Goal: Task Accomplishment & Management: Manage account settings

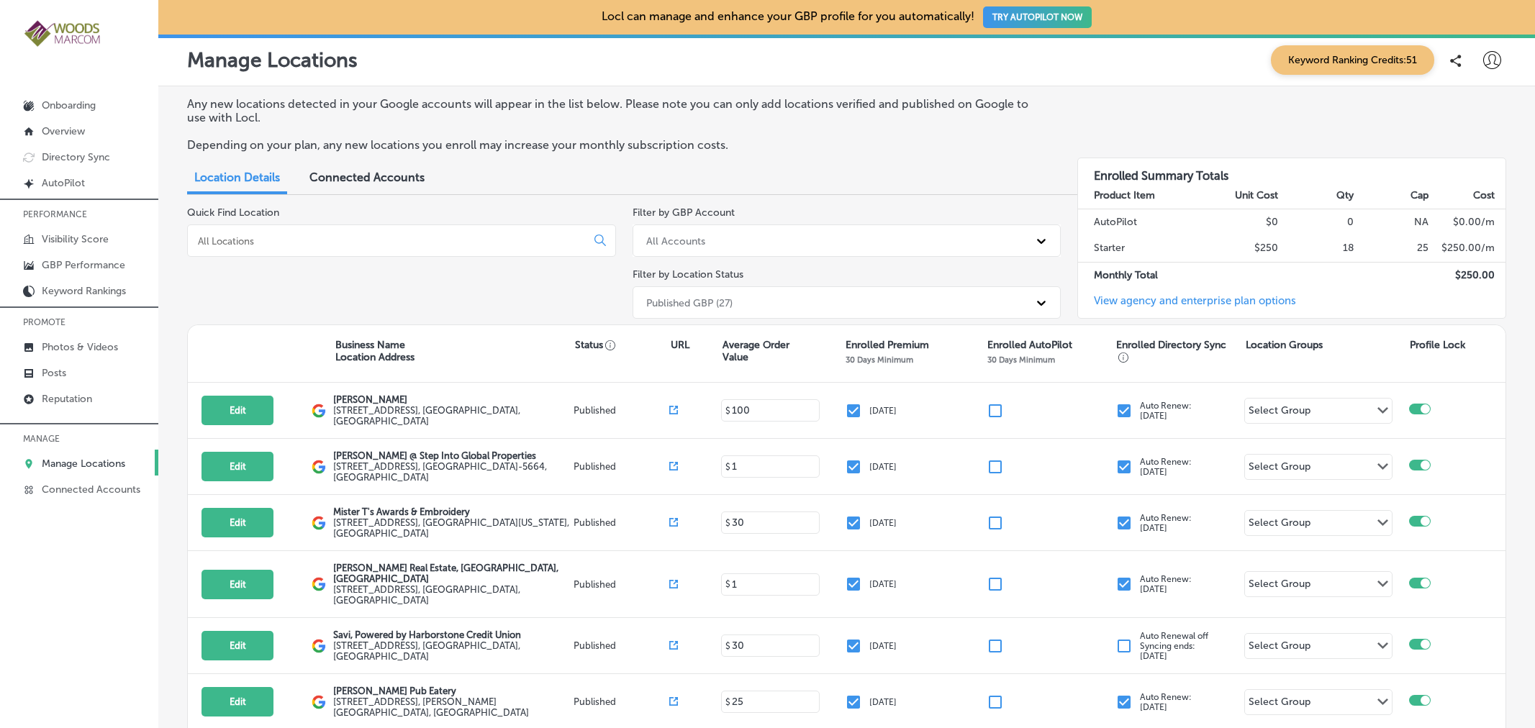
click at [369, 235] on input at bounding box center [389, 241] width 386 height 13
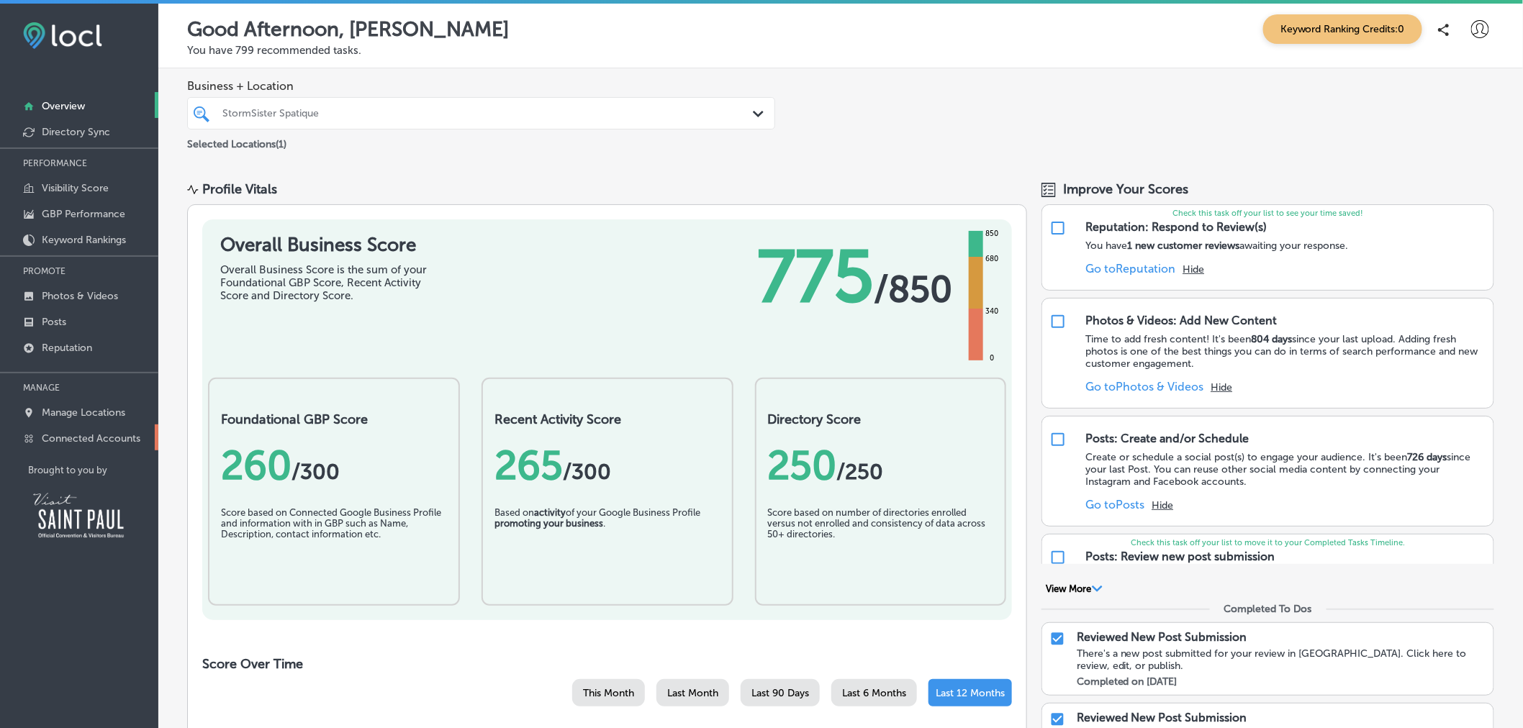
click at [87, 437] on p "Connected Accounts" at bounding box center [91, 438] width 99 height 12
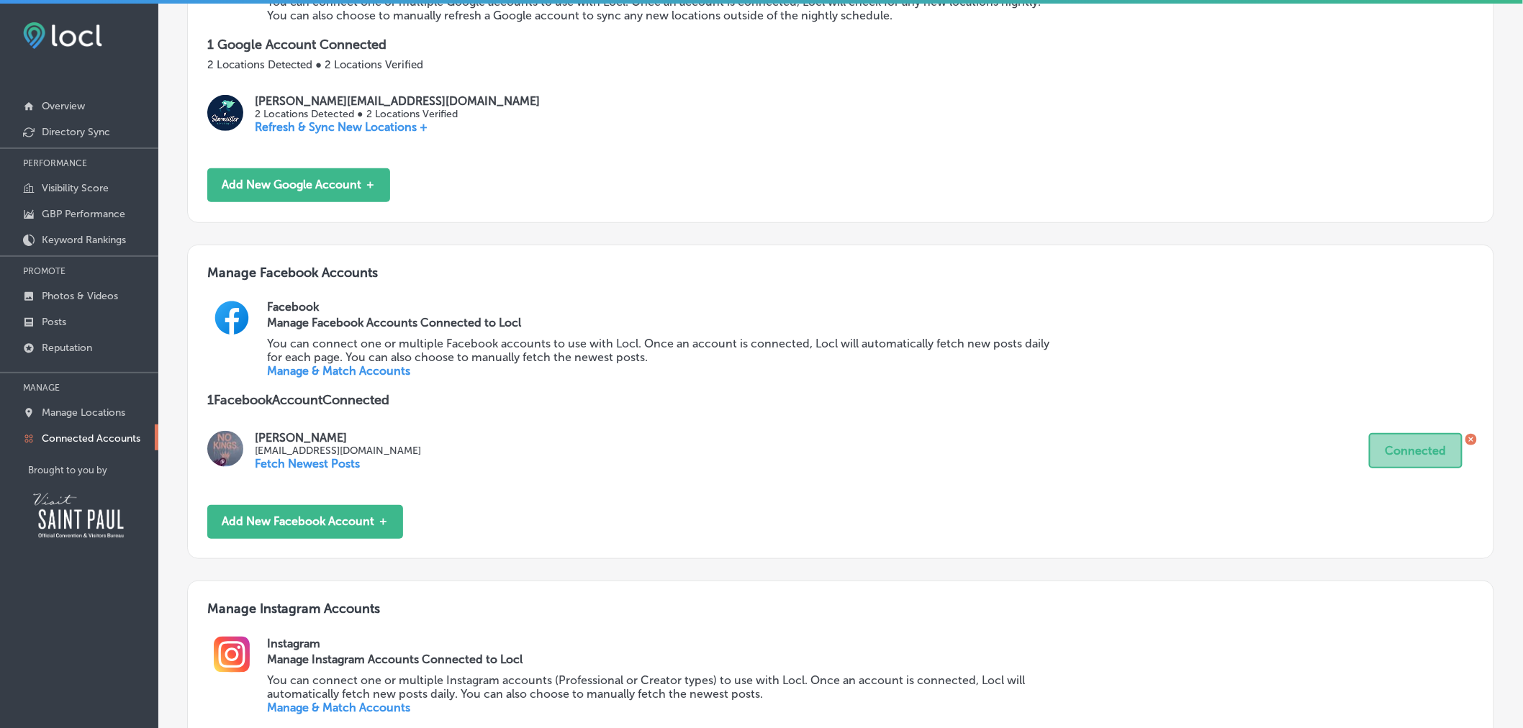
scroll to position [536, 0]
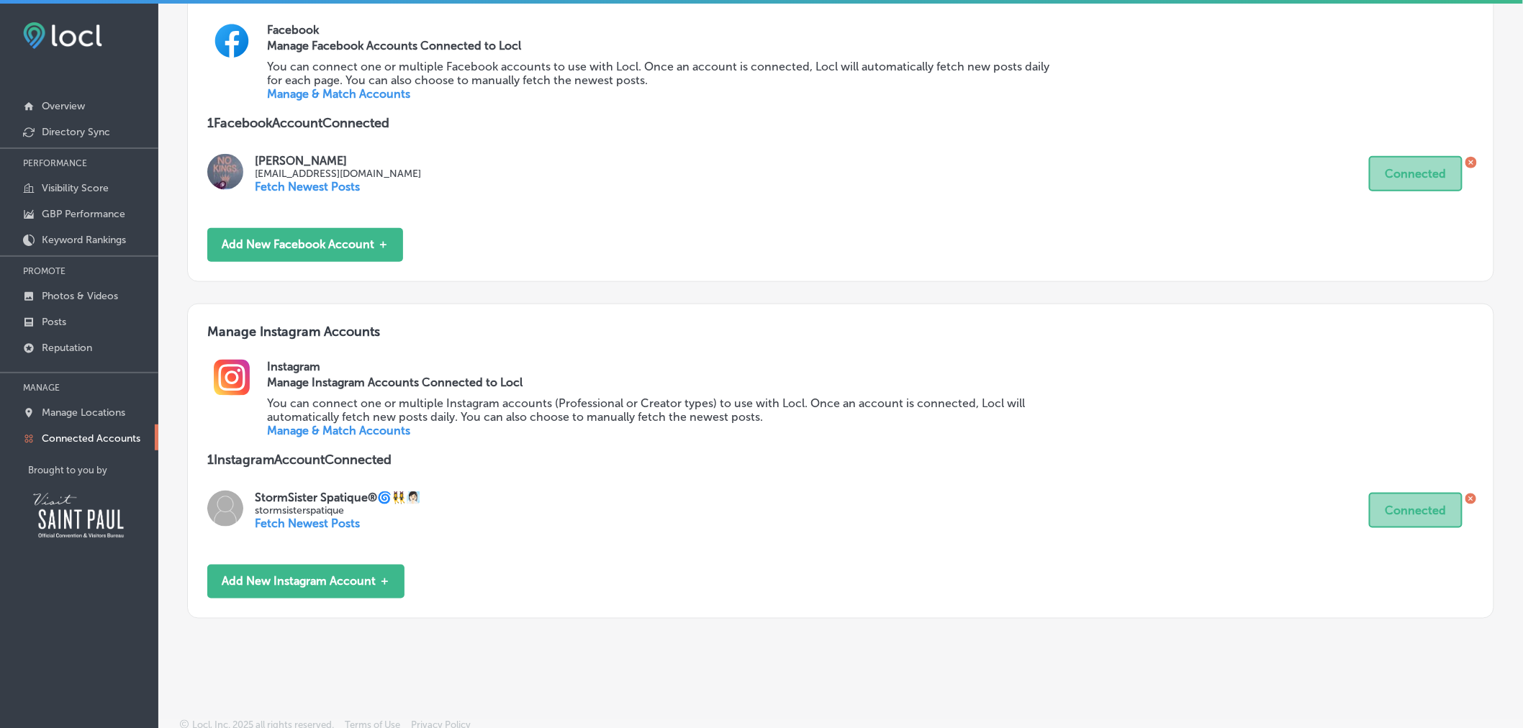
click at [376, 438] on link "Manage & Match Accounts" at bounding box center [338, 431] width 143 height 14
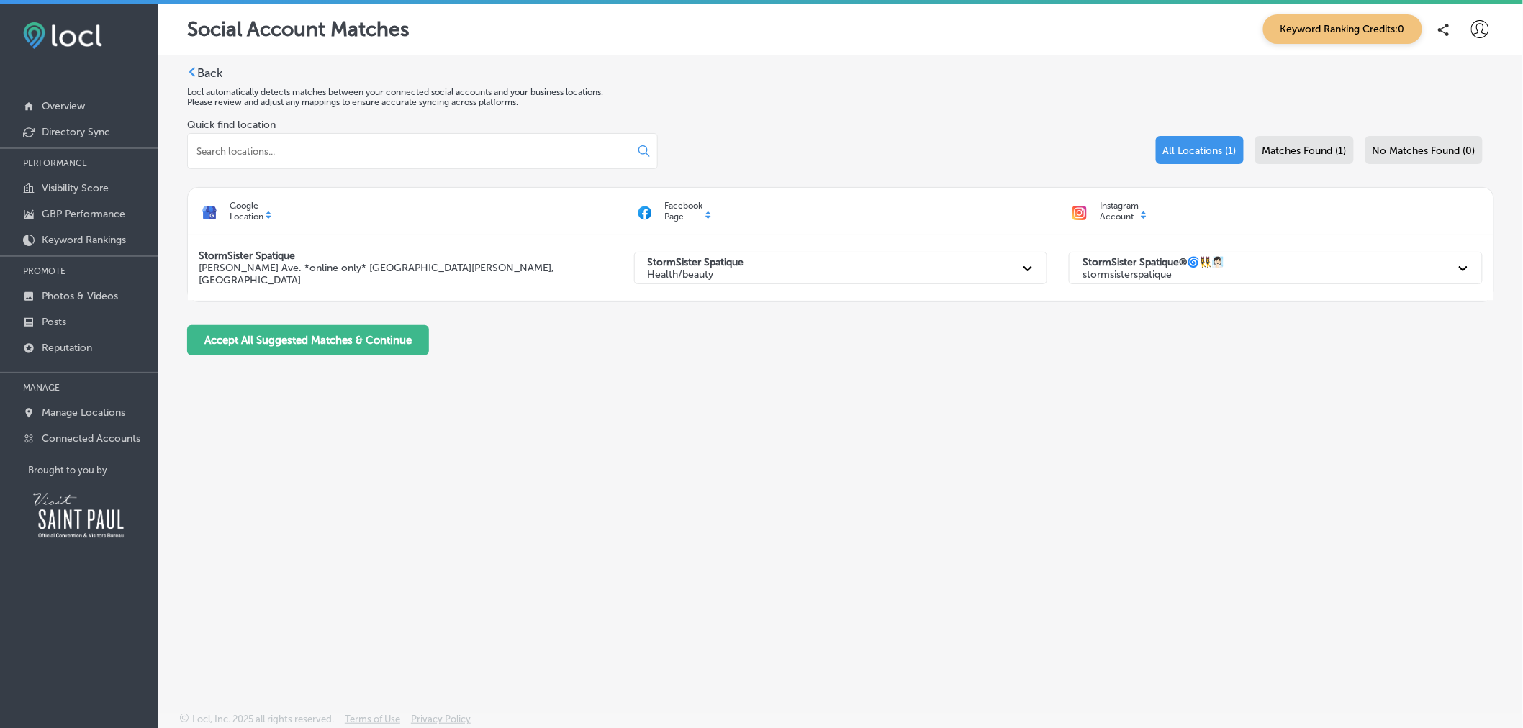
click at [205, 71] on label "Back" at bounding box center [209, 73] width 25 height 14
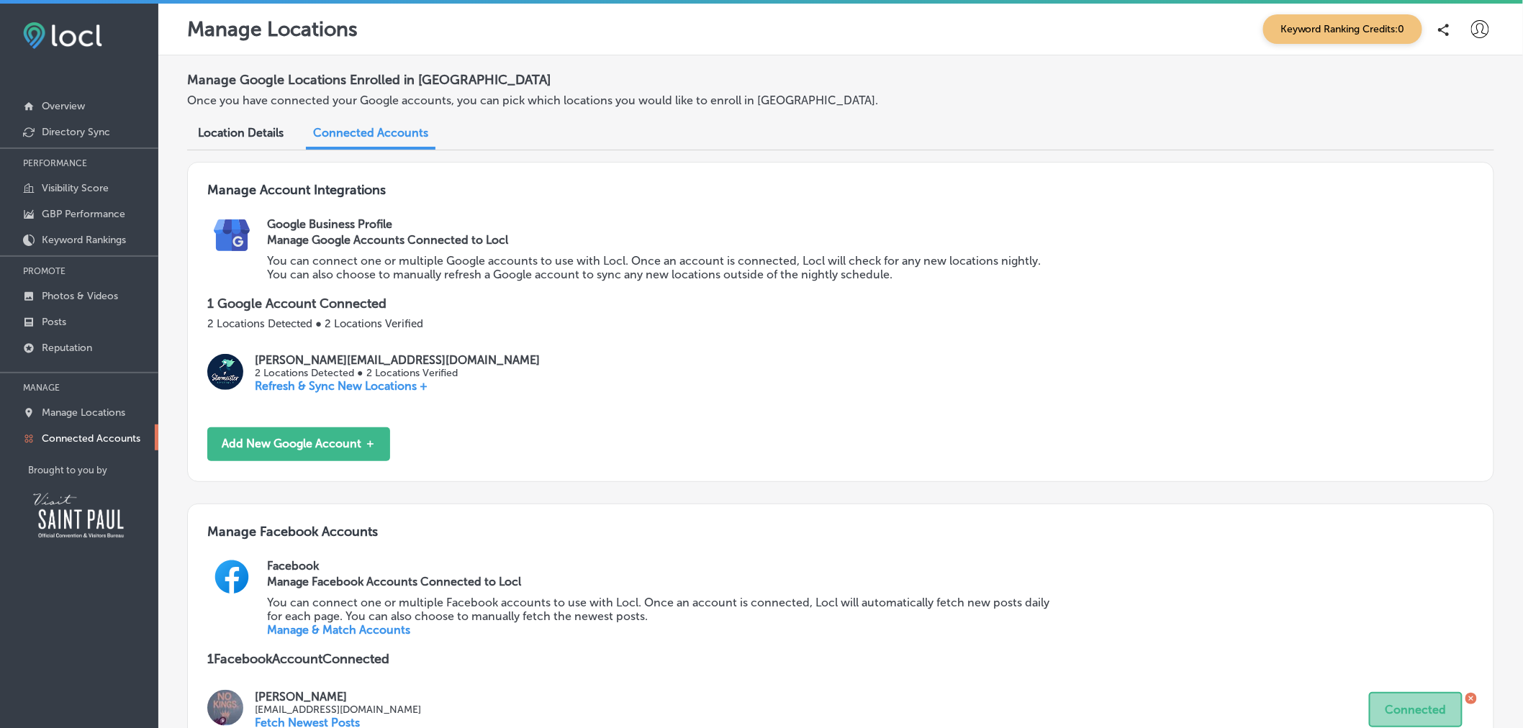
scroll to position [556, 0]
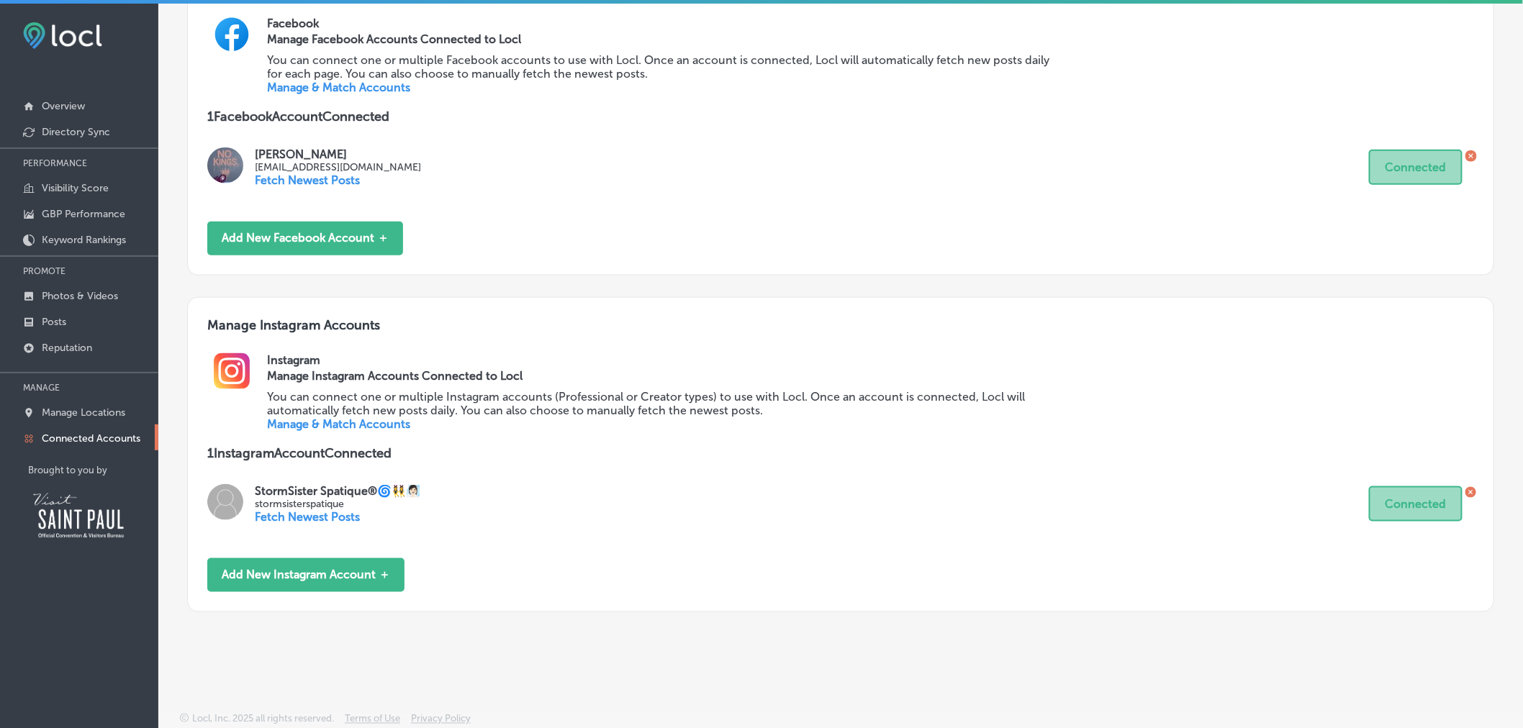
click at [312, 515] on p "Fetch Newest Posts" at bounding box center [338, 517] width 166 height 14
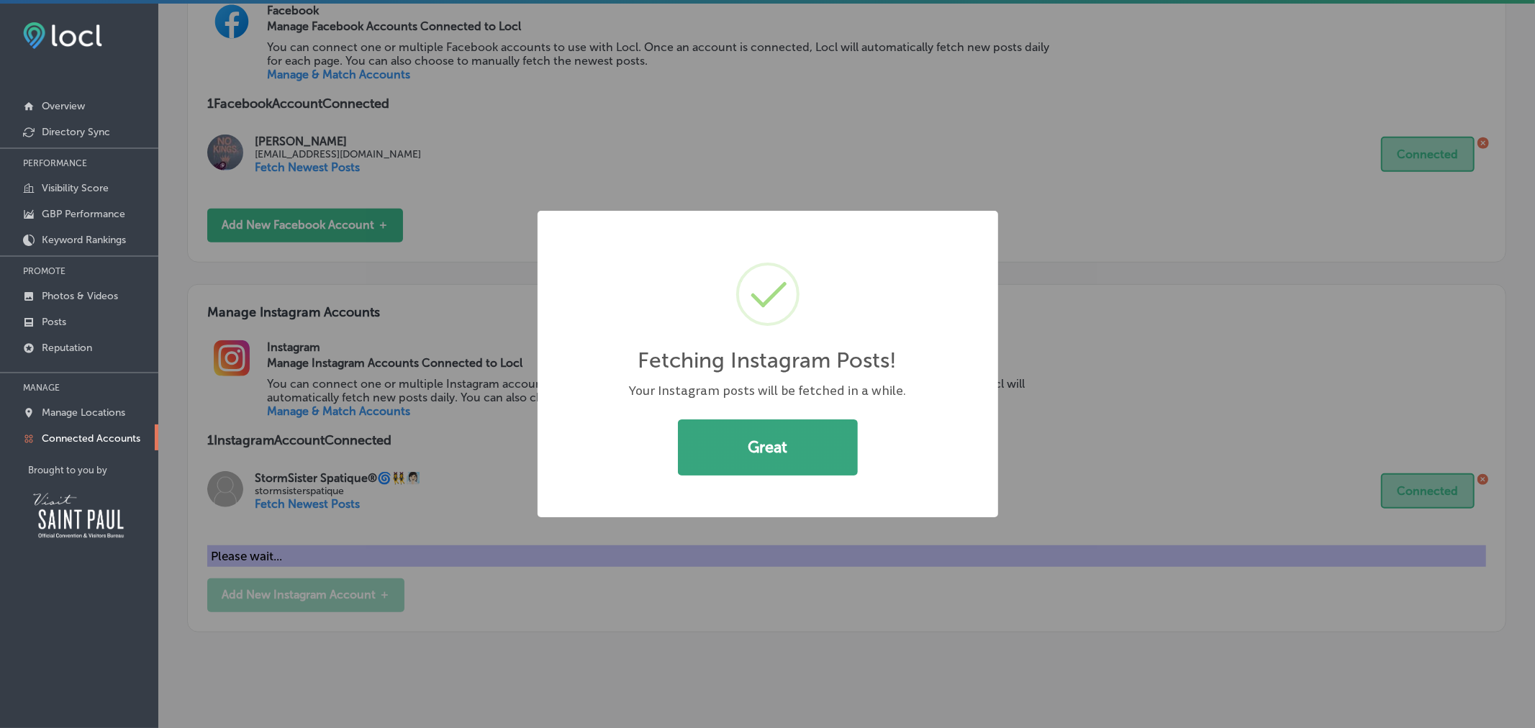
click at [730, 458] on button "Great" at bounding box center [768, 448] width 180 height 56
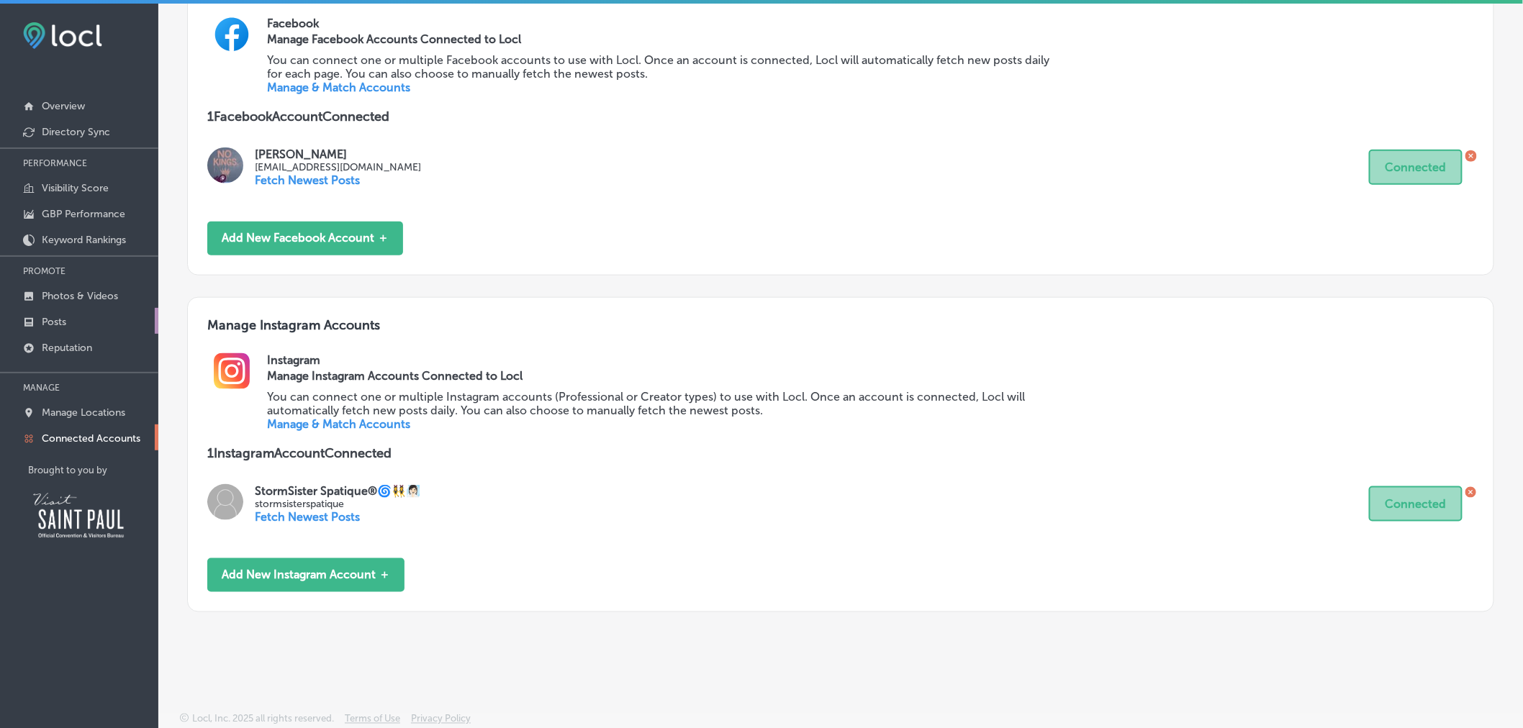
click at [61, 328] on link "Posts" at bounding box center [79, 321] width 158 height 26
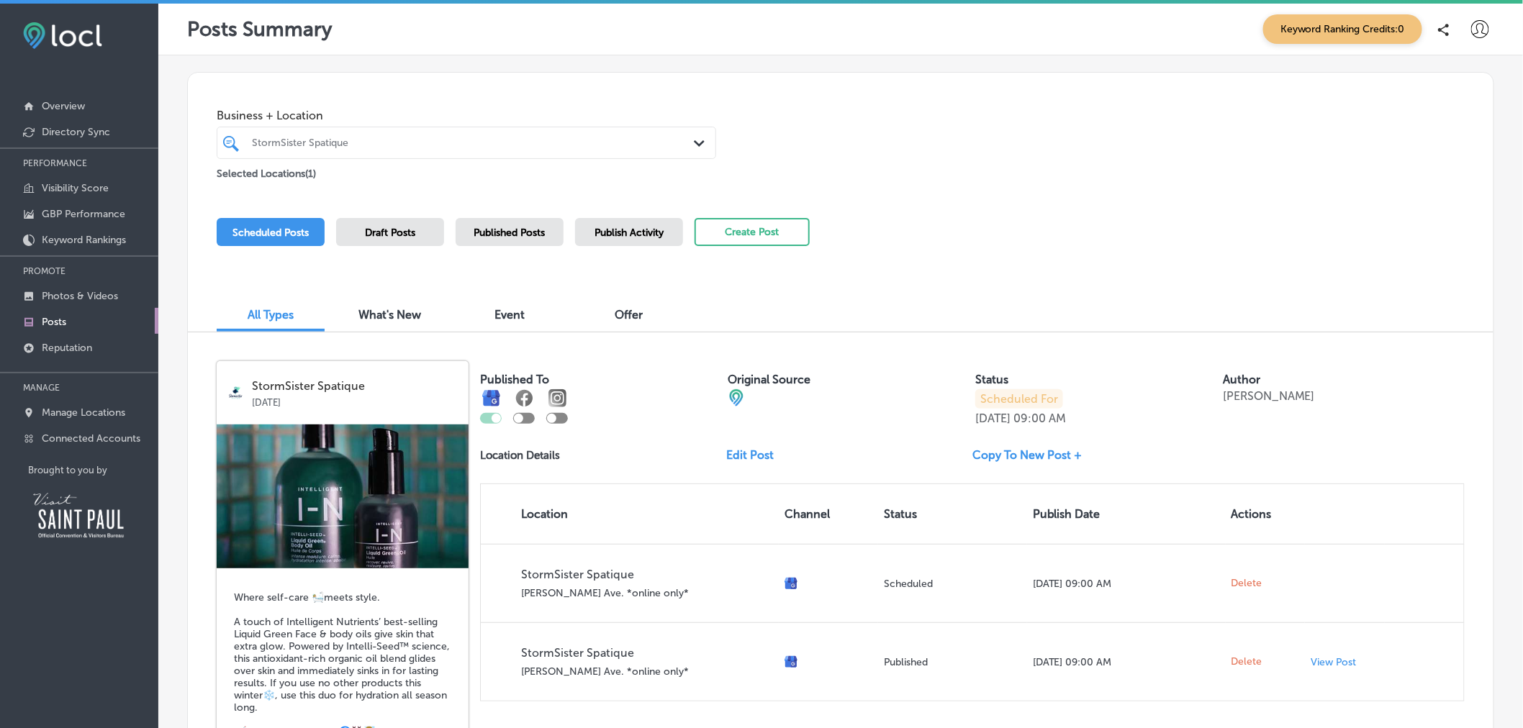
click at [485, 237] on span "Published Posts" at bounding box center [509, 233] width 71 height 12
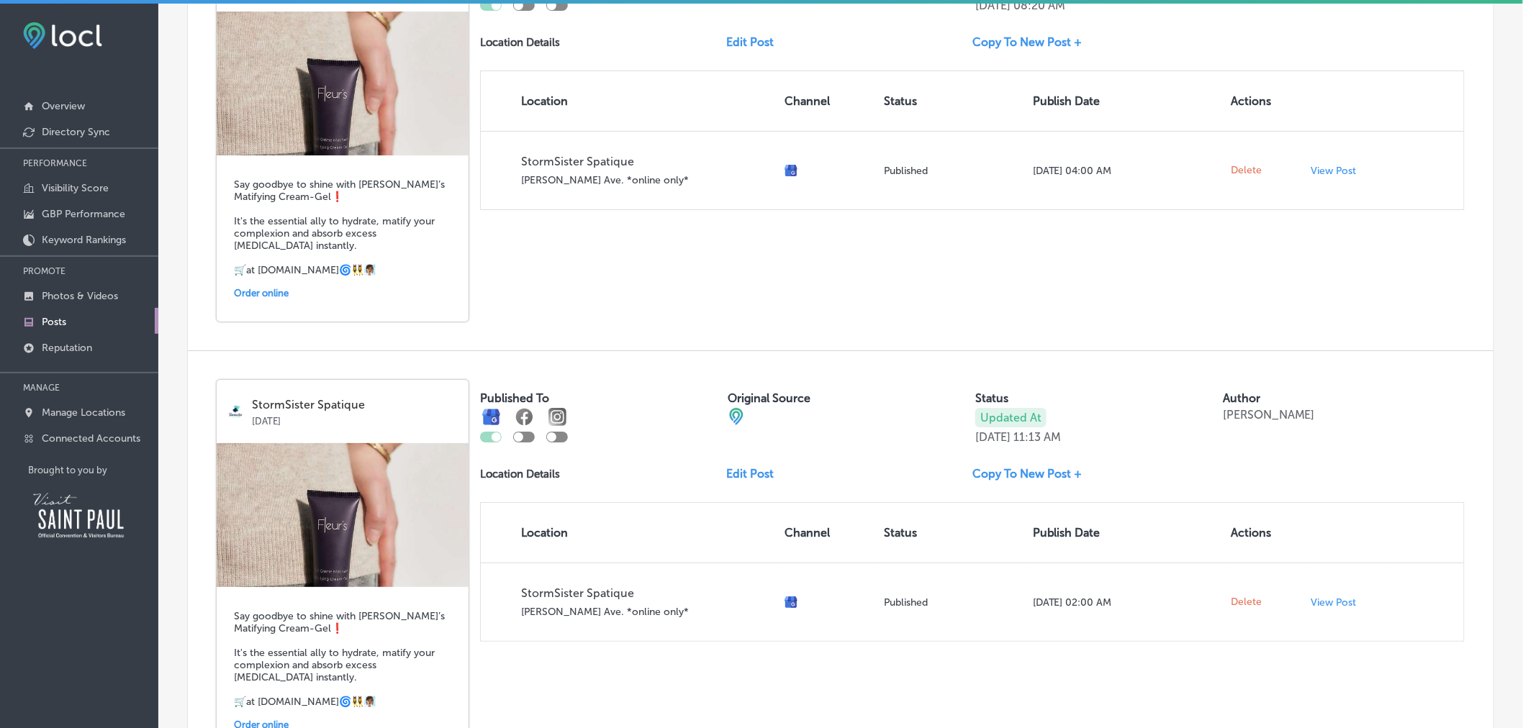
scroll to position [2324, 0]
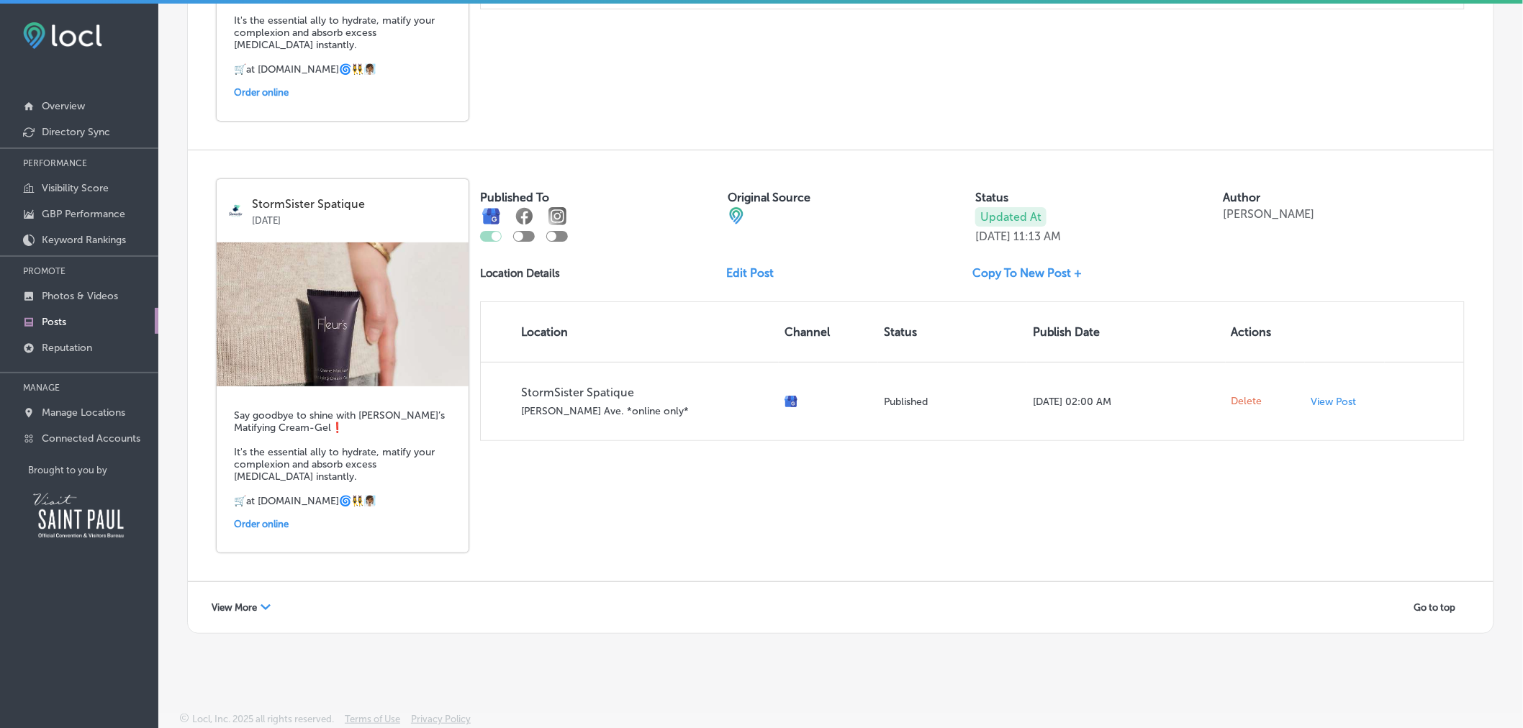
click at [266, 599] on div "View More Path Created with Sketch." at bounding box center [241, 608] width 78 height 22
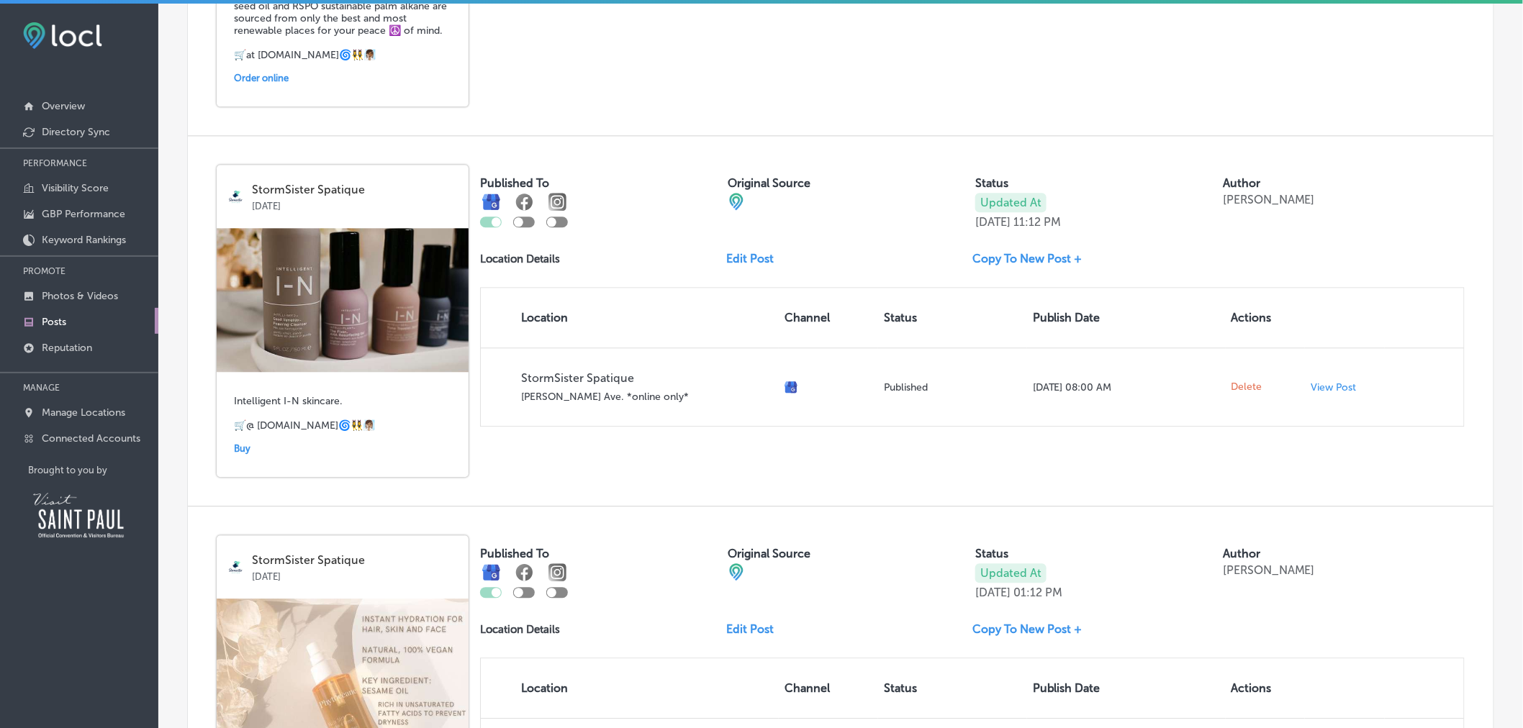
scroll to position [3617, 0]
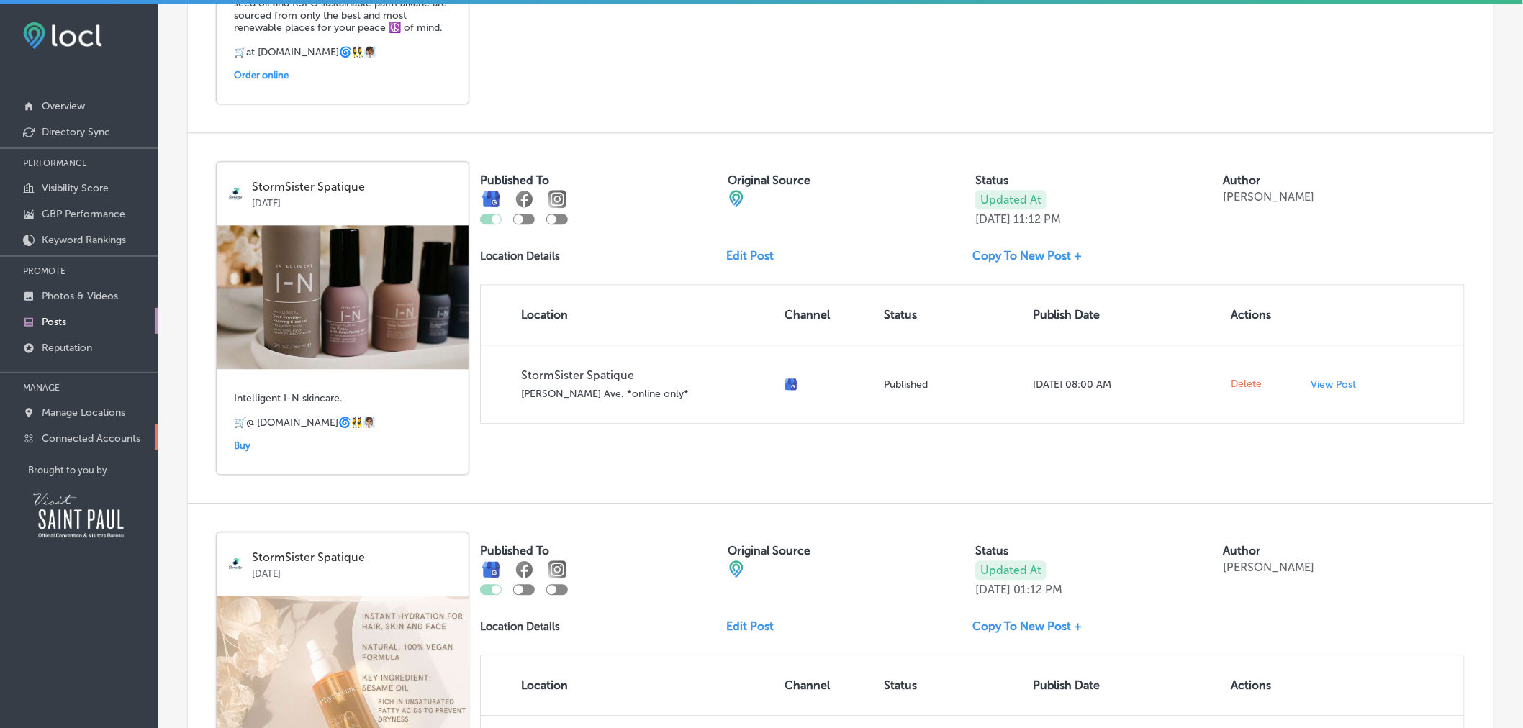
click at [89, 441] on p "Connected Accounts" at bounding box center [91, 438] width 99 height 12
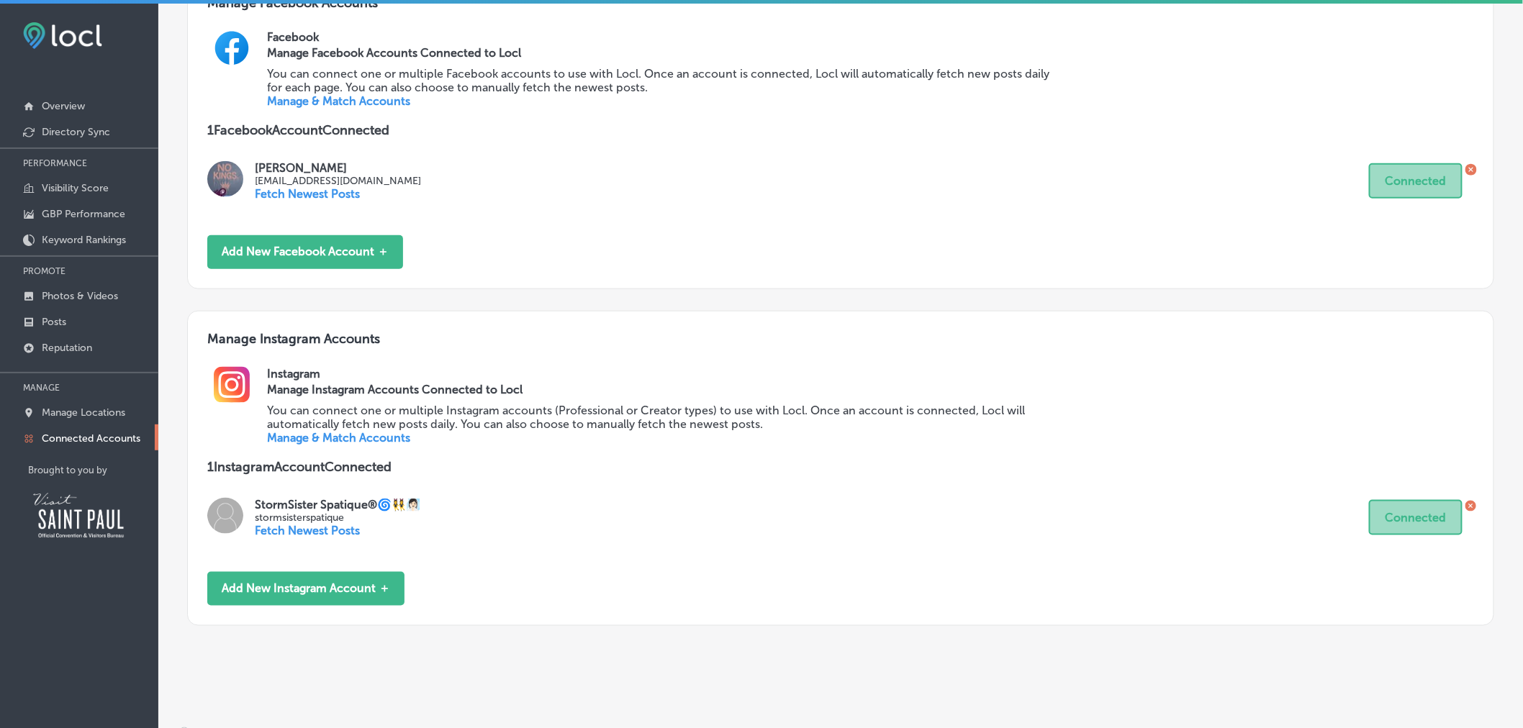
scroll to position [530, 0]
click at [86, 320] on link "Posts" at bounding box center [79, 321] width 158 height 26
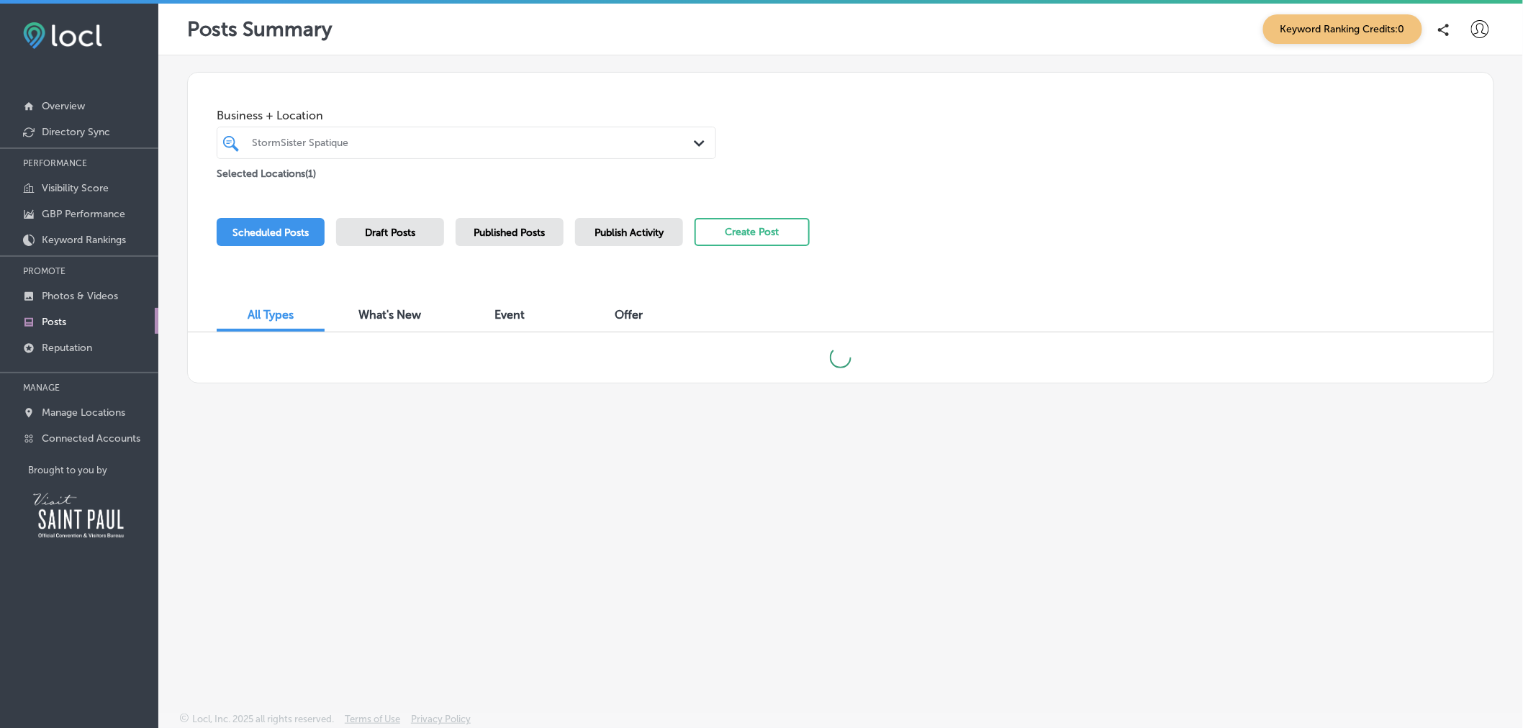
click at [512, 240] on div "Published Posts" at bounding box center [510, 232] width 108 height 28
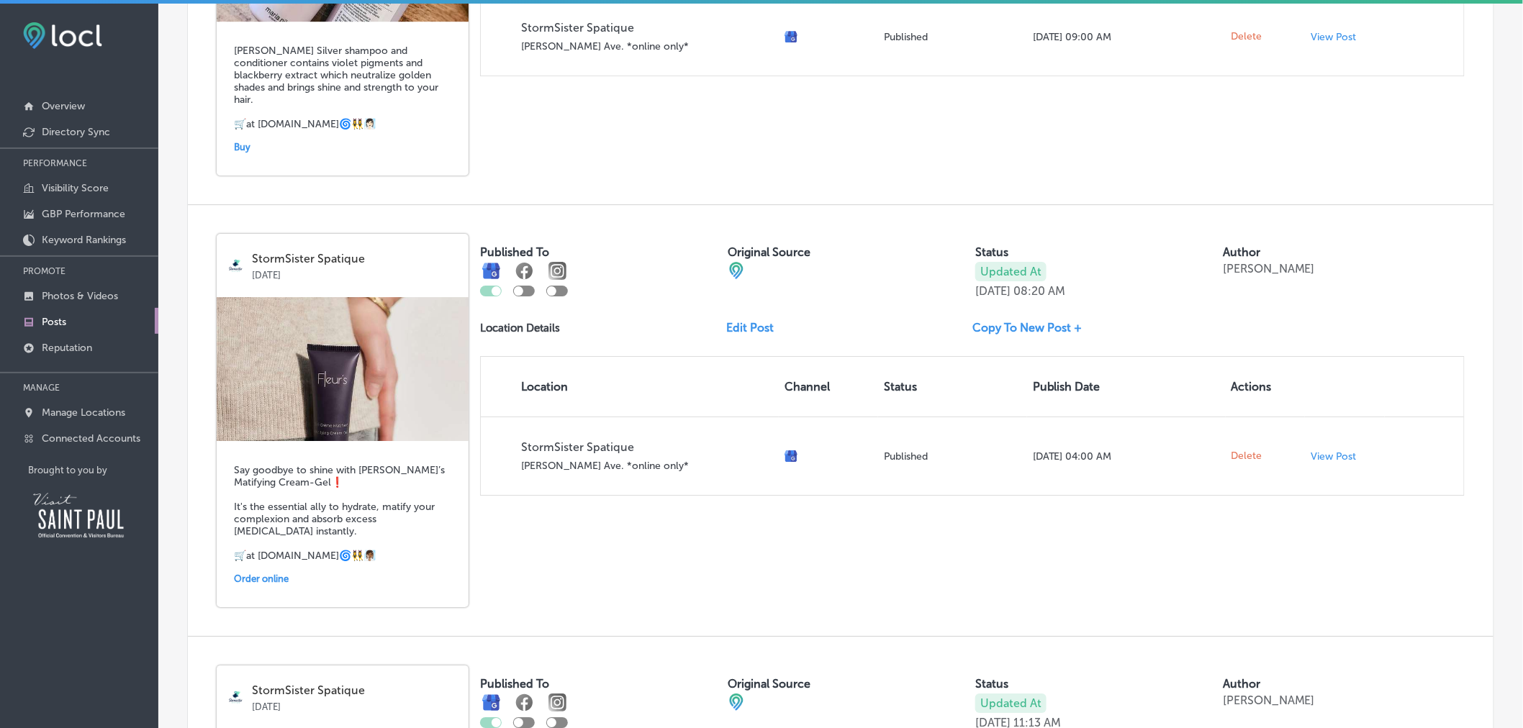
scroll to position [1848, 0]
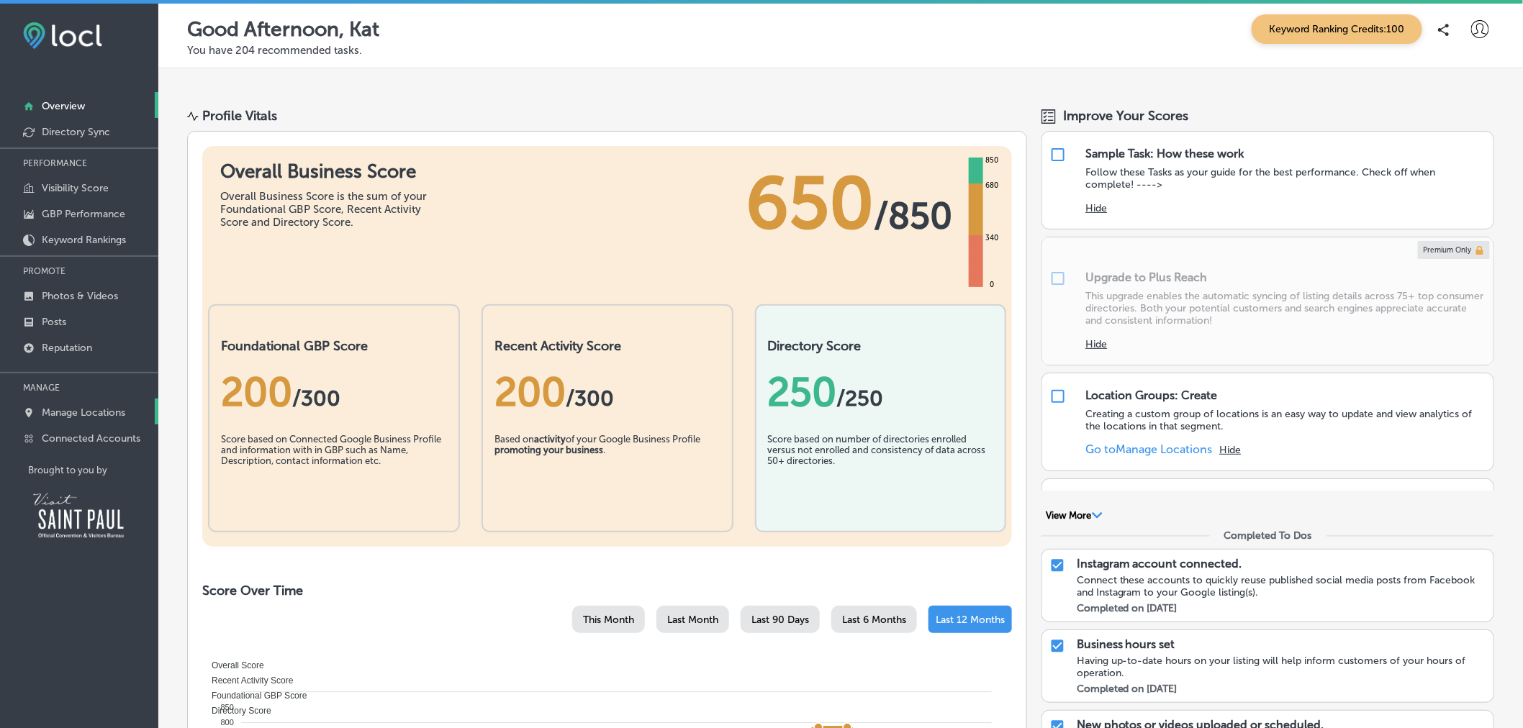
click at [95, 414] on p "Manage Locations" at bounding box center [83, 413] width 83 height 12
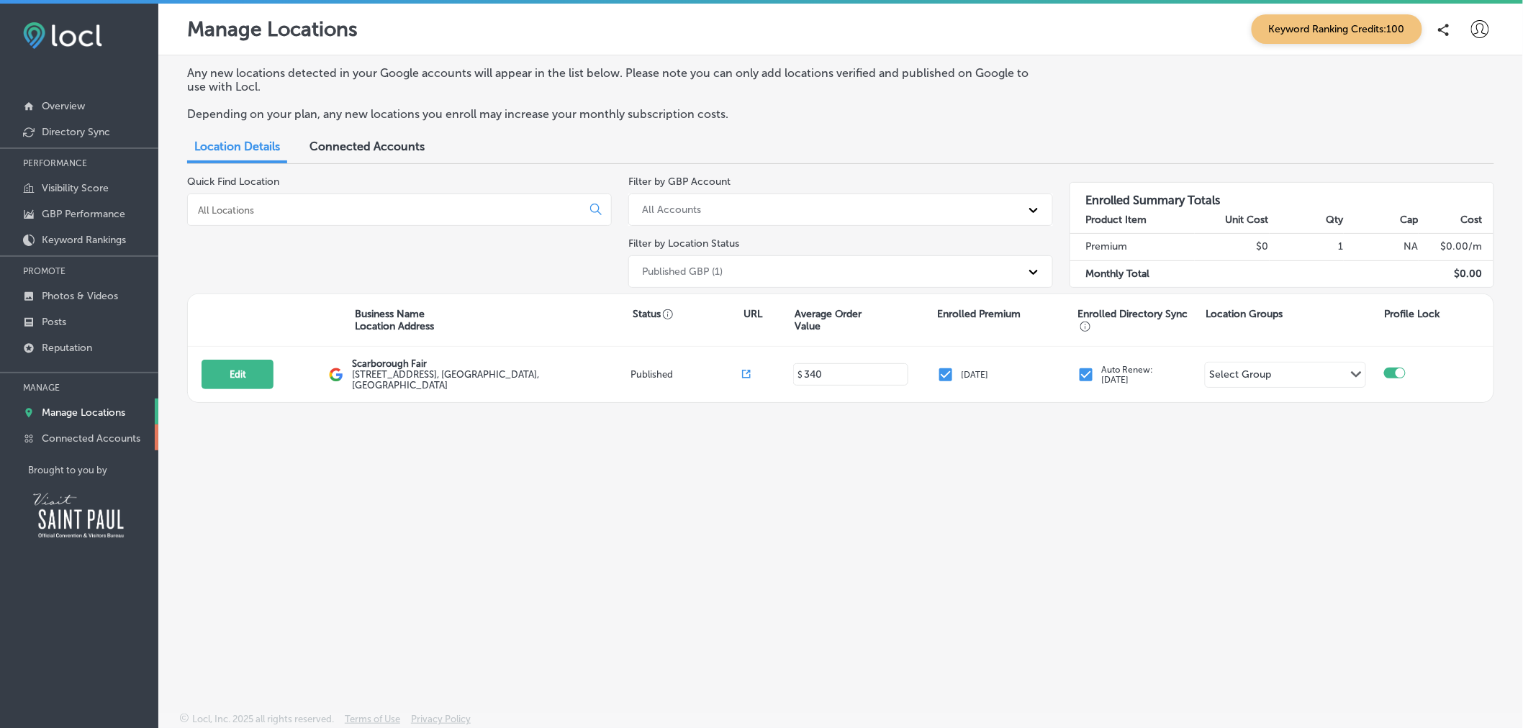
click at [94, 432] on p "Connected Accounts" at bounding box center [91, 438] width 99 height 12
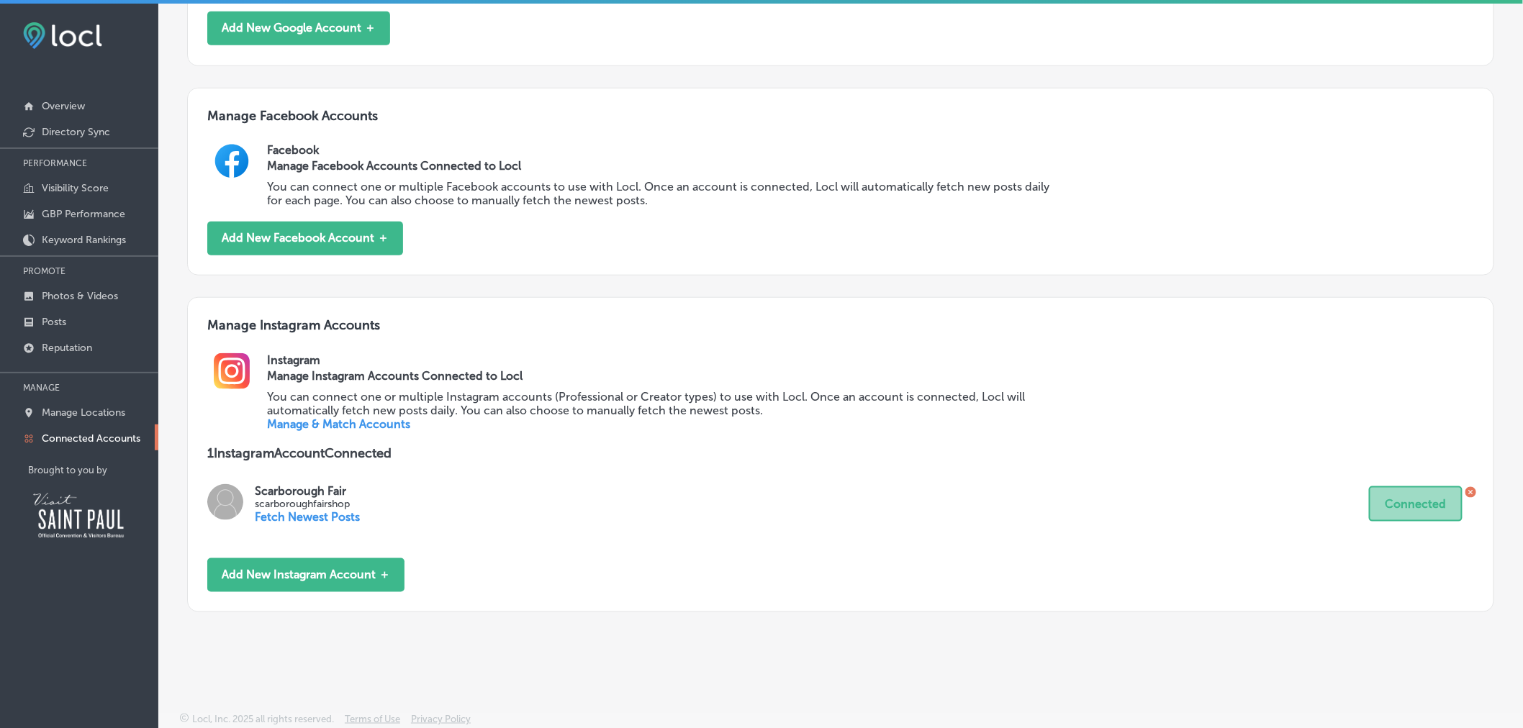
scroll to position [426, 0]
click at [330, 517] on p "Fetch Newest Posts" at bounding box center [307, 517] width 105 height 14
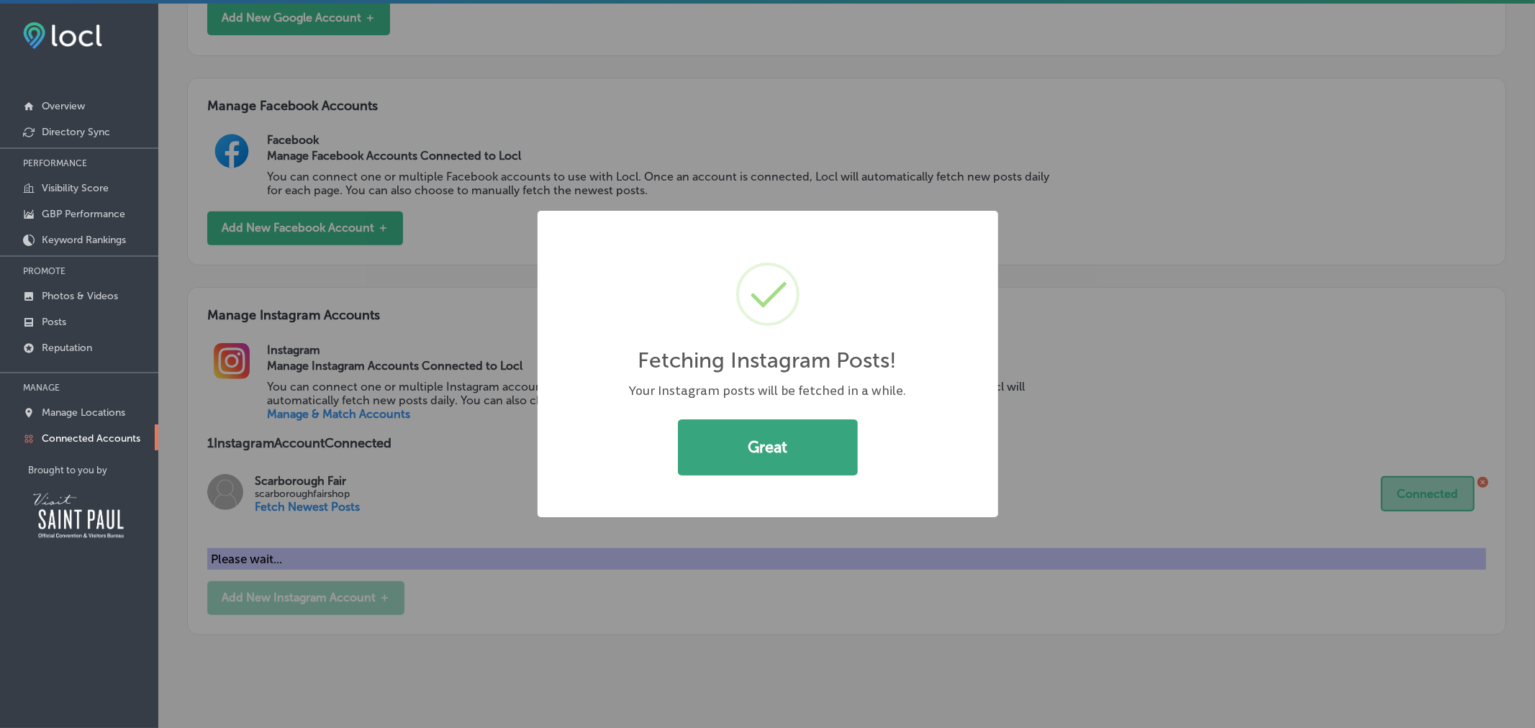
click at [766, 454] on button "Great" at bounding box center [768, 448] width 180 height 56
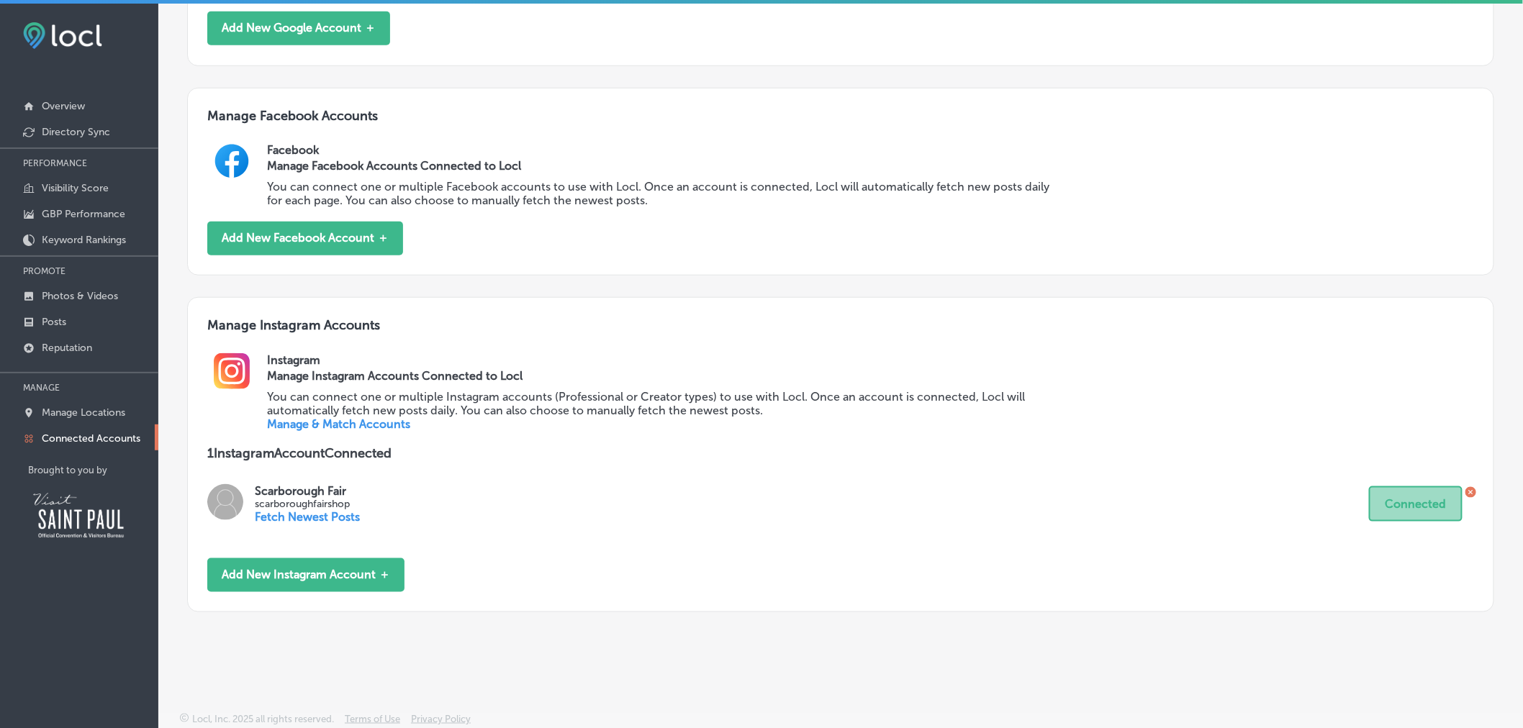
click at [376, 427] on link "Manage & Match Accounts" at bounding box center [338, 424] width 143 height 14
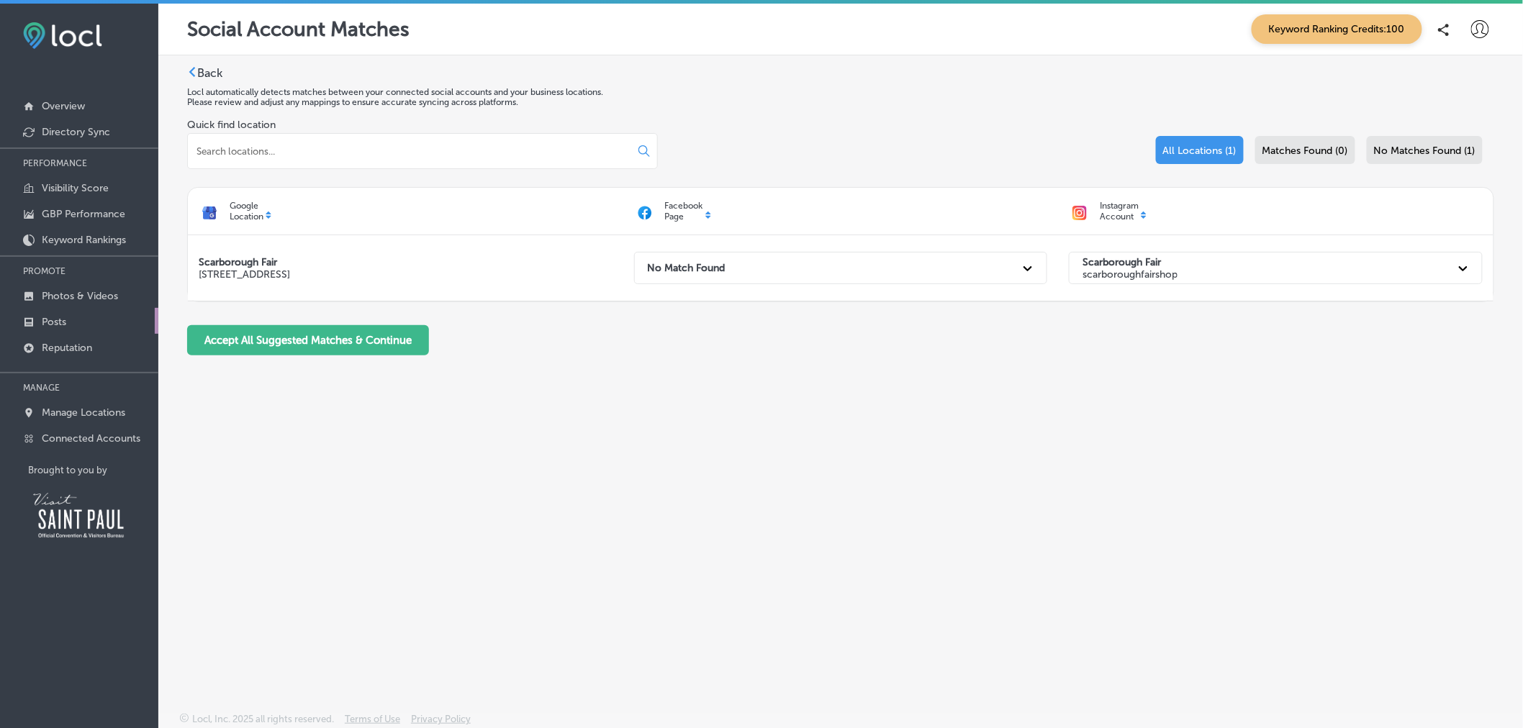
click at [75, 312] on link "Posts" at bounding box center [79, 321] width 158 height 26
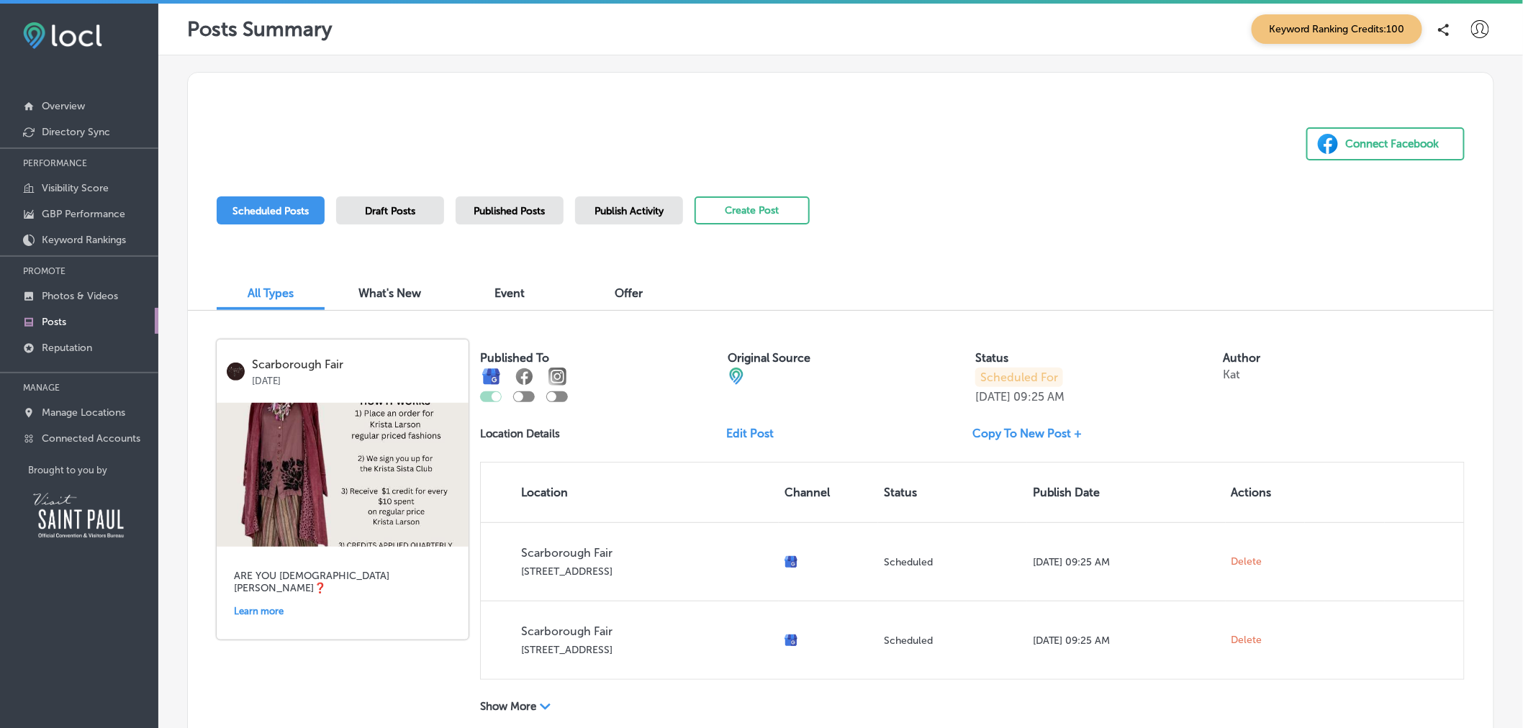
click at [522, 217] on div "Published Posts" at bounding box center [510, 210] width 108 height 28
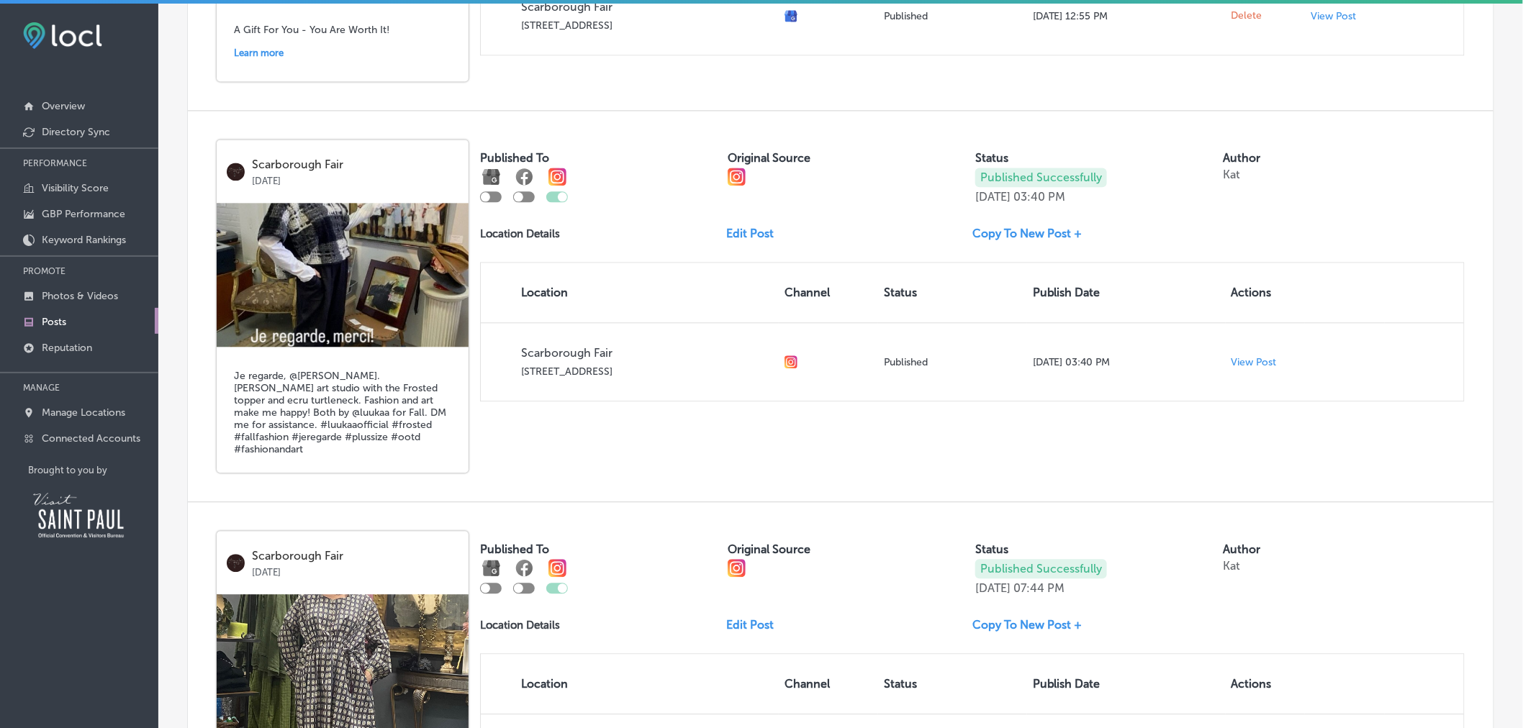
scroll to position [1260, 0]
click at [118, 439] on p "Connected Accounts" at bounding box center [91, 438] width 99 height 12
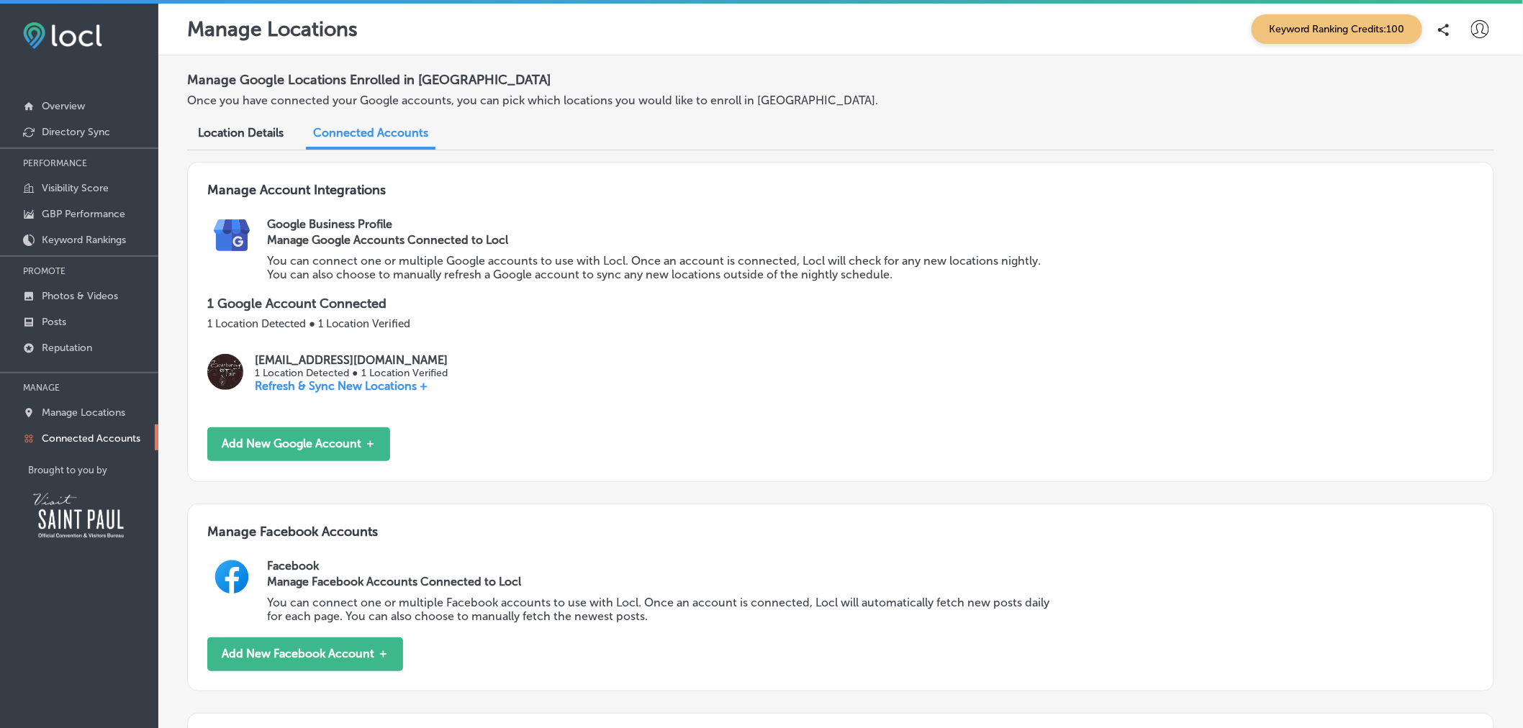
scroll to position [426, 0]
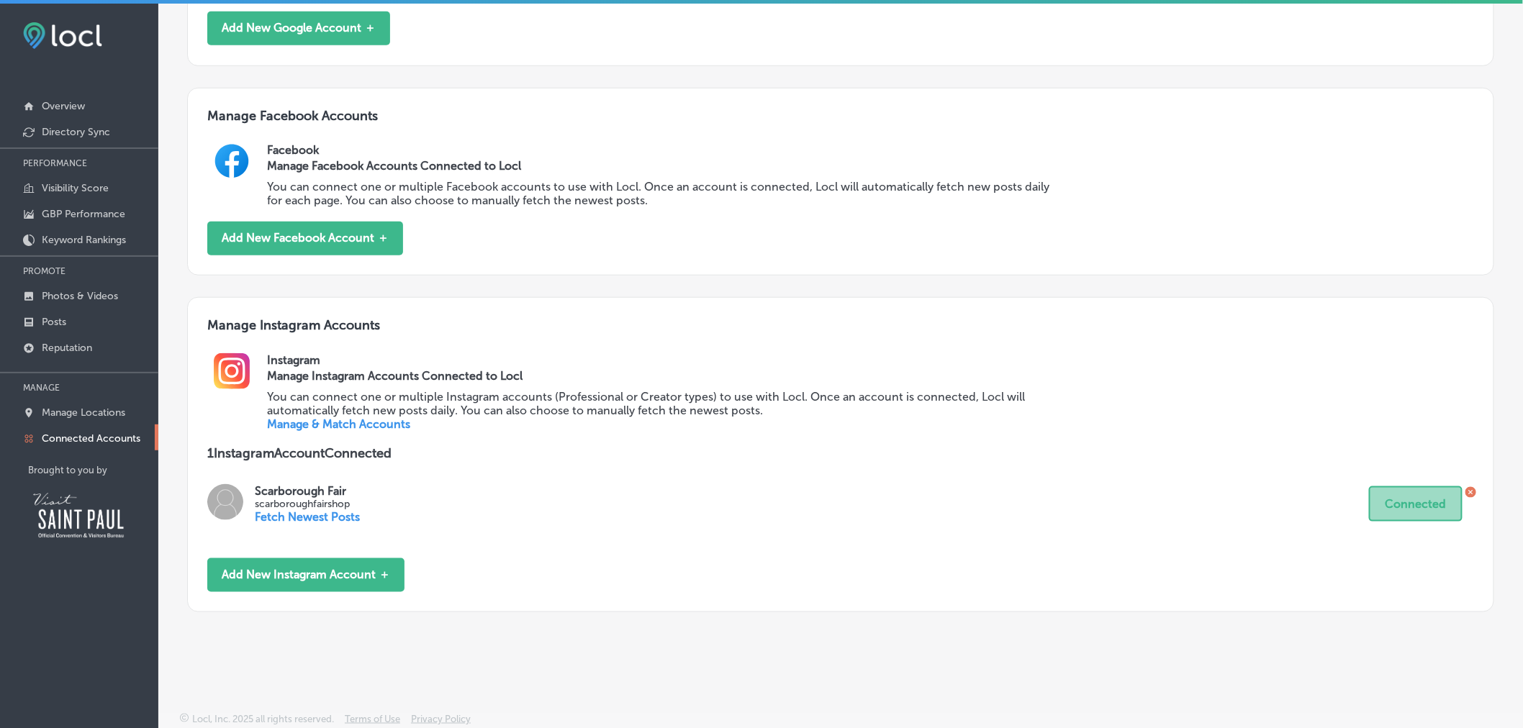
click at [671, 209] on div "Facebook Manage Facebook Accounts Connected to Locl You can connect one or mult…" at bounding box center [870, 182] width 1207 height 78
click at [76, 317] on link "Posts" at bounding box center [79, 321] width 158 height 26
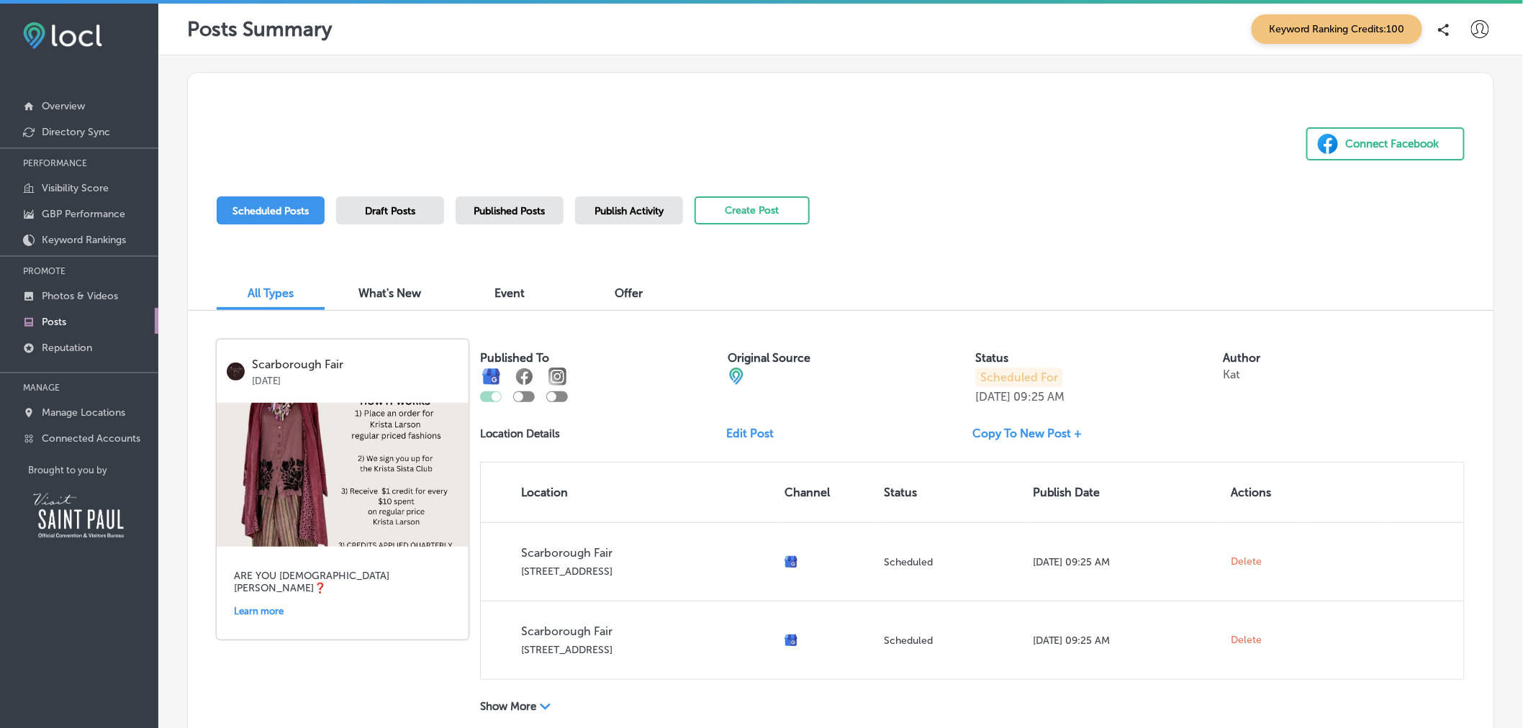
click at [516, 209] on span "Published Posts" at bounding box center [509, 211] width 71 height 12
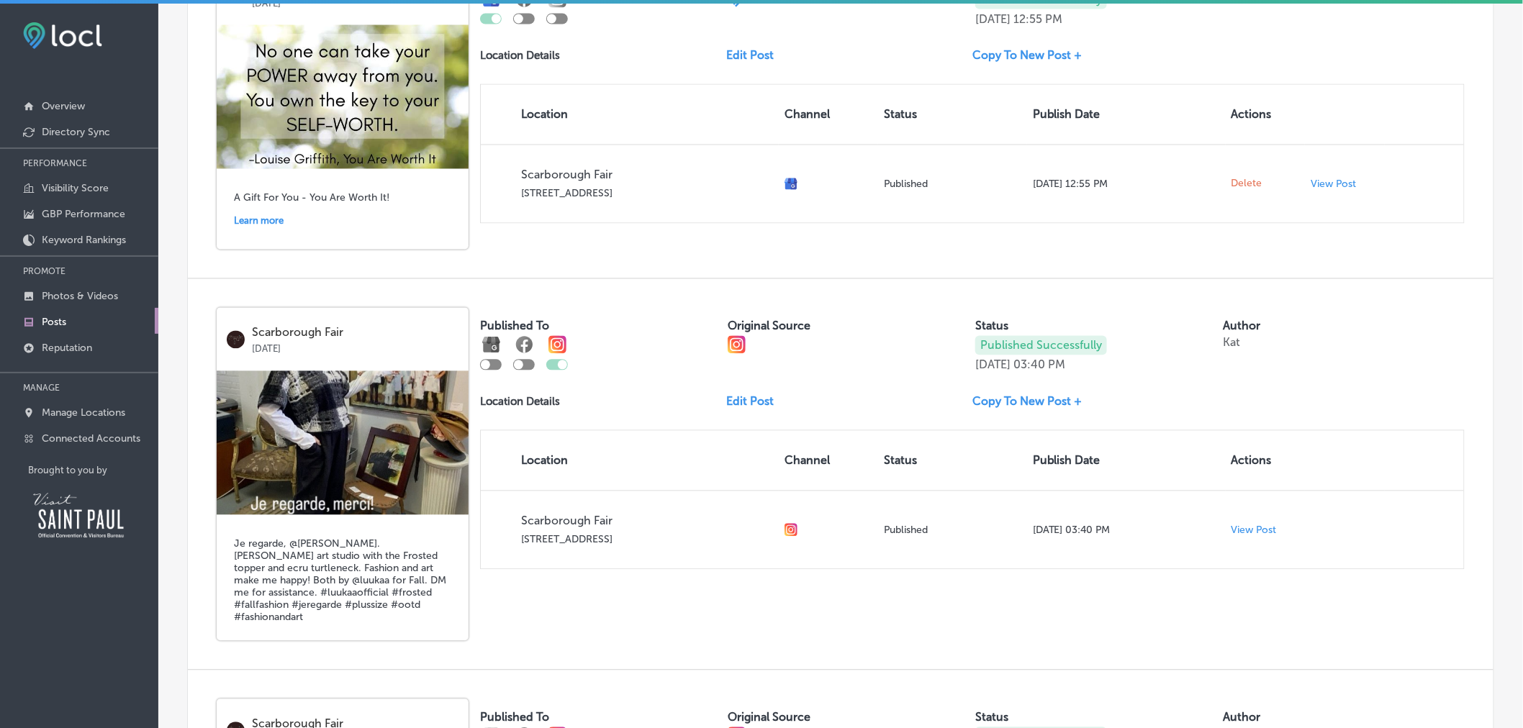
scroll to position [1090, 0]
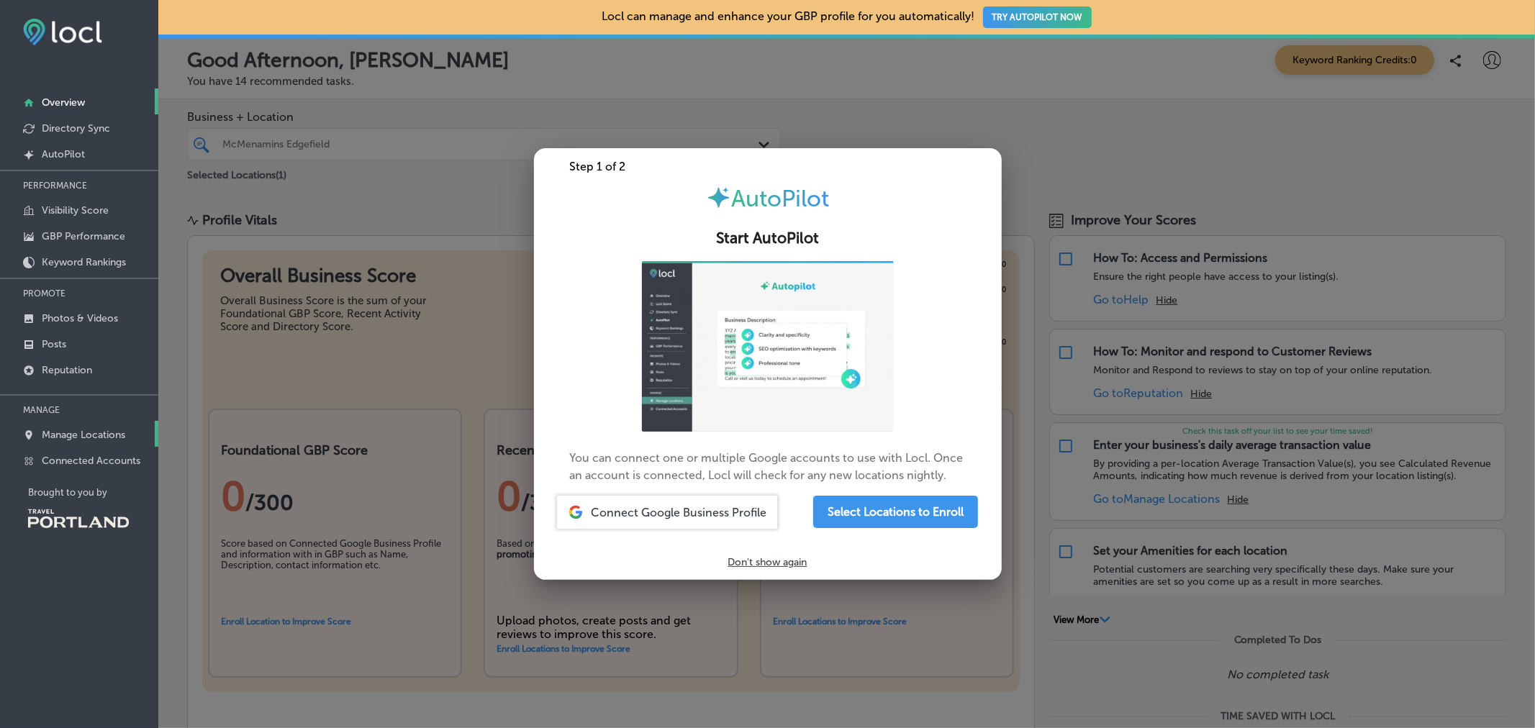
click at [248, 383] on div at bounding box center [767, 364] width 1535 height 728
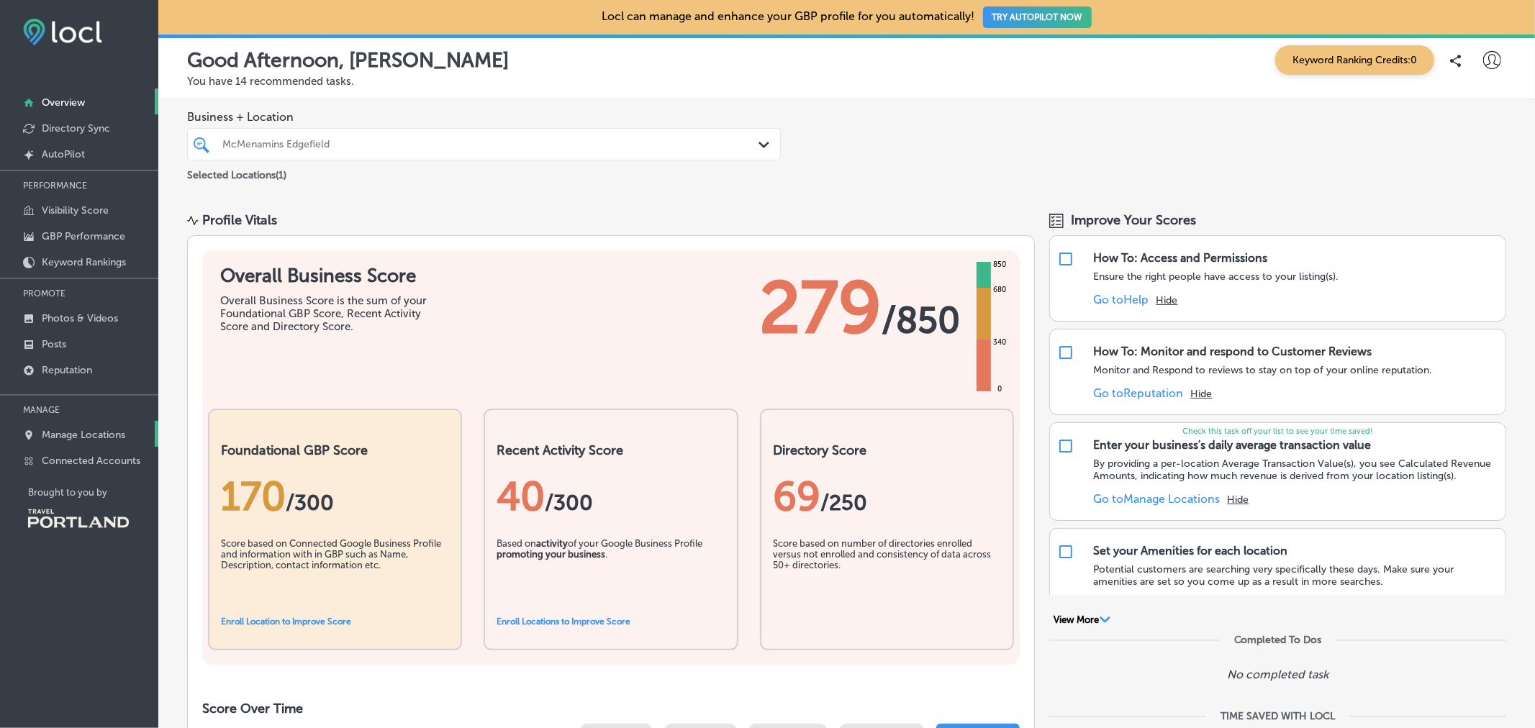
click at [81, 430] on p "Manage Locations" at bounding box center [83, 435] width 83 height 12
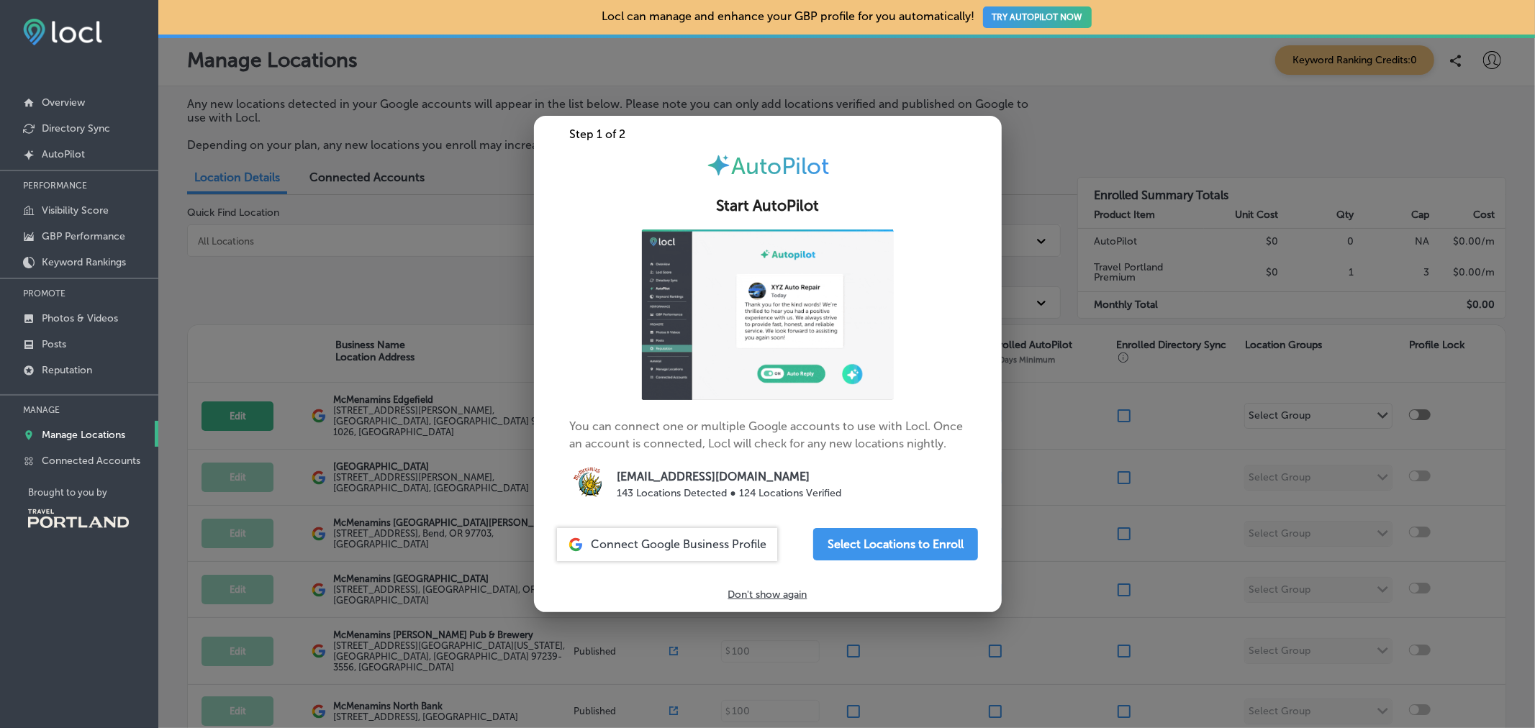
click at [370, 276] on div at bounding box center [767, 364] width 1535 height 728
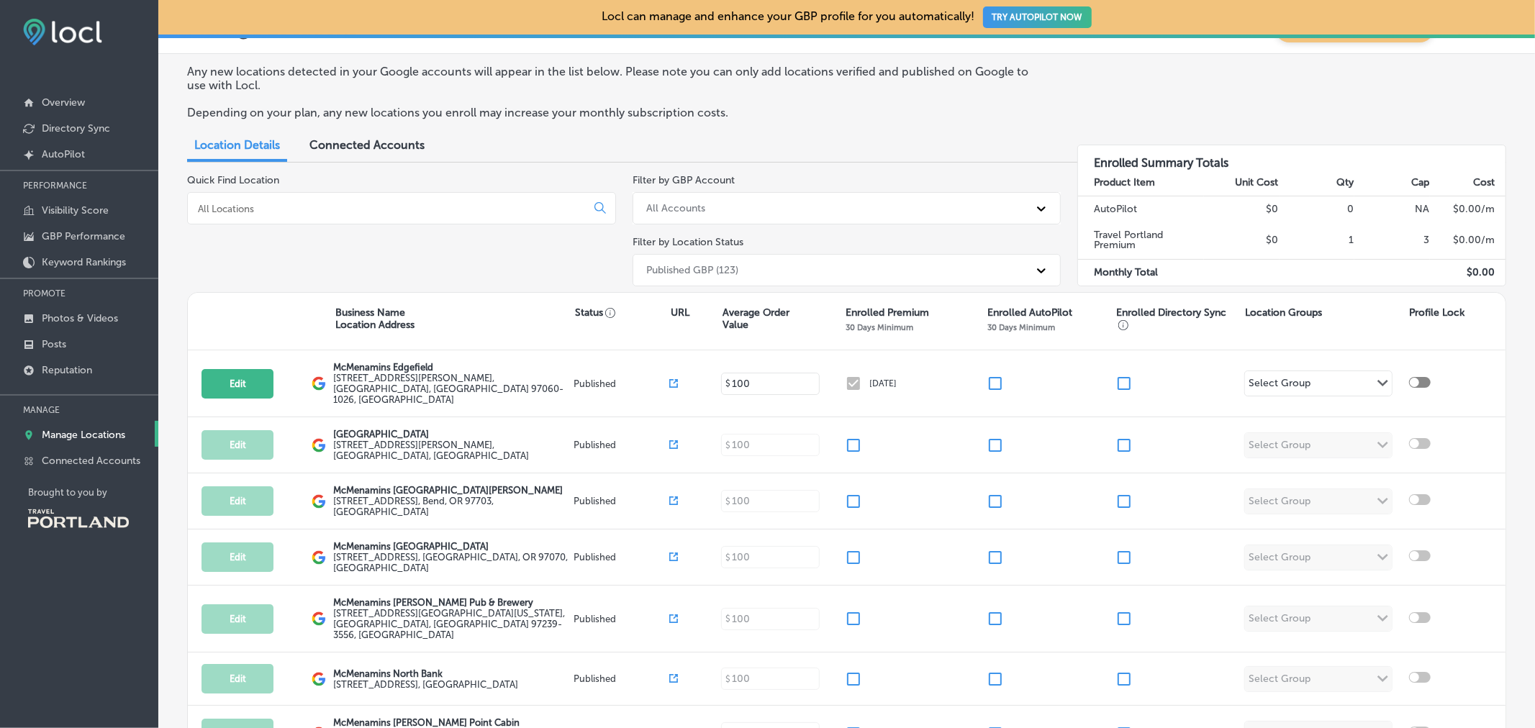
scroll to position [32, 0]
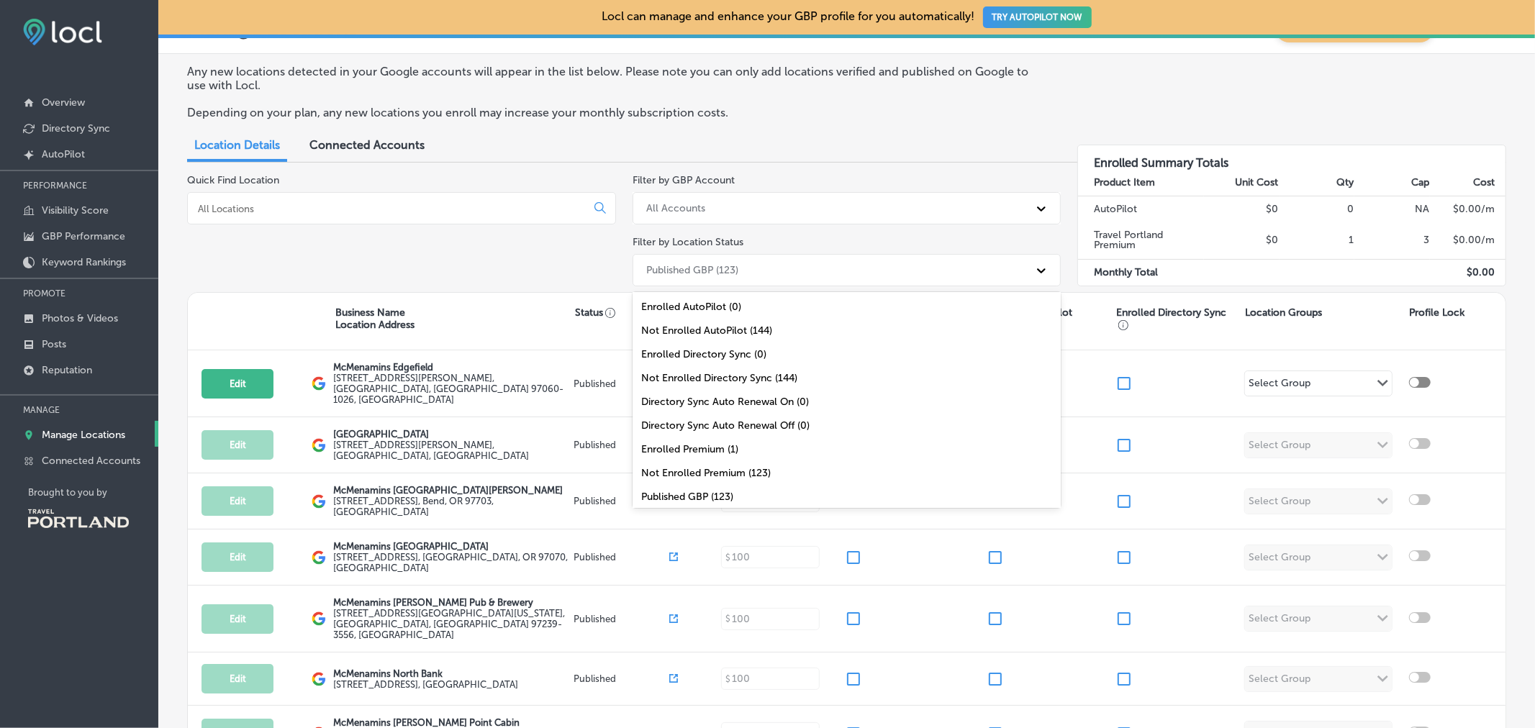
click at [932, 274] on div "Published GBP (123)" at bounding box center [834, 270] width 390 height 24
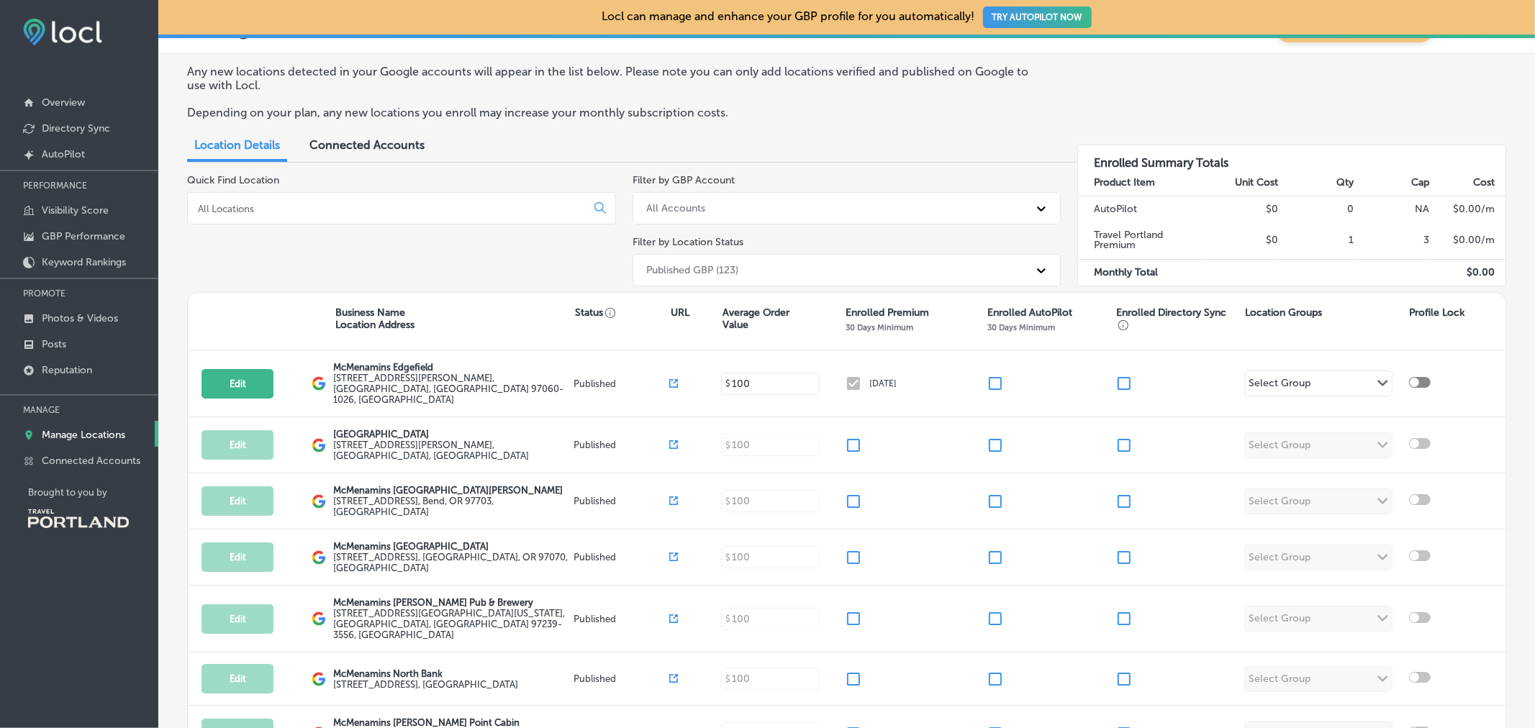
click at [493, 263] on div "Quick Find Location" at bounding box center [401, 233] width 429 height 118
click at [109, 204] on link "Visibility Score" at bounding box center [79, 209] width 158 height 26
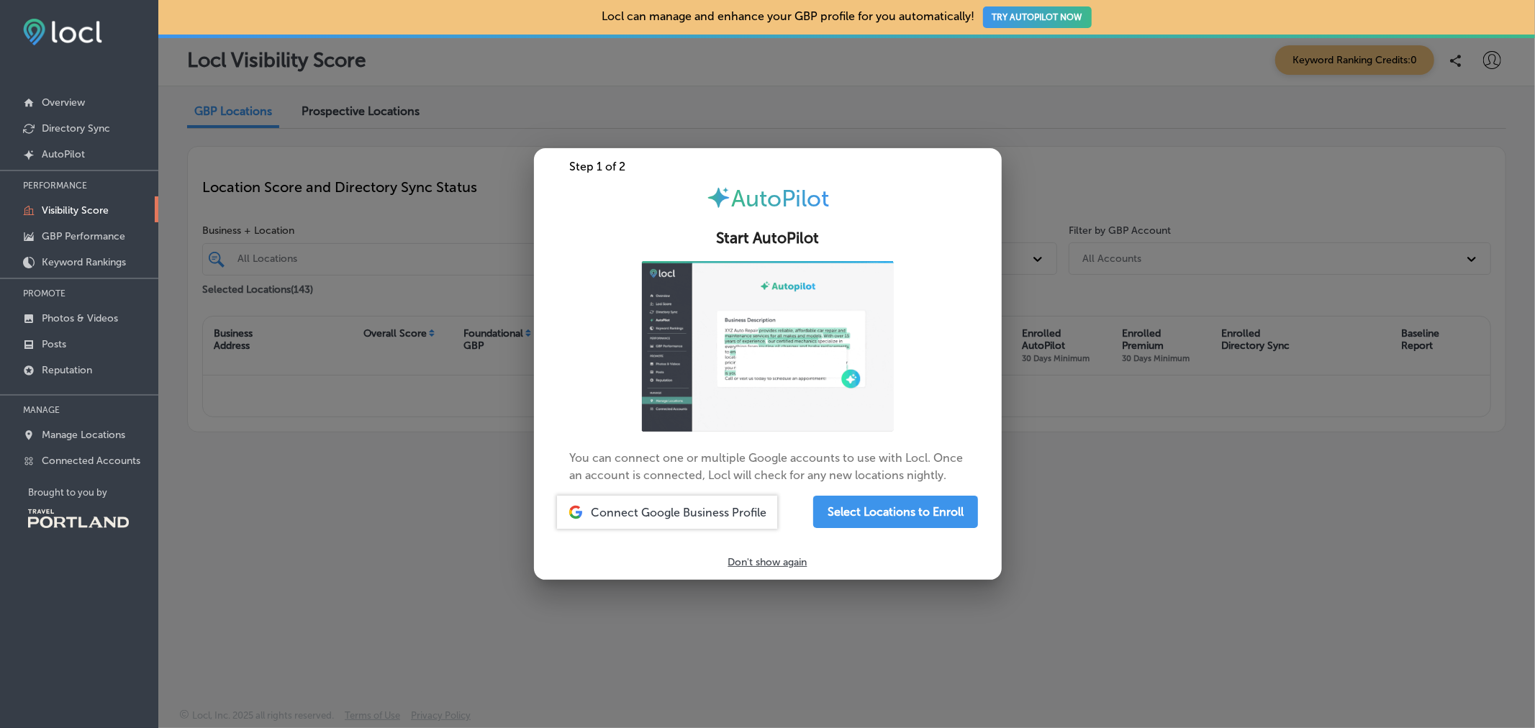
click at [348, 494] on div at bounding box center [767, 364] width 1535 height 728
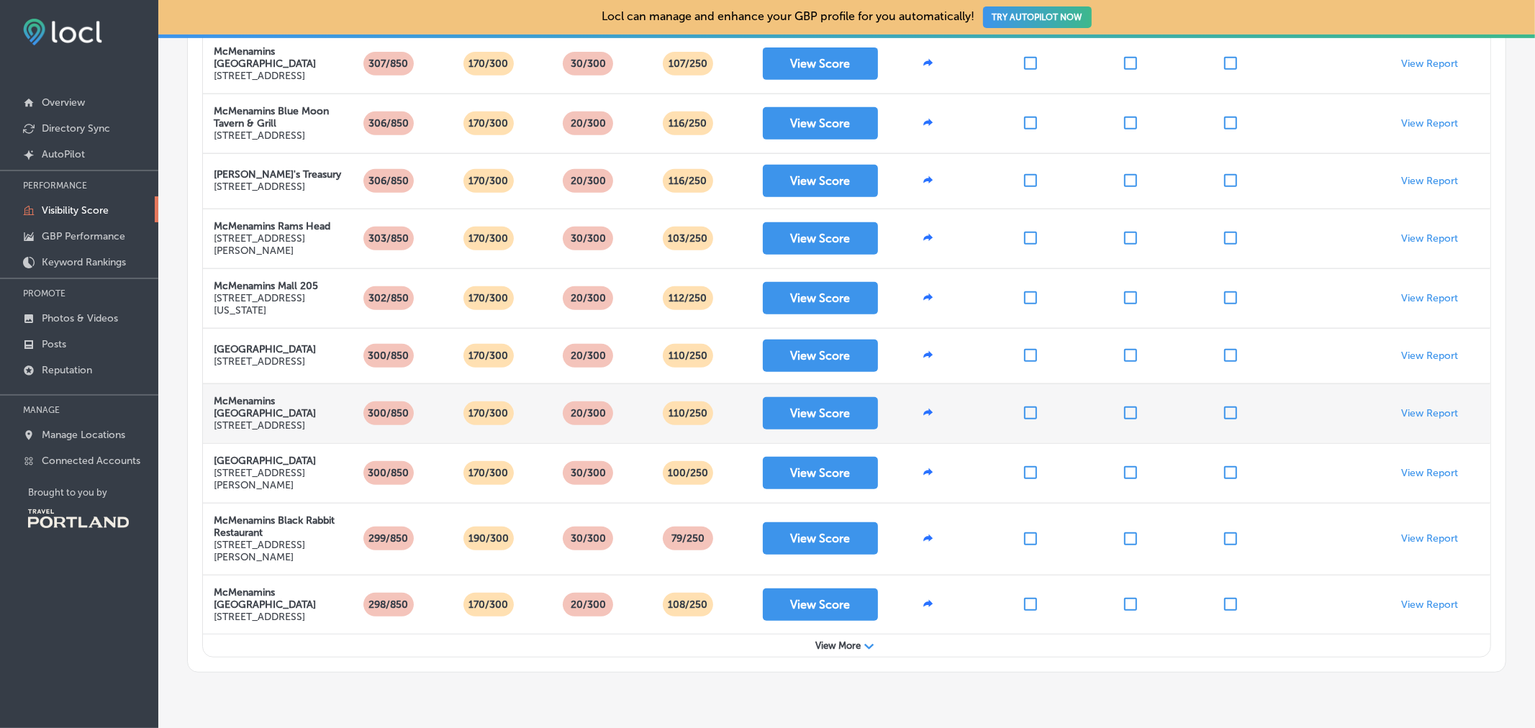
scroll to position [561, 0]
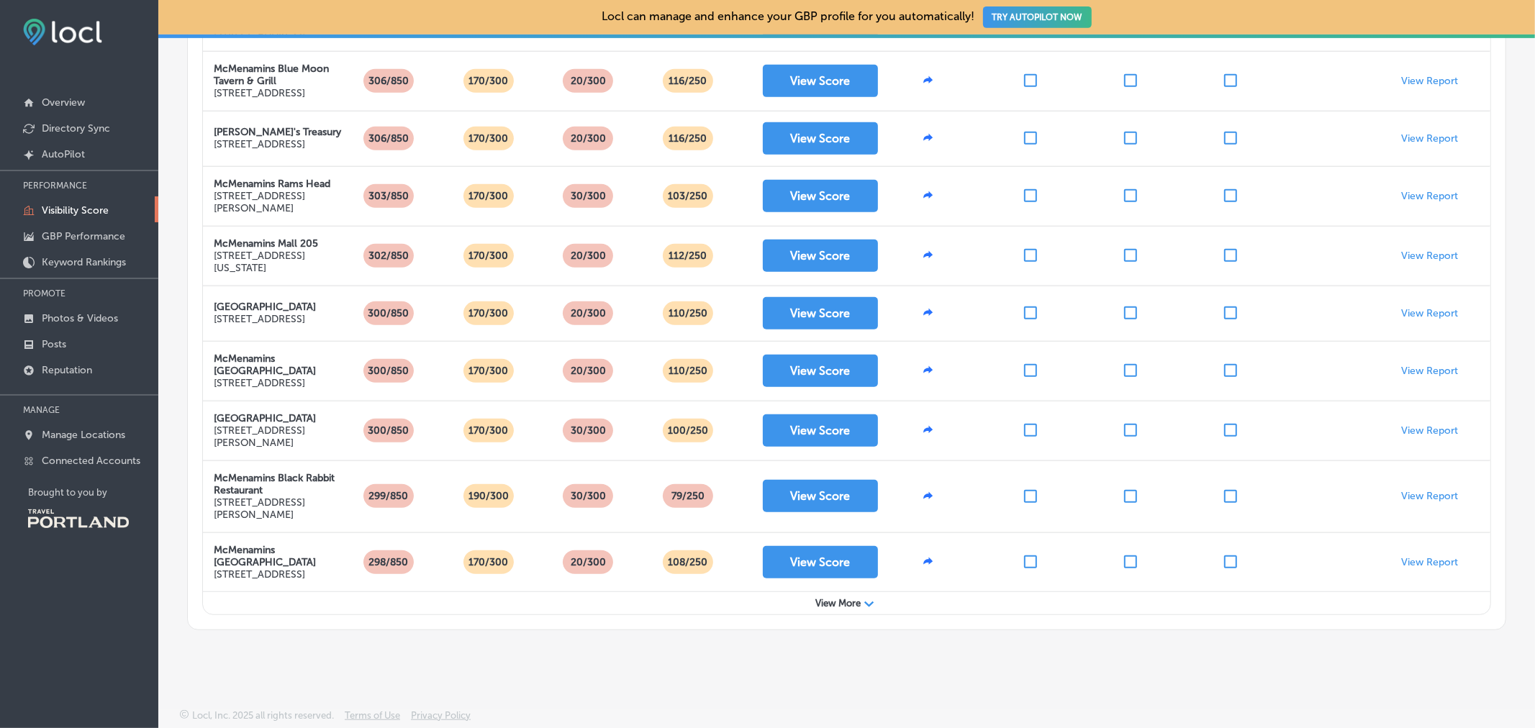
click at [851, 608] on span "View More" at bounding box center [837, 603] width 45 height 11
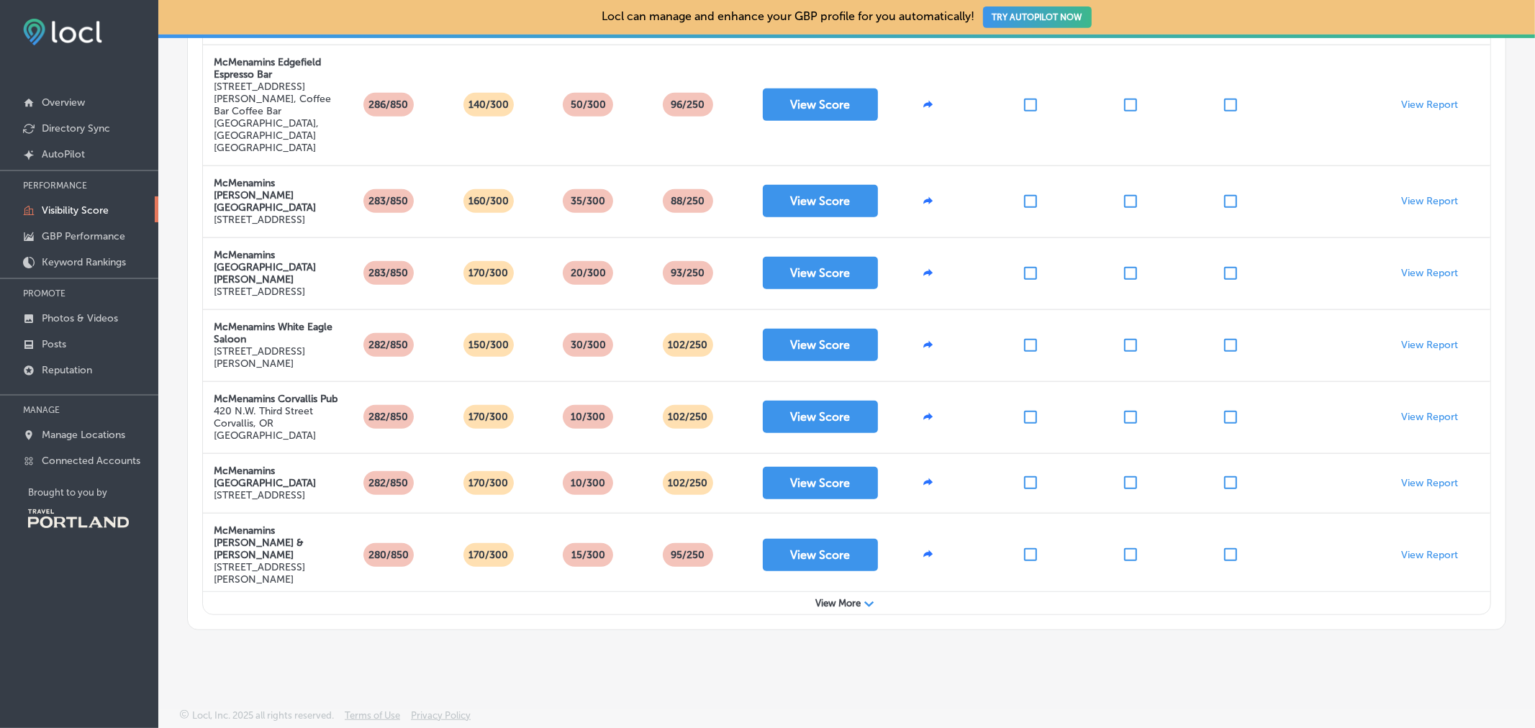
scroll to position [1722, 0]
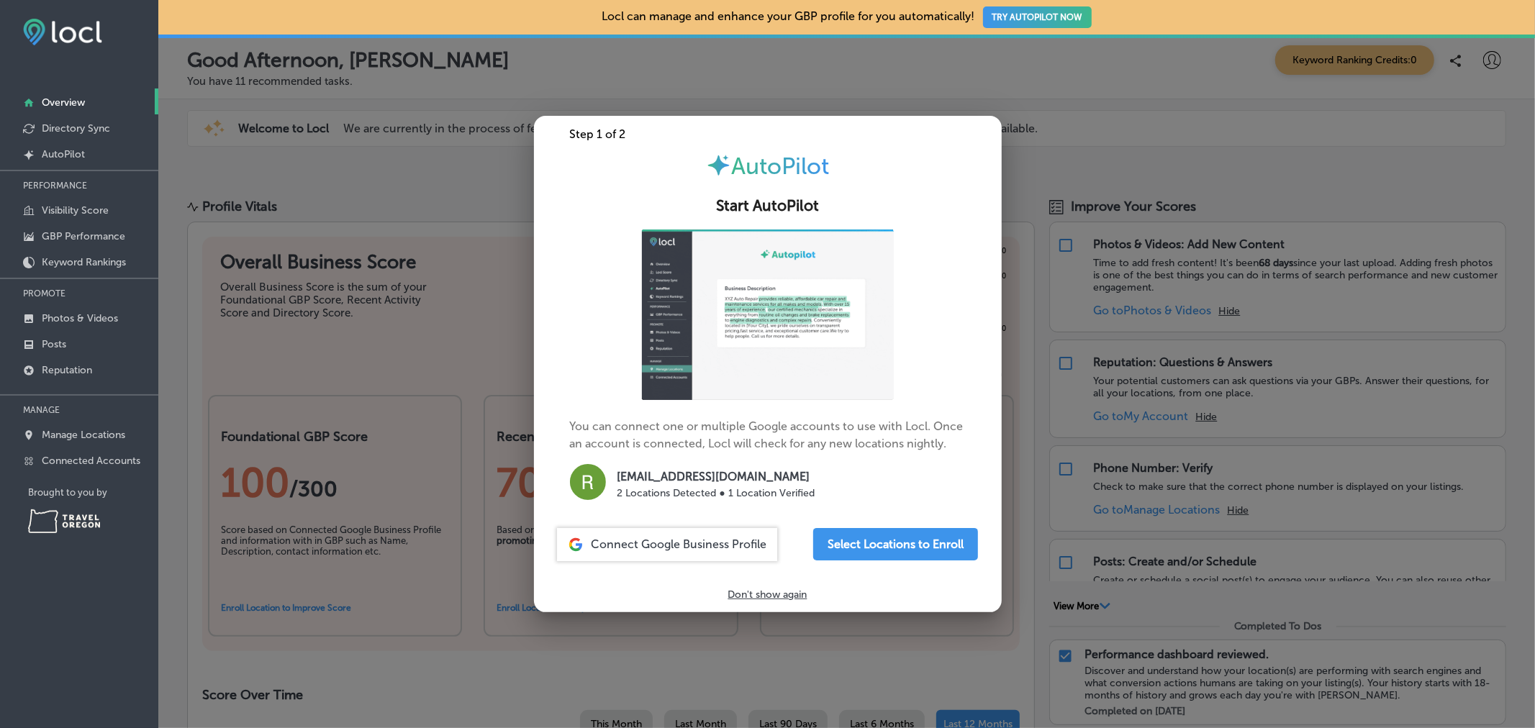
click at [451, 185] on div at bounding box center [767, 364] width 1535 height 728
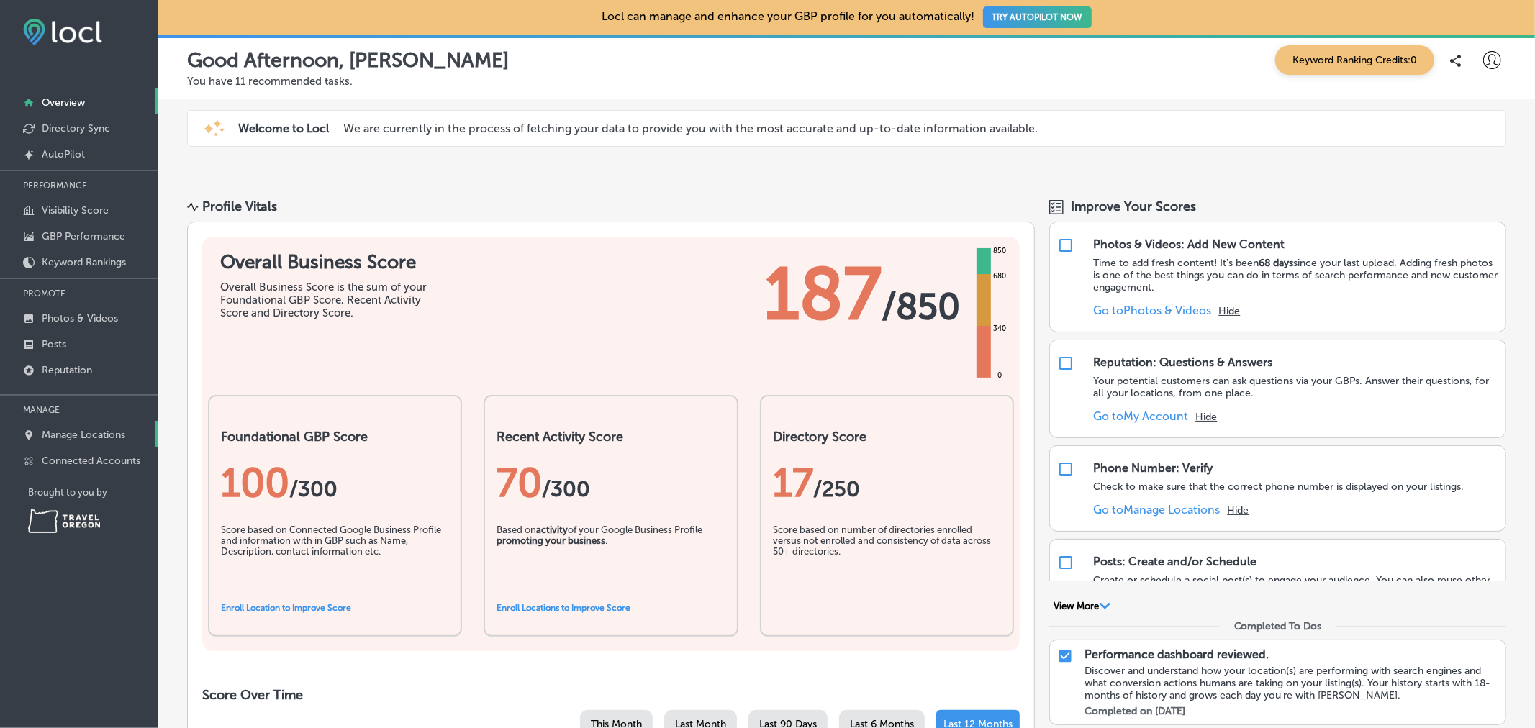
click at [108, 429] on p "Manage Locations" at bounding box center [83, 435] width 83 height 12
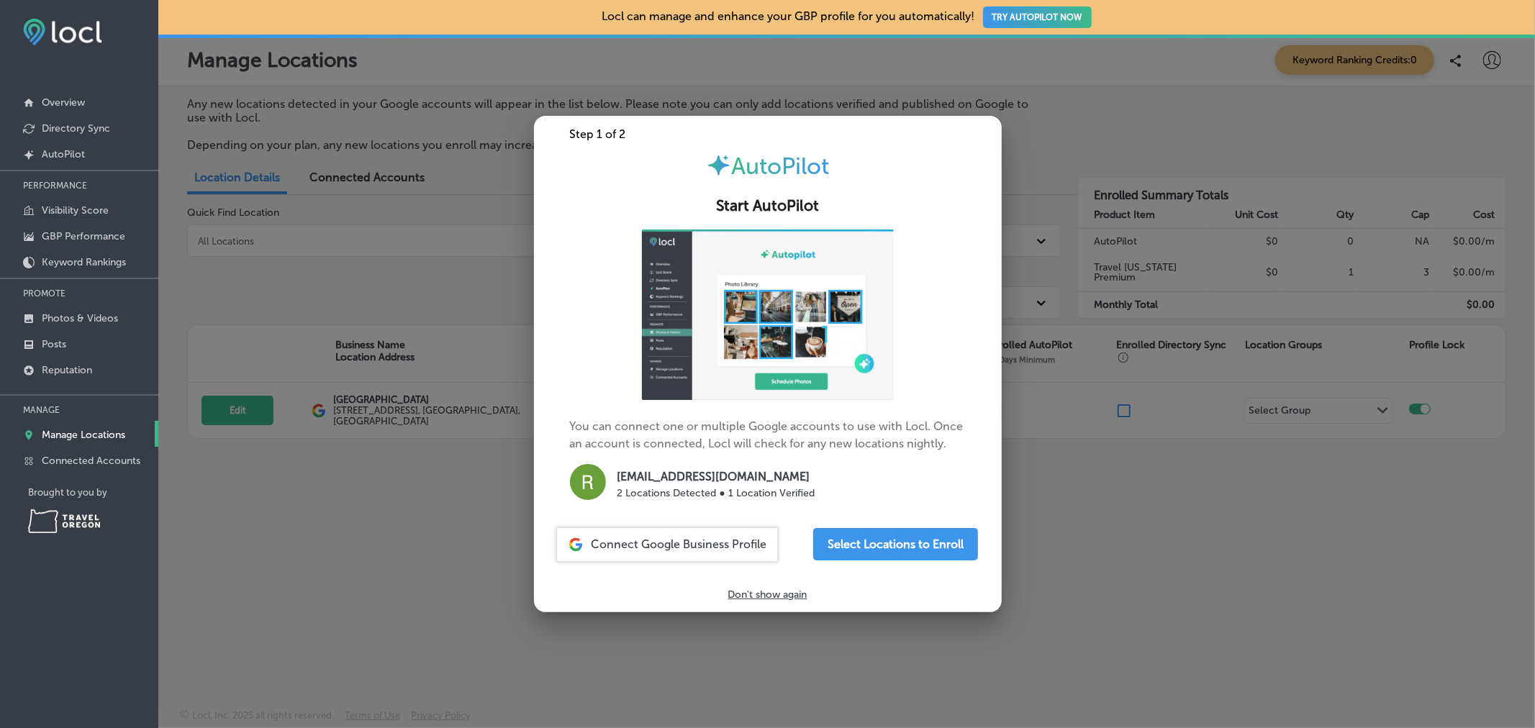
click at [299, 610] on div at bounding box center [767, 364] width 1535 height 728
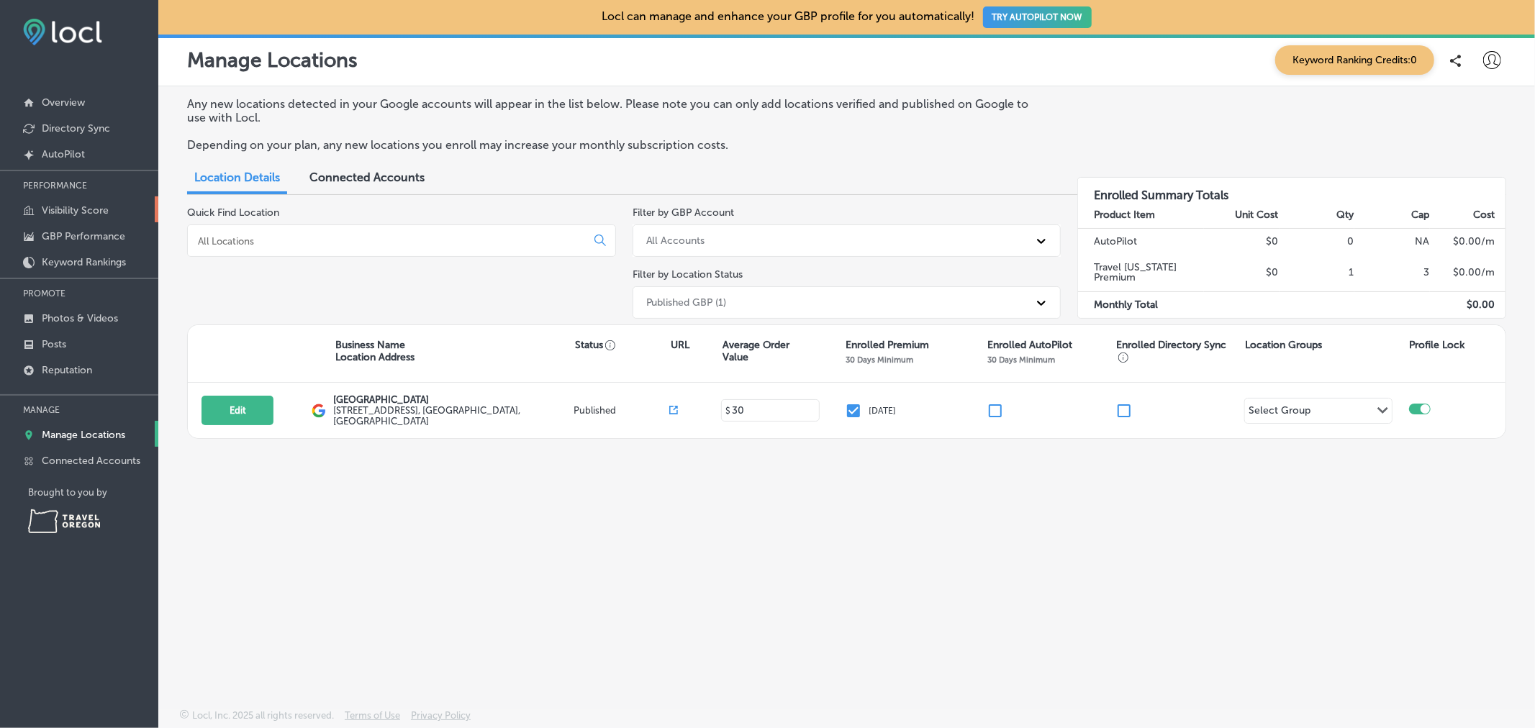
click at [92, 207] on p "Visibility Score" at bounding box center [75, 210] width 67 height 12
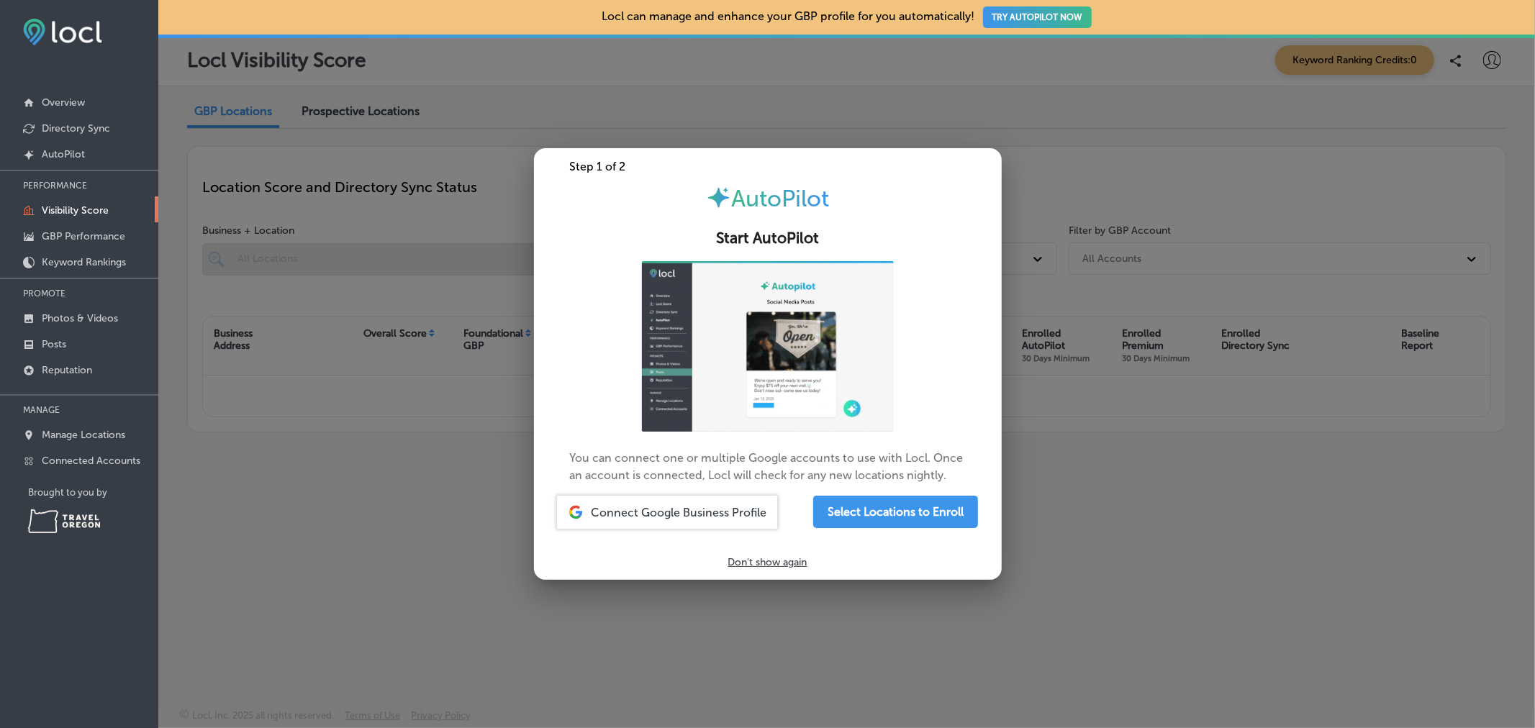
click at [353, 515] on div at bounding box center [767, 364] width 1535 height 728
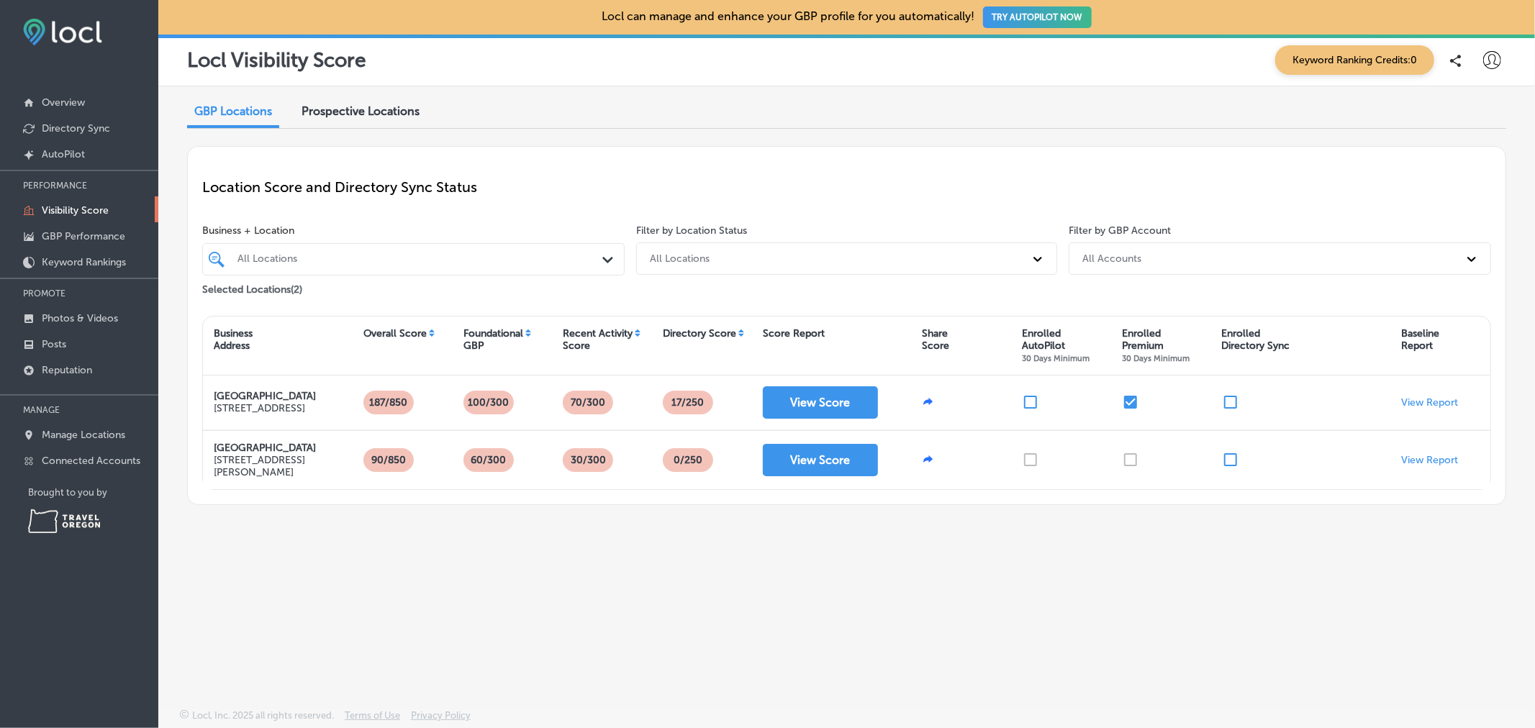
drag, startPoint x: 353, startPoint y: 515, endPoint x: 272, endPoint y: 557, distance: 91.1
click at [272, 557] on div "GBP Locations Prospective Locations Location Score and Directory Sync Status Bu…" at bounding box center [846, 363] width 1377 height 555
click at [91, 463] on p "Connected Accounts" at bounding box center [91, 461] width 99 height 12
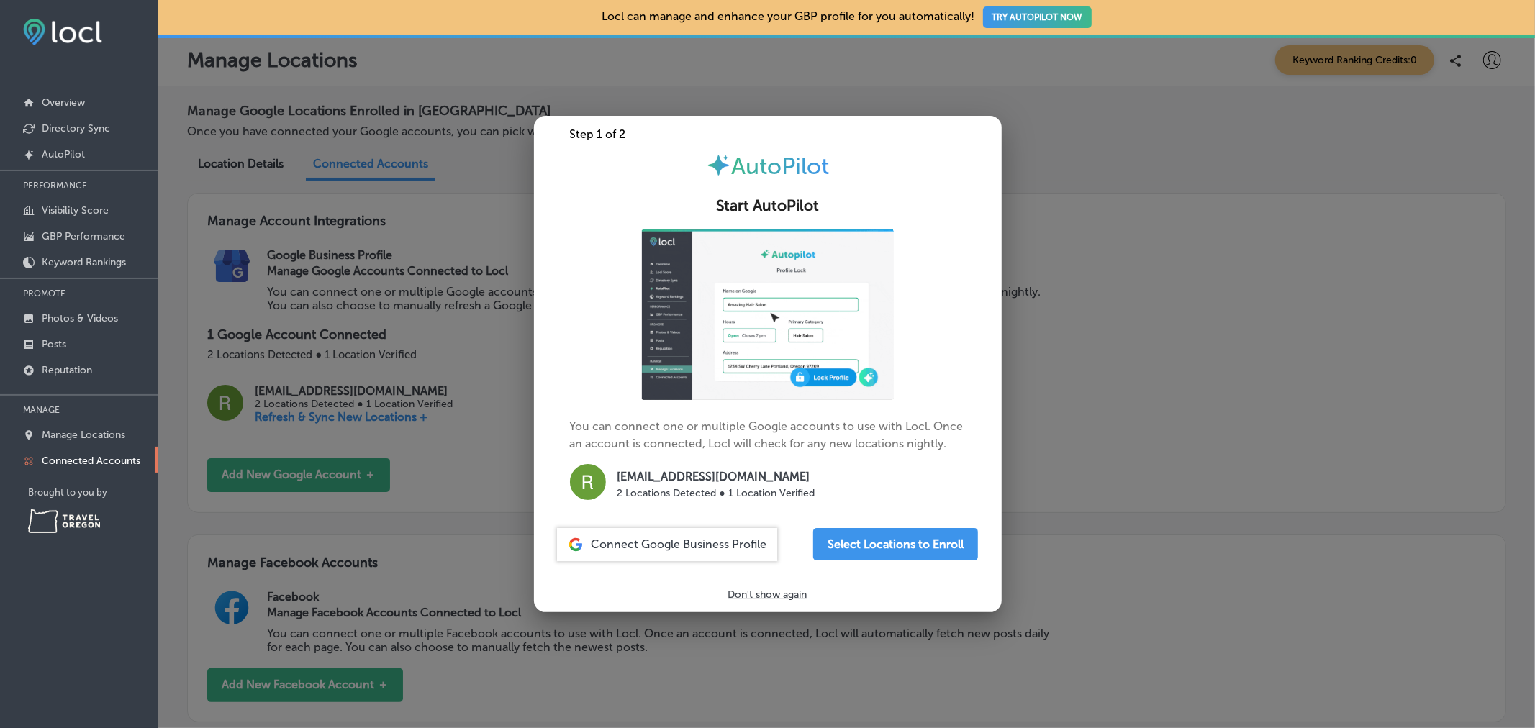
click at [450, 450] on div at bounding box center [767, 364] width 1535 height 728
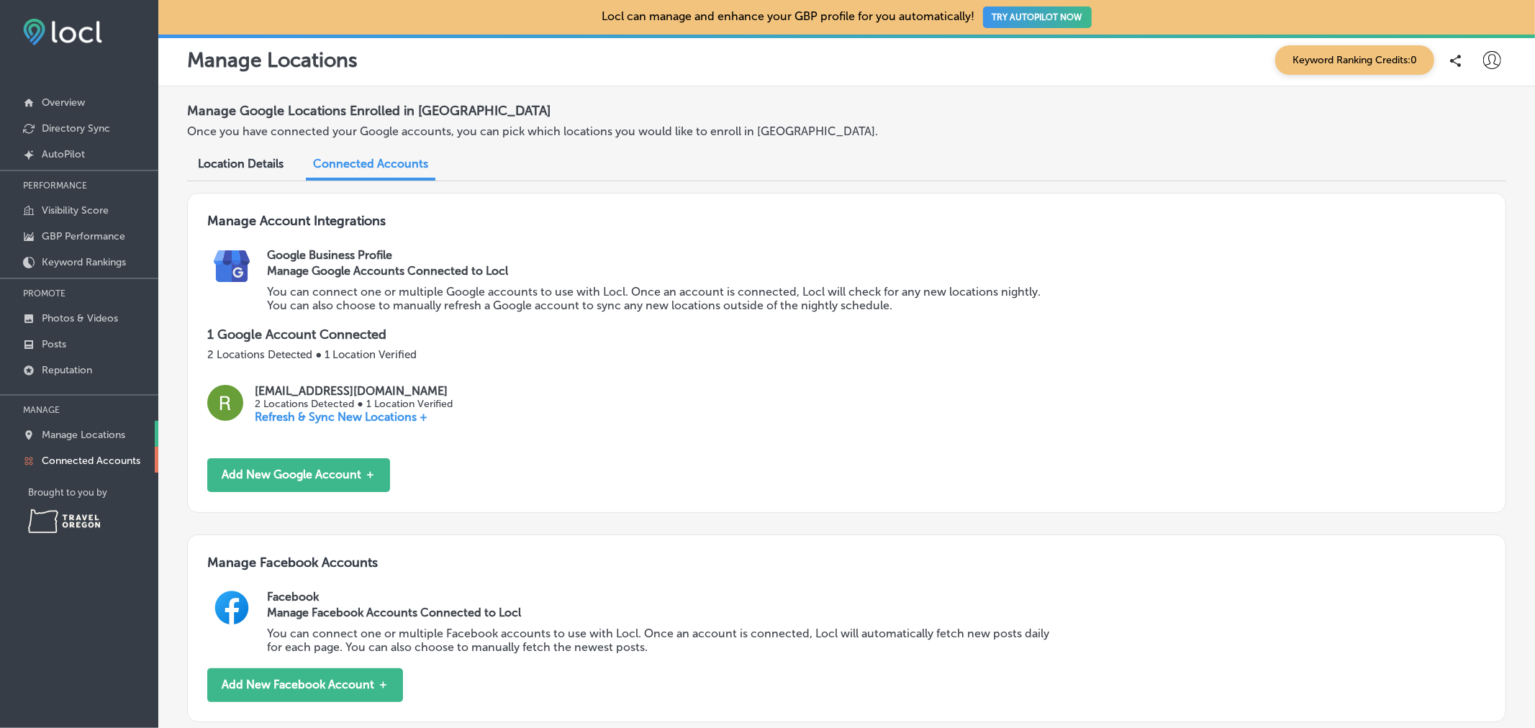
click at [91, 437] on p "Manage Locations" at bounding box center [83, 435] width 83 height 12
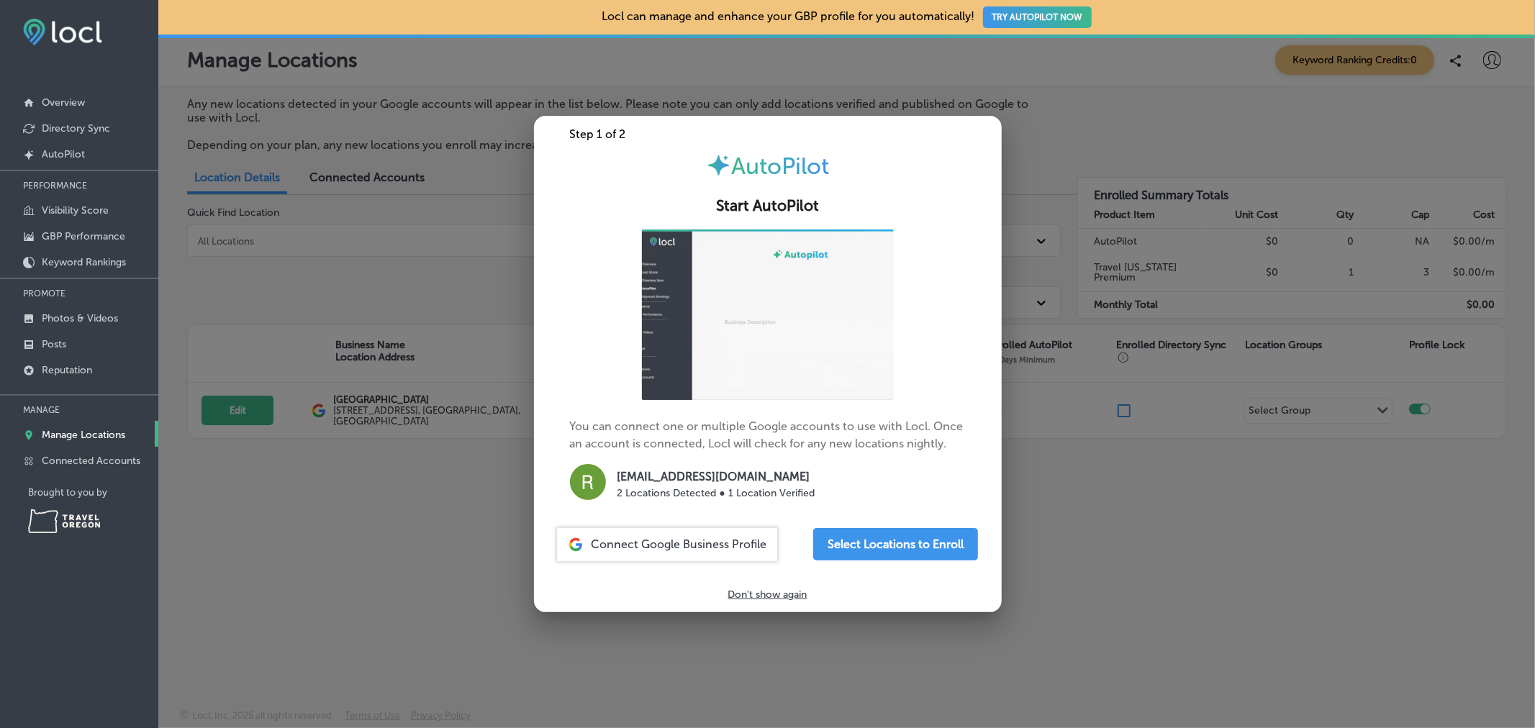
click at [622, 678] on div at bounding box center [767, 364] width 1535 height 728
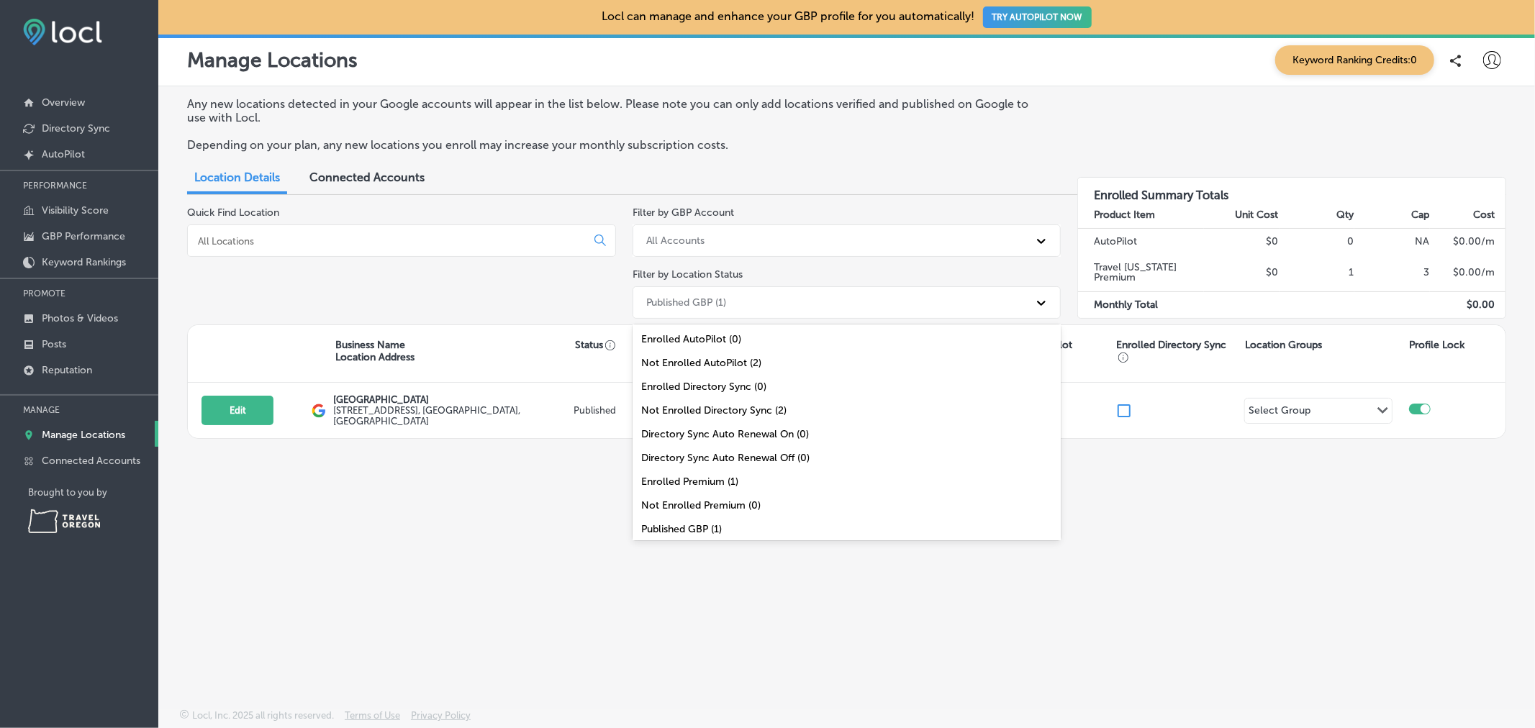
click at [920, 300] on div "Published GBP (1)" at bounding box center [834, 303] width 390 height 24
click at [768, 528] on div "All Locations (2)" at bounding box center [847, 529] width 429 height 24
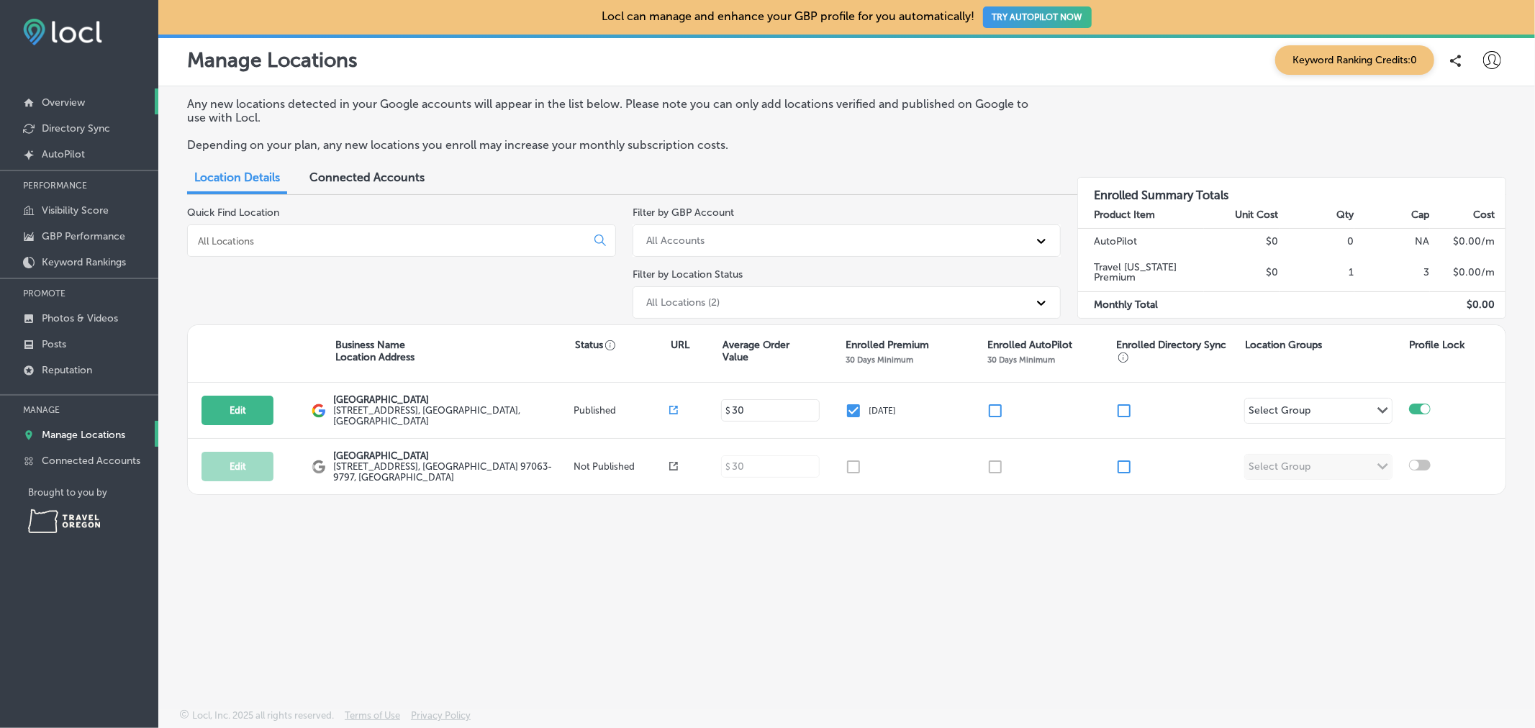
click at [91, 96] on link "Overview" at bounding box center [79, 102] width 158 height 26
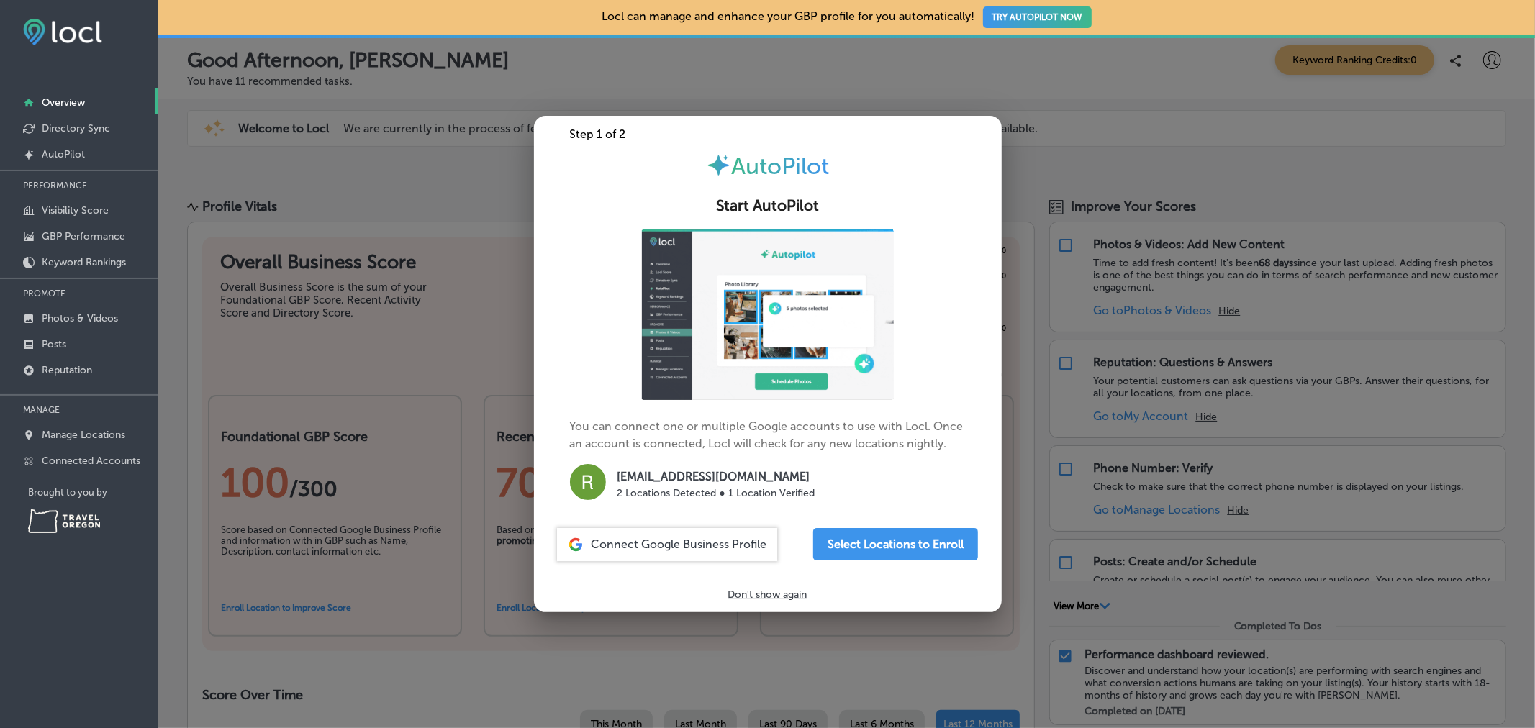
click at [358, 154] on div at bounding box center [767, 364] width 1535 height 728
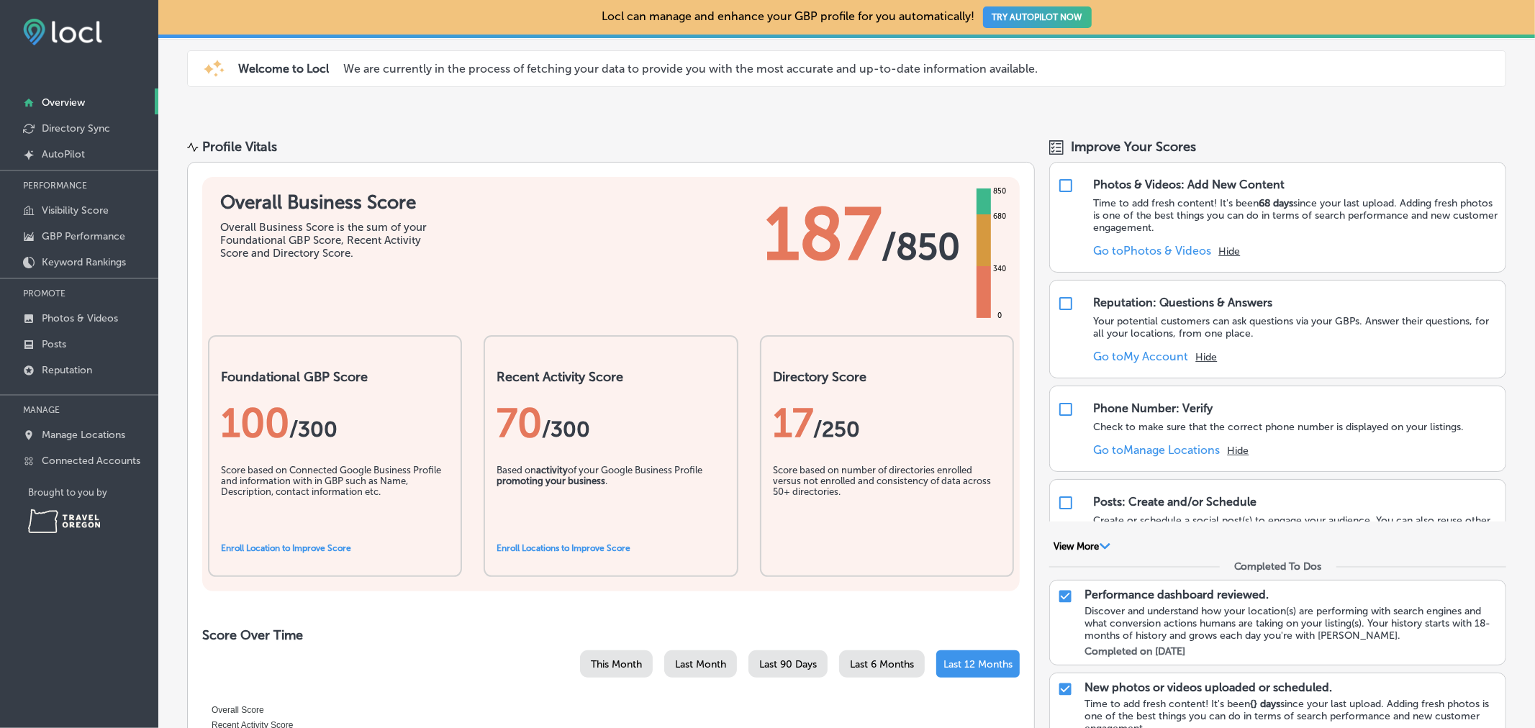
scroll to position [60, 0]
click at [112, 439] on p "Manage Locations" at bounding box center [83, 435] width 83 height 12
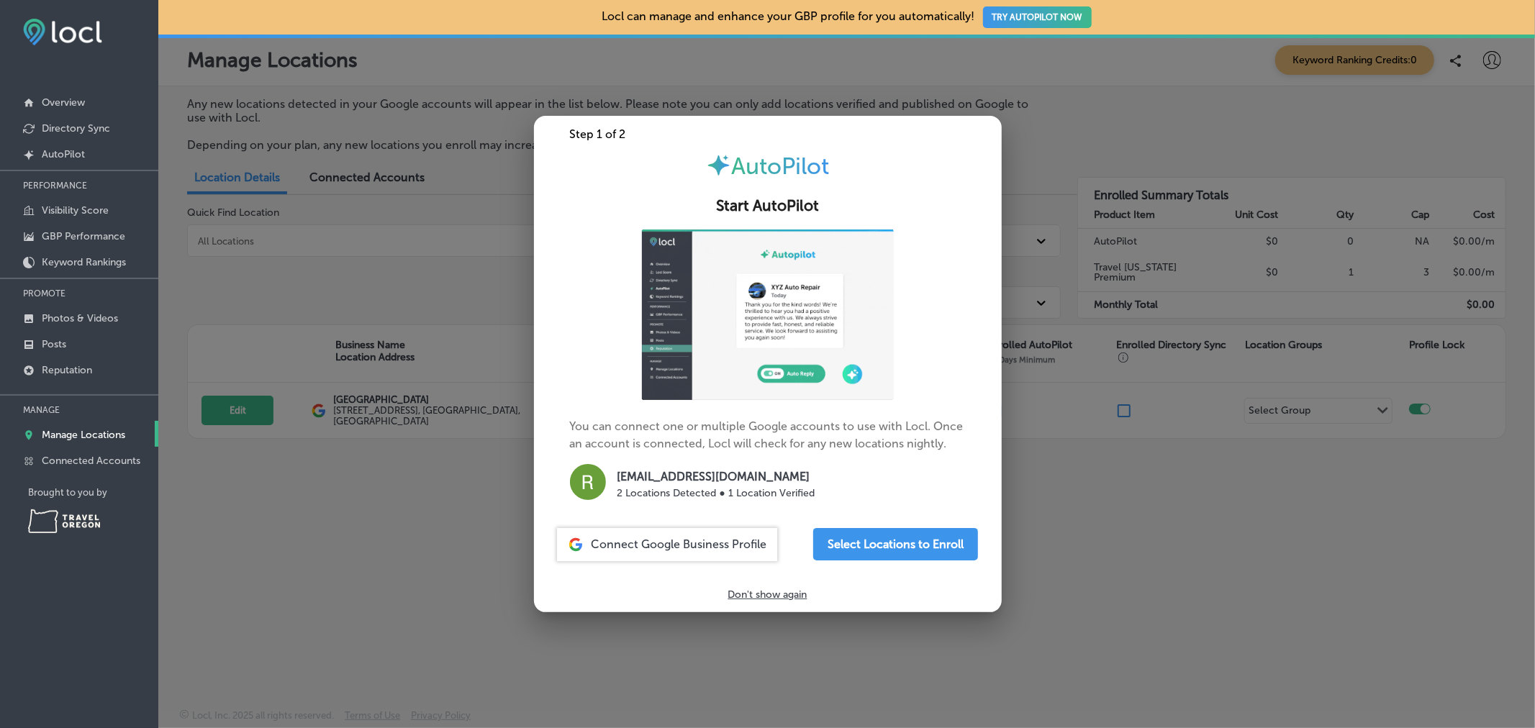
click at [1200, 530] on div at bounding box center [767, 364] width 1535 height 728
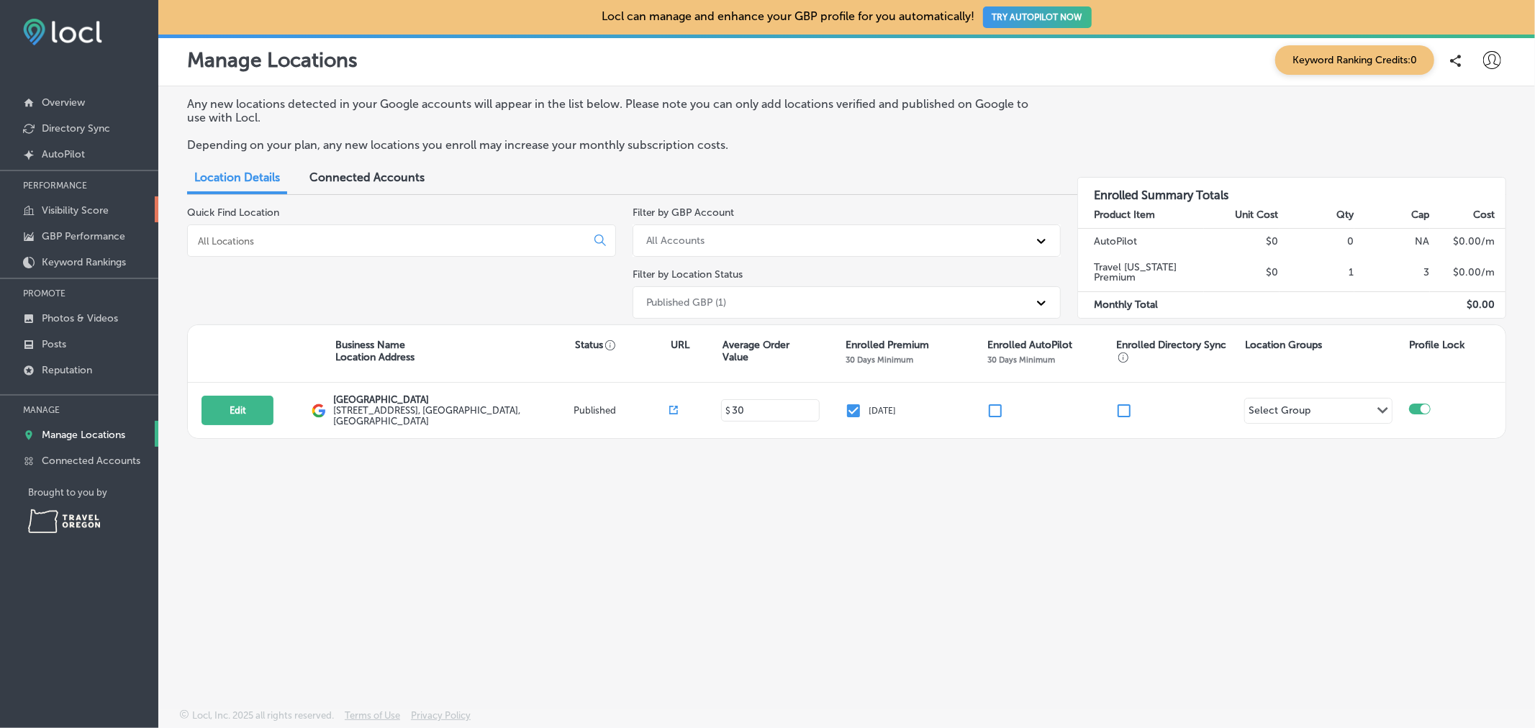
click at [68, 218] on link "Visibility Score" at bounding box center [79, 209] width 158 height 26
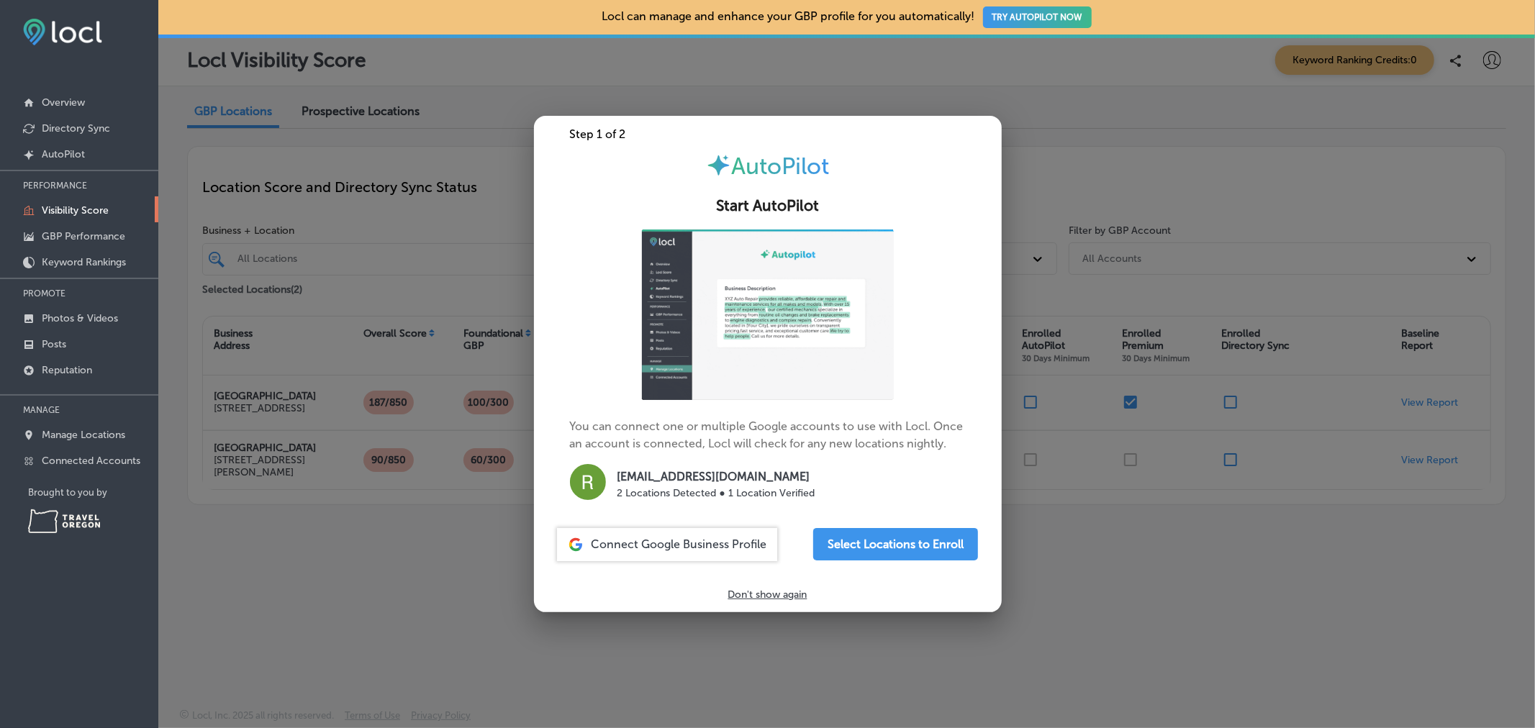
click at [337, 626] on div at bounding box center [767, 364] width 1535 height 728
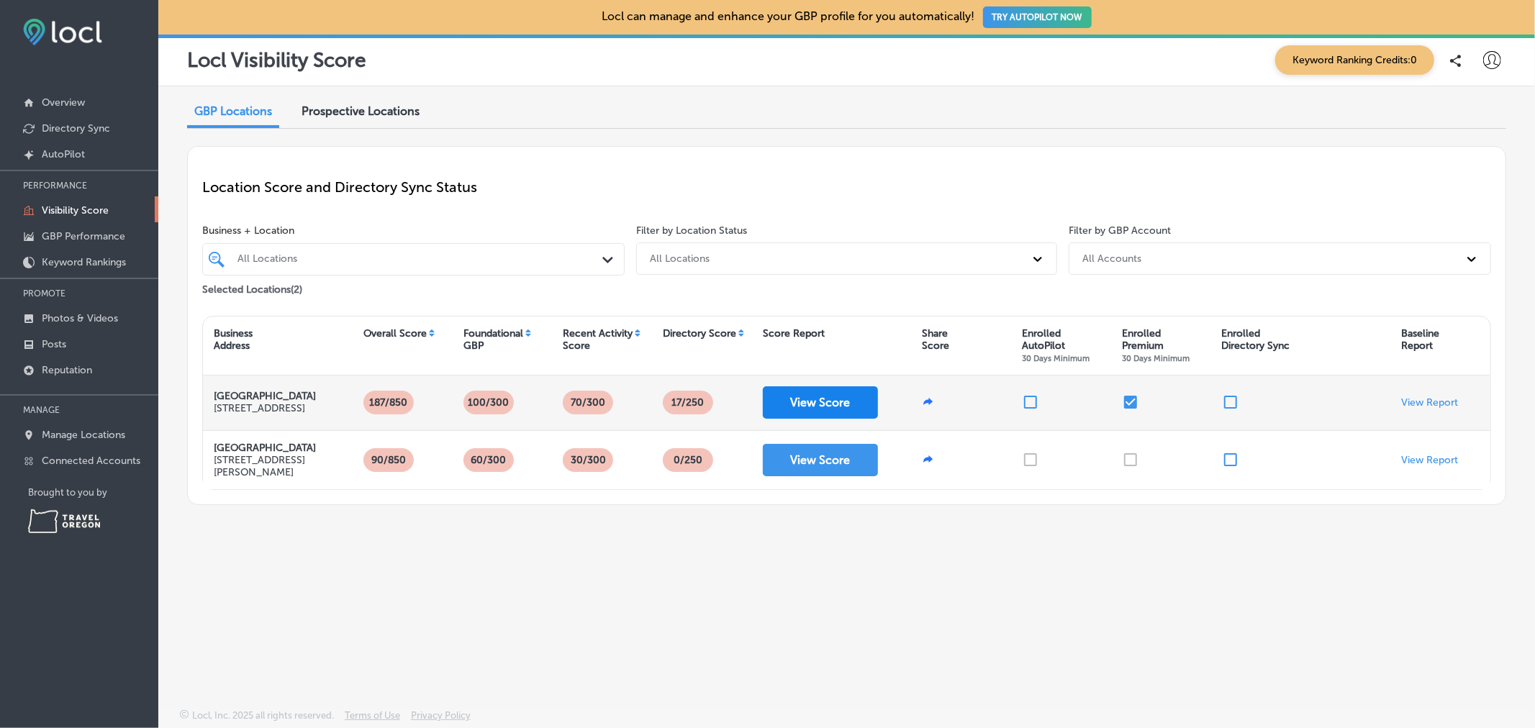
click at [800, 408] on button "View Score" at bounding box center [820, 402] width 115 height 32
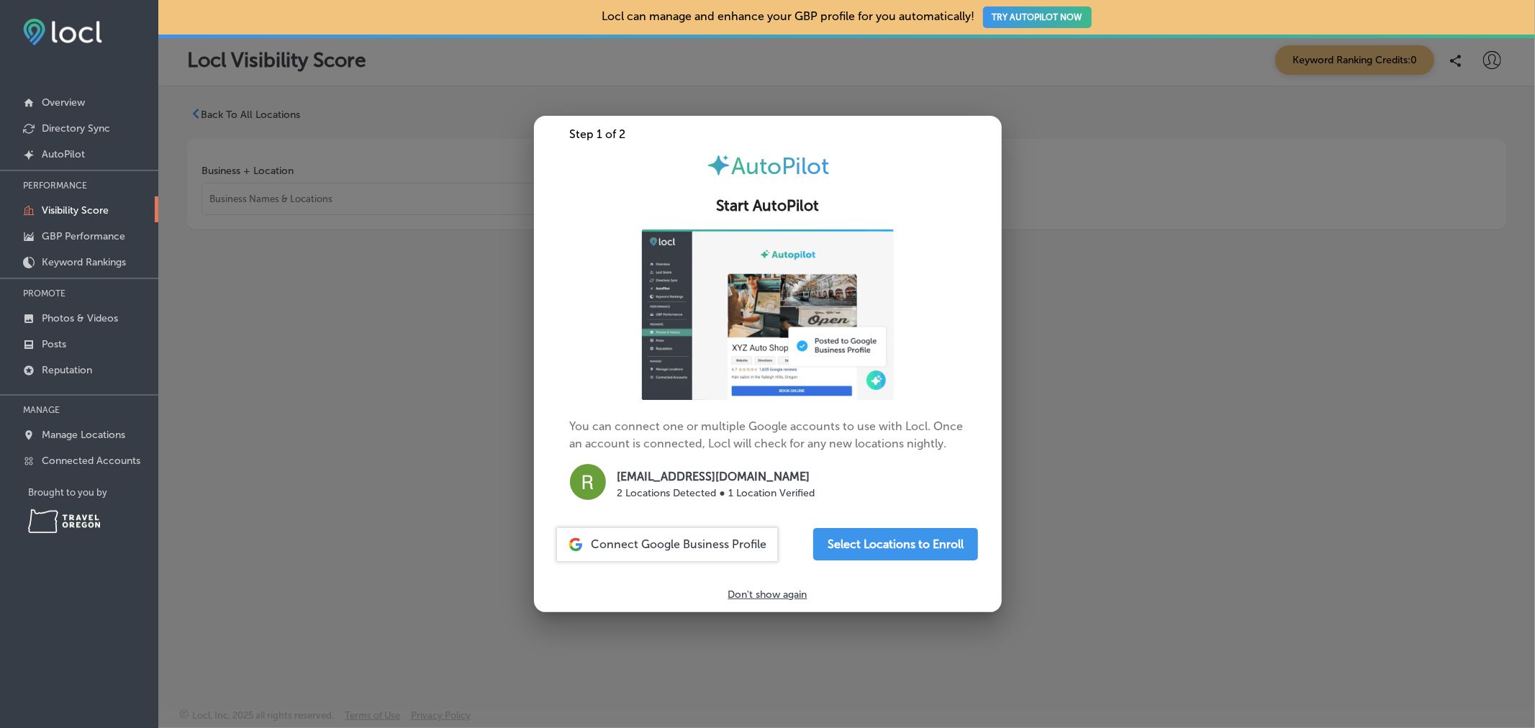
click at [1243, 407] on div at bounding box center [767, 364] width 1535 height 728
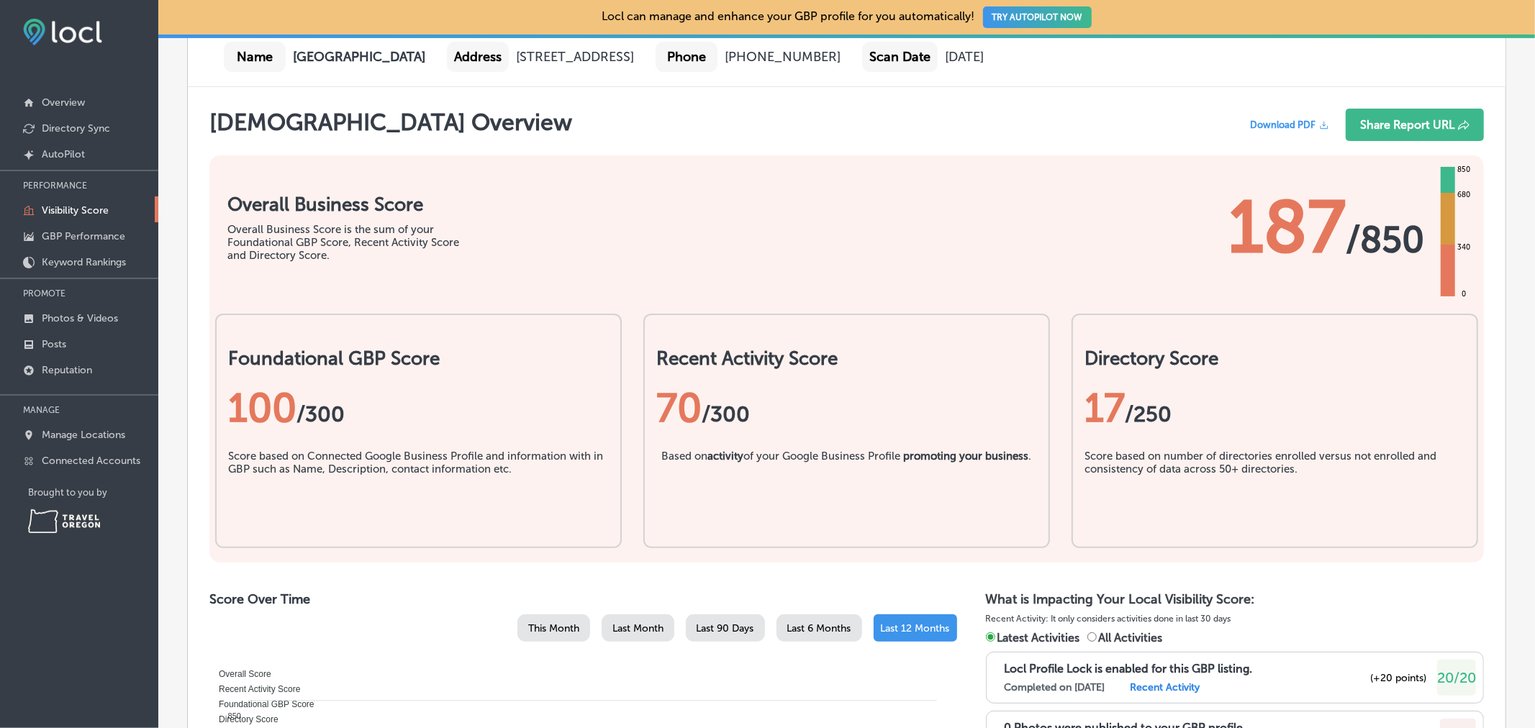
scroll to position [220, 0]
click at [94, 309] on link "Photos & Videos" at bounding box center [79, 317] width 158 height 26
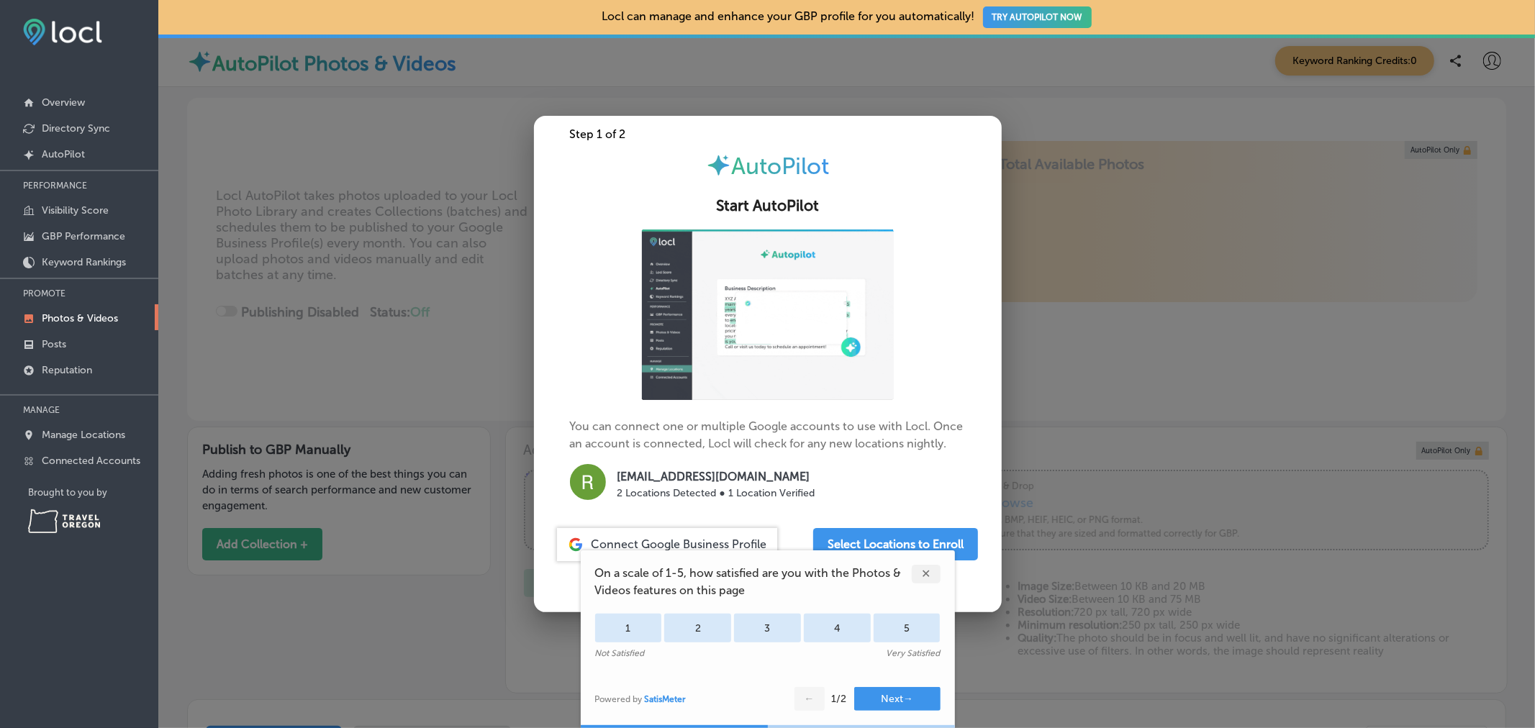
type input "5"
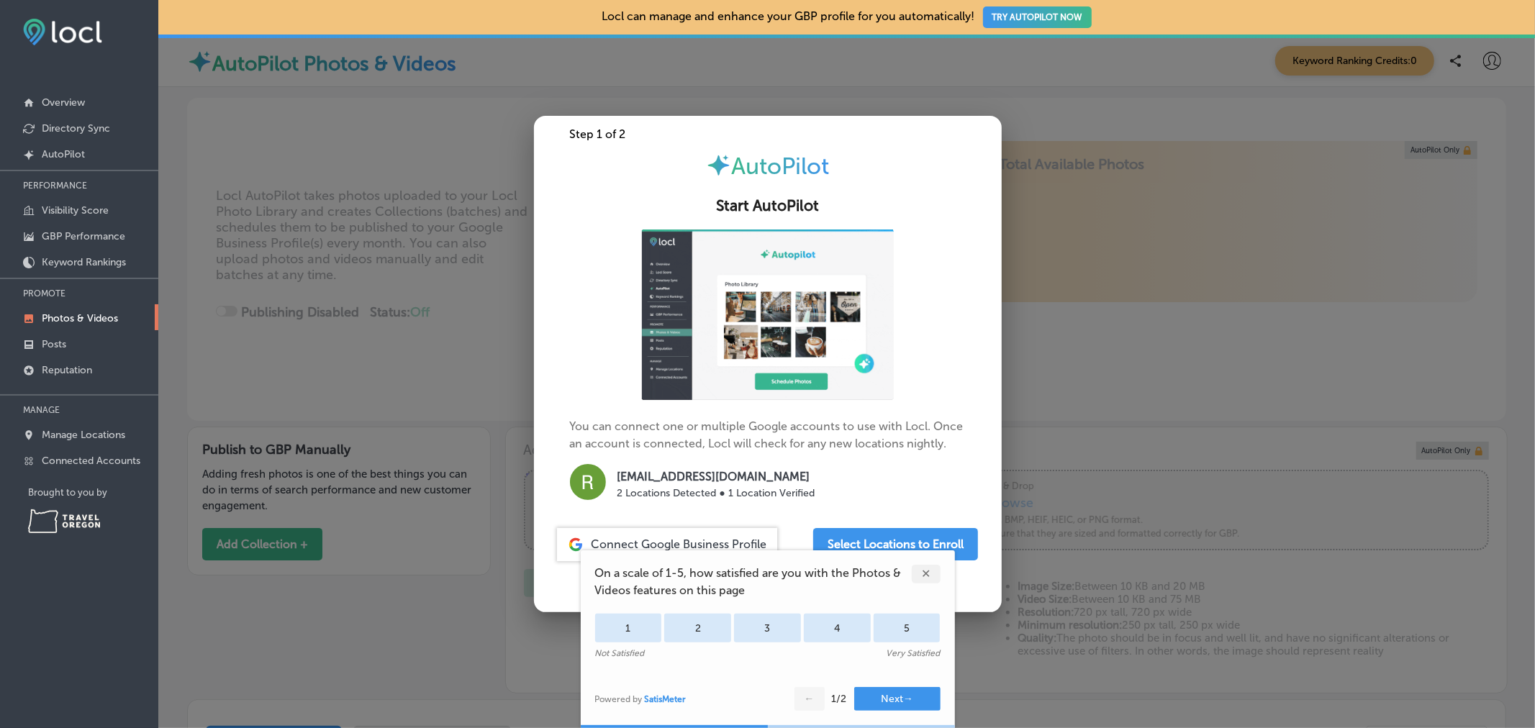
click at [406, 403] on div at bounding box center [767, 364] width 1535 height 728
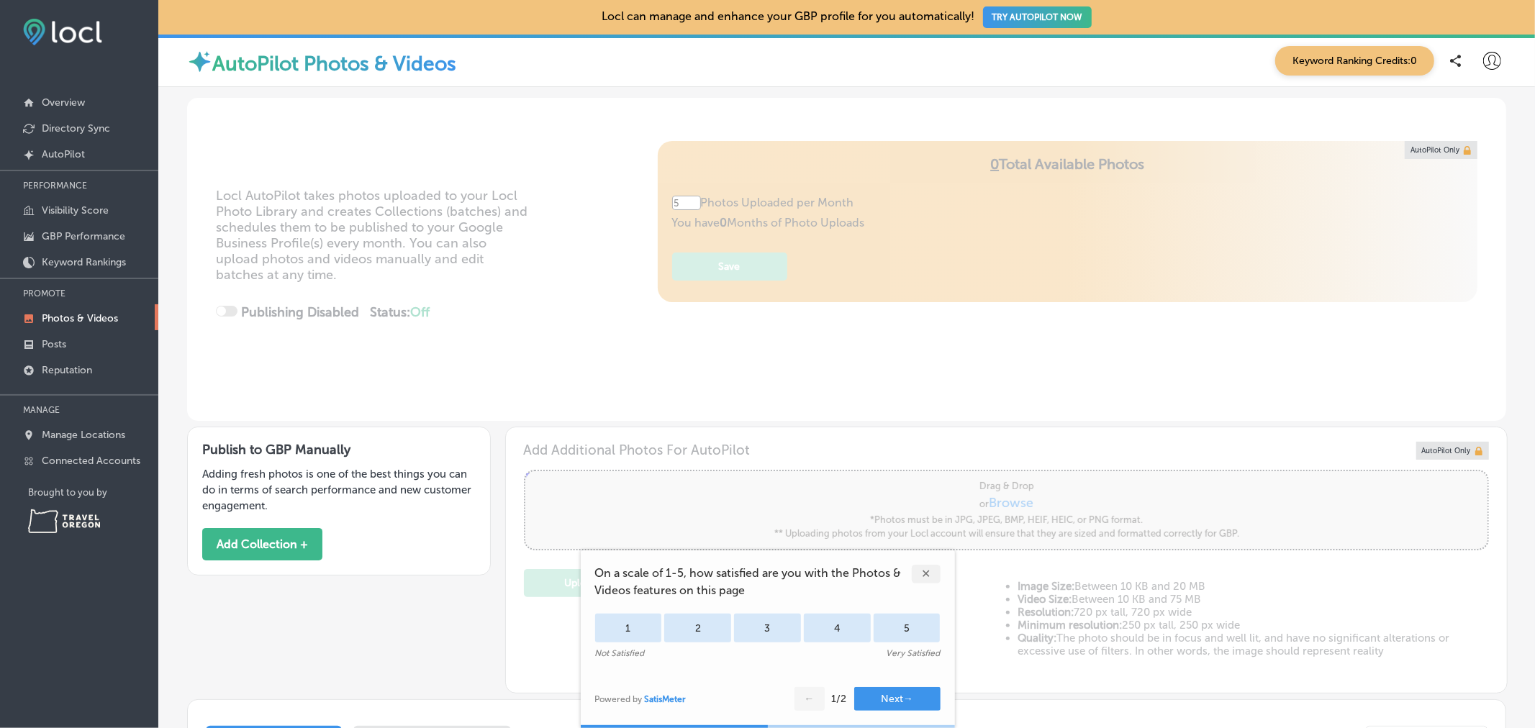
click at [923, 578] on div "✕" at bounding box center [926, 574] width 29 height 19
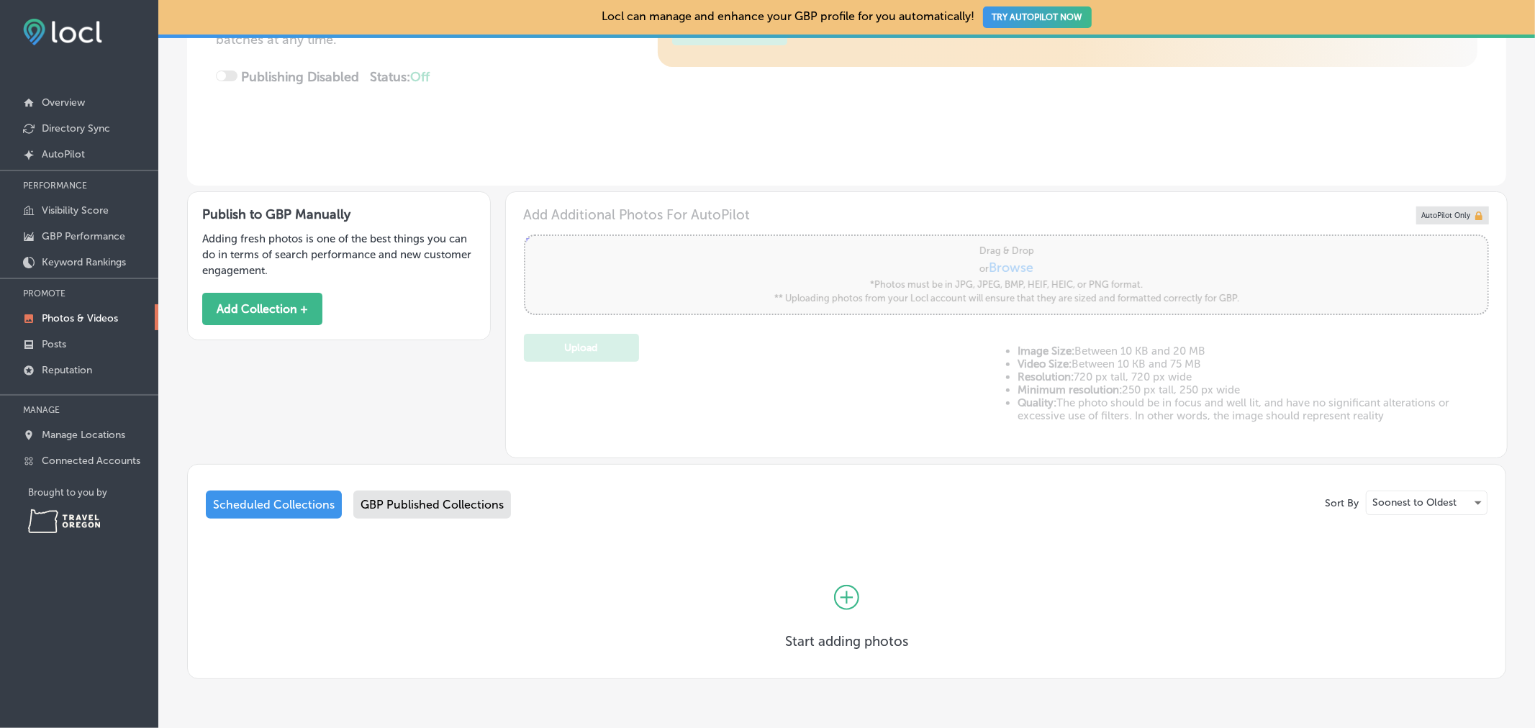
scroll to position [250, 0]
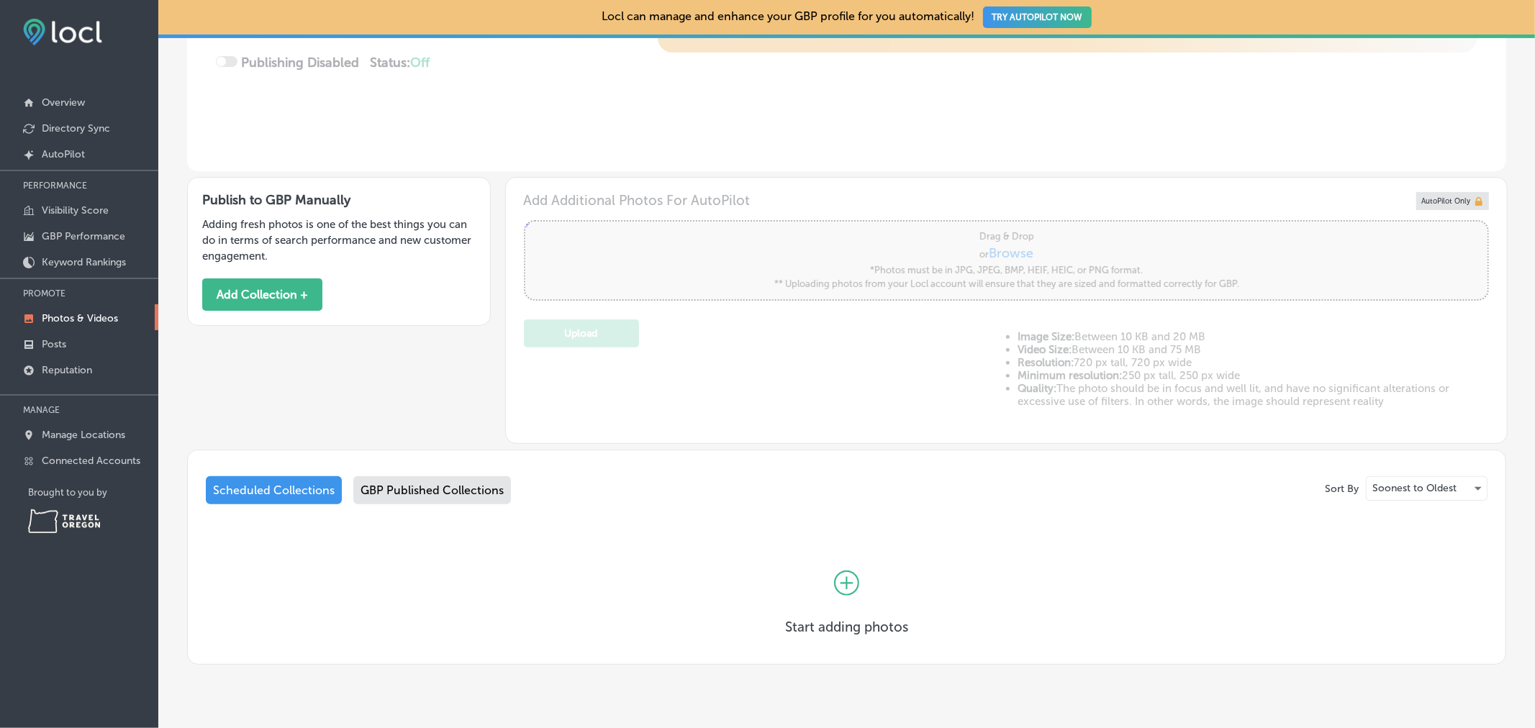
click at [425, 486] on div "GBP Published Collections" at bounding box center [432, 490] width 158 height 28
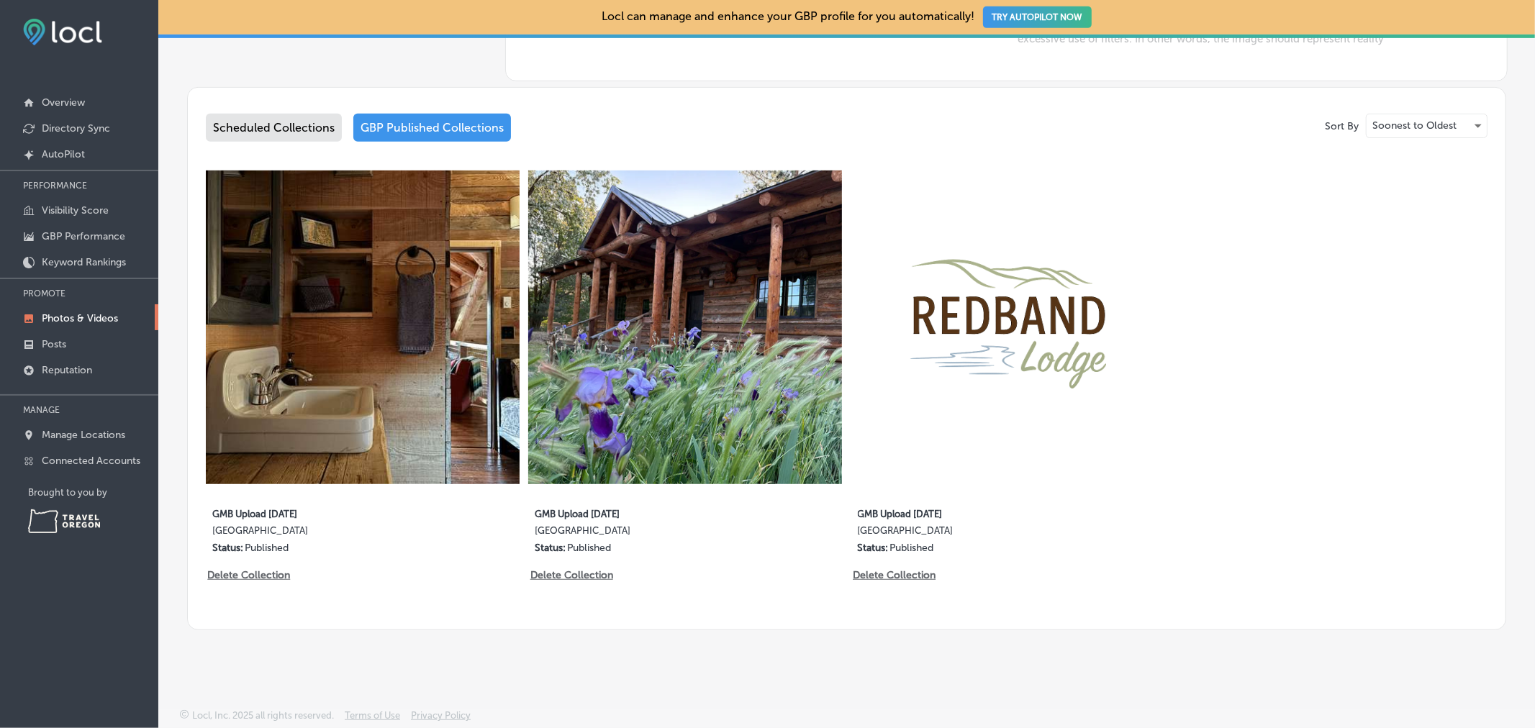
scroll to position [614, 0]
click at [974, 385] on img at bounding box center [1008, 327] width 318 height 318
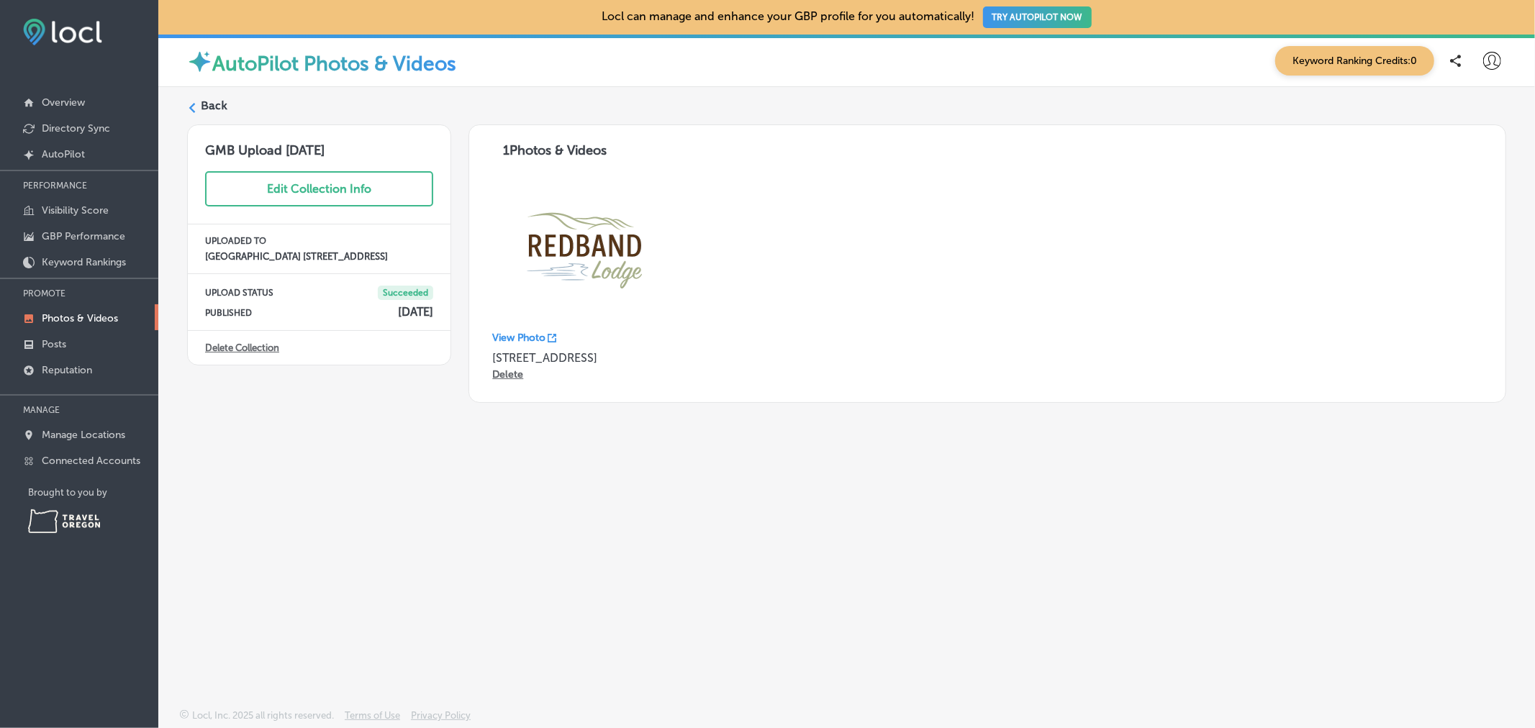
click at [205, 107] on label "Back" at bounding box center [214, 106] width 27 height 16
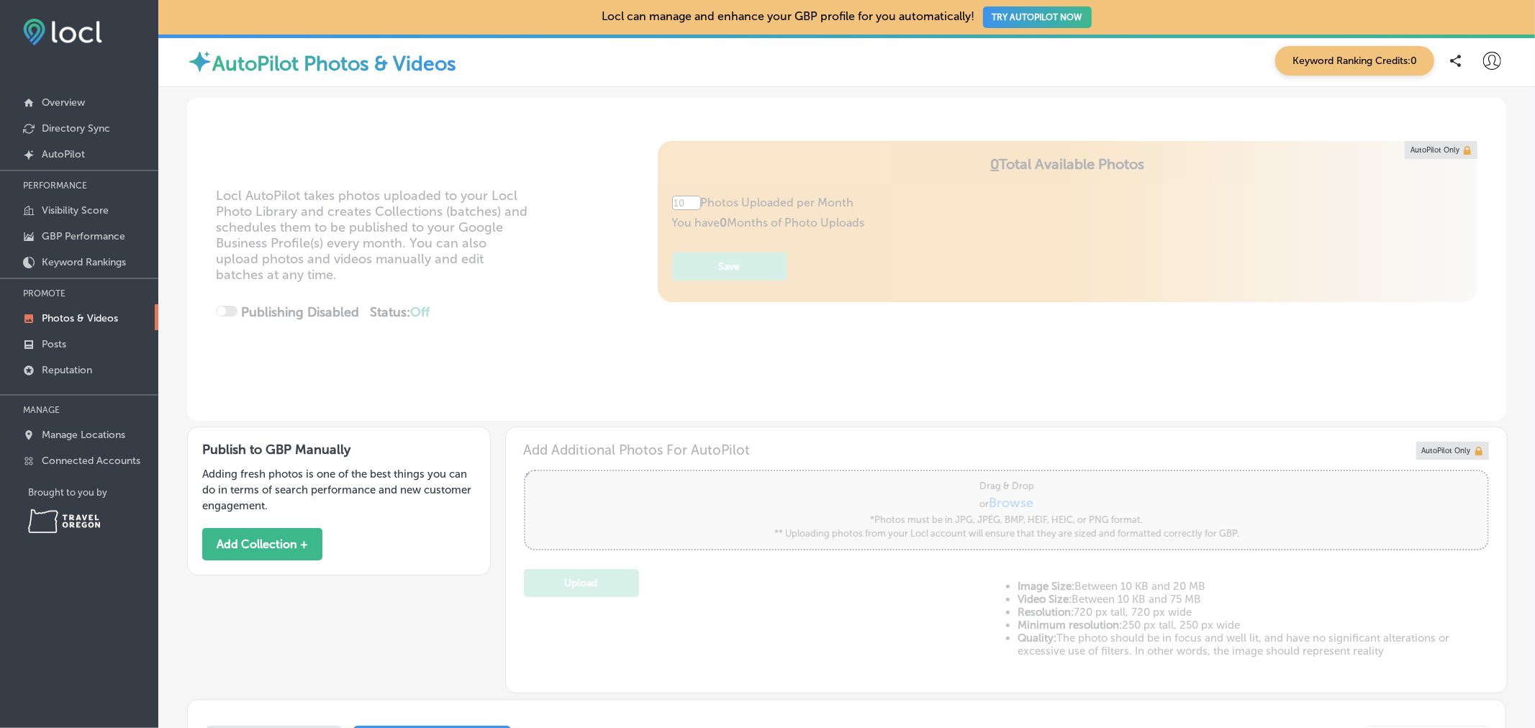
type input "5"
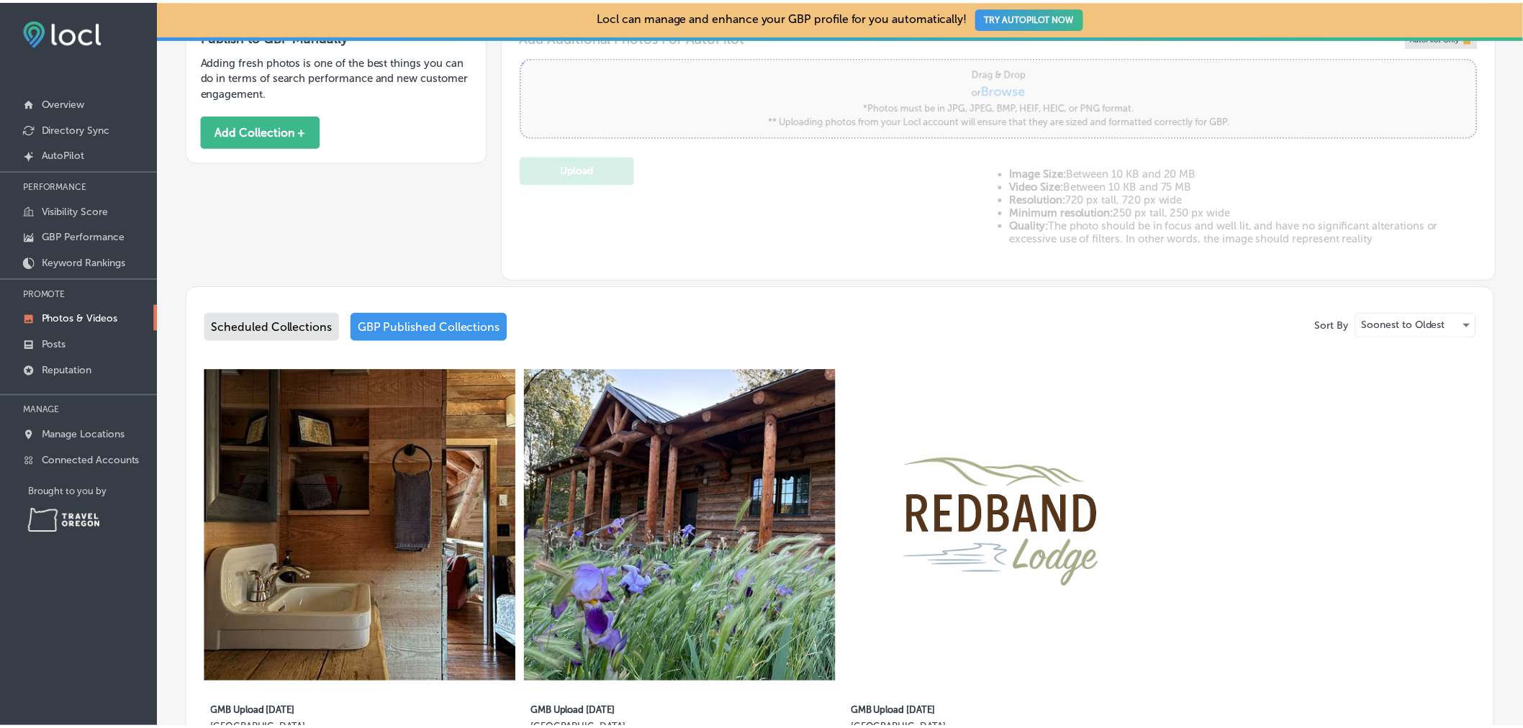
scroll to position [414, 0]
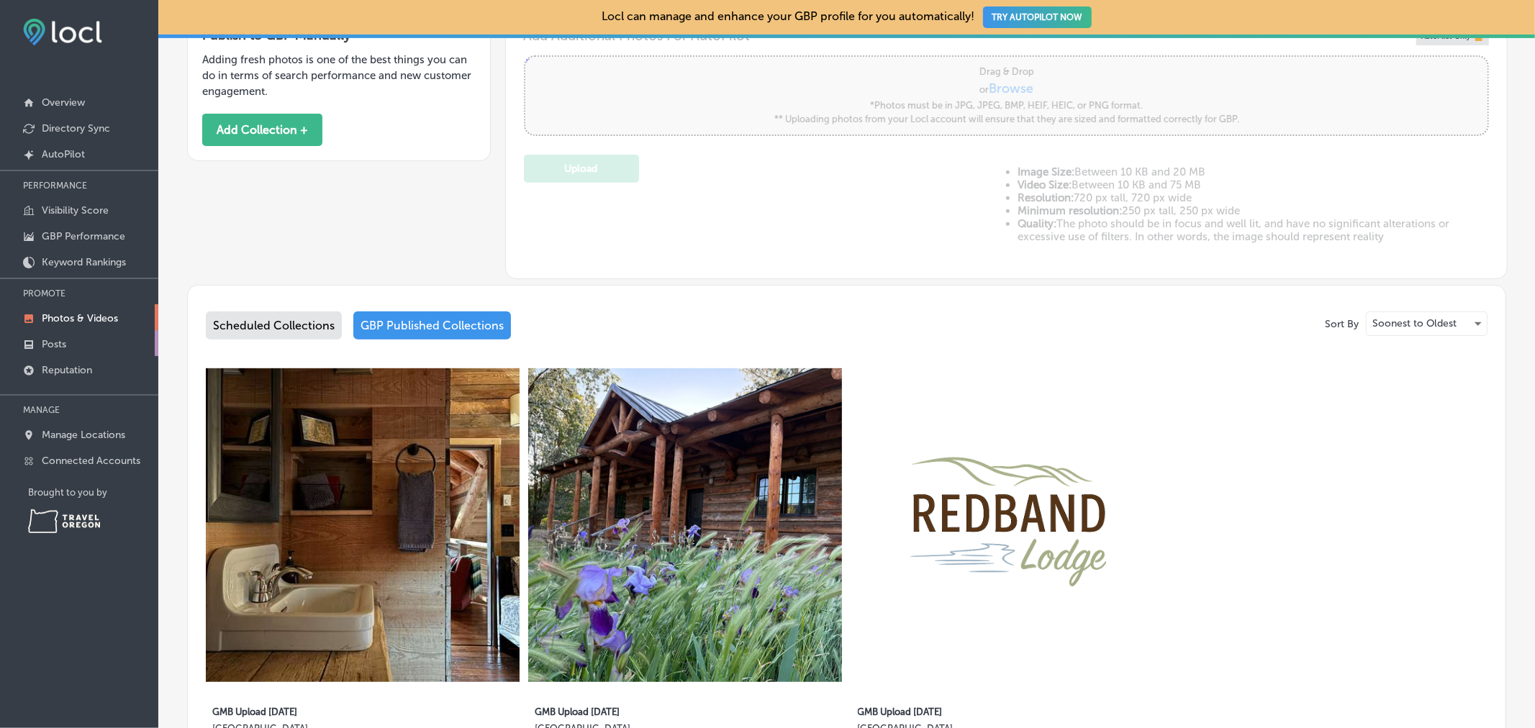
click at [72, 343] on link "Posts" at bounding box center [79, 343] width 158 height 26
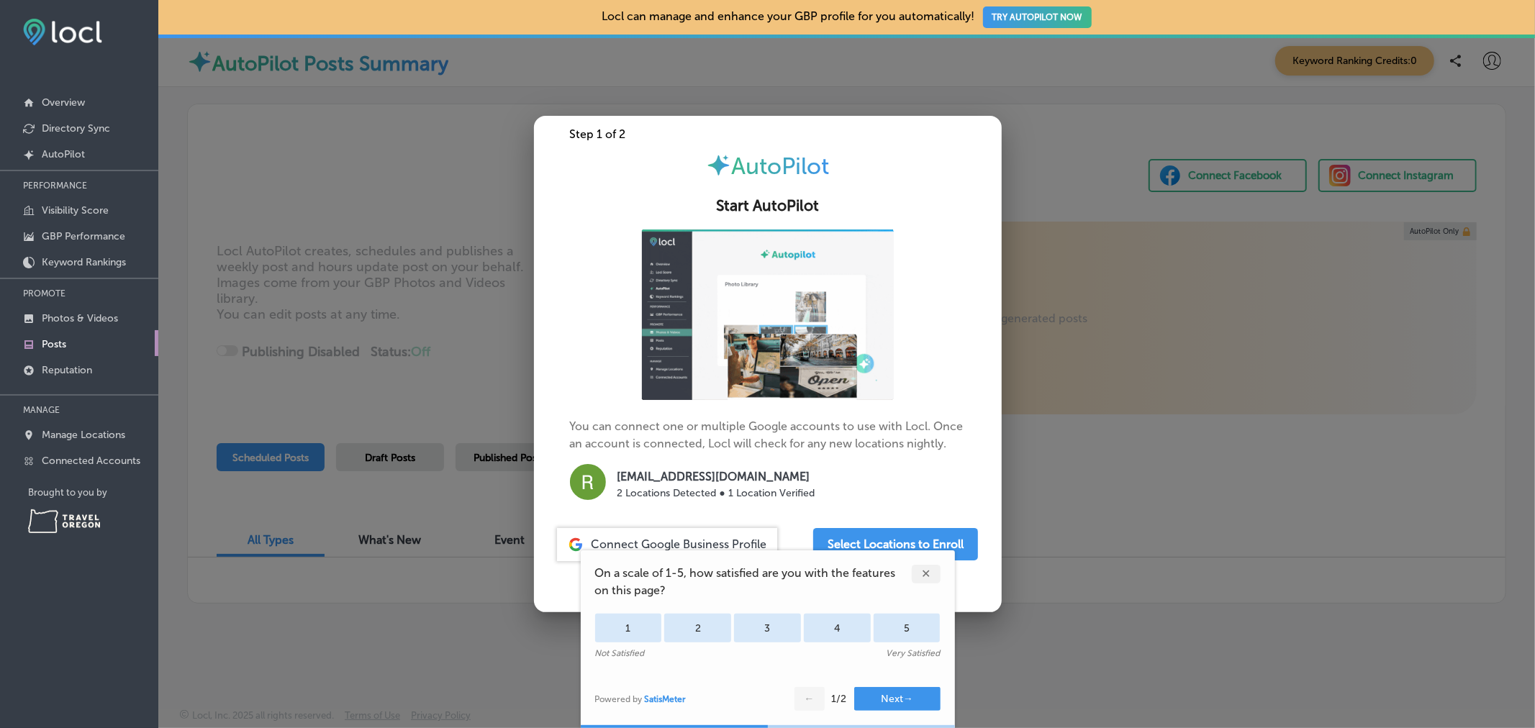
click at [455, 386] on div at bounding box center [767, 364] width 1535 height 728
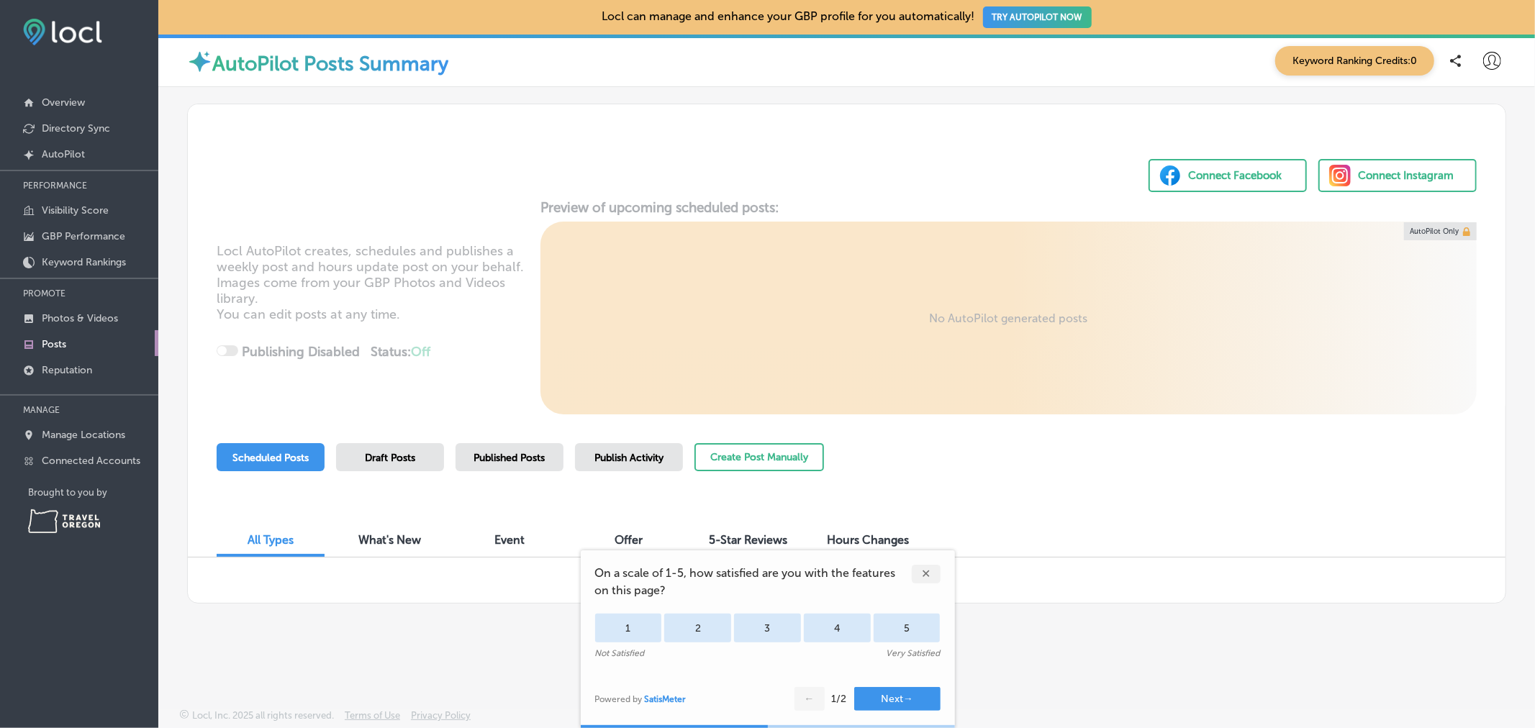
click at [919, 571] on div "✕" at bounding box center [926, 574] width 29 height 19
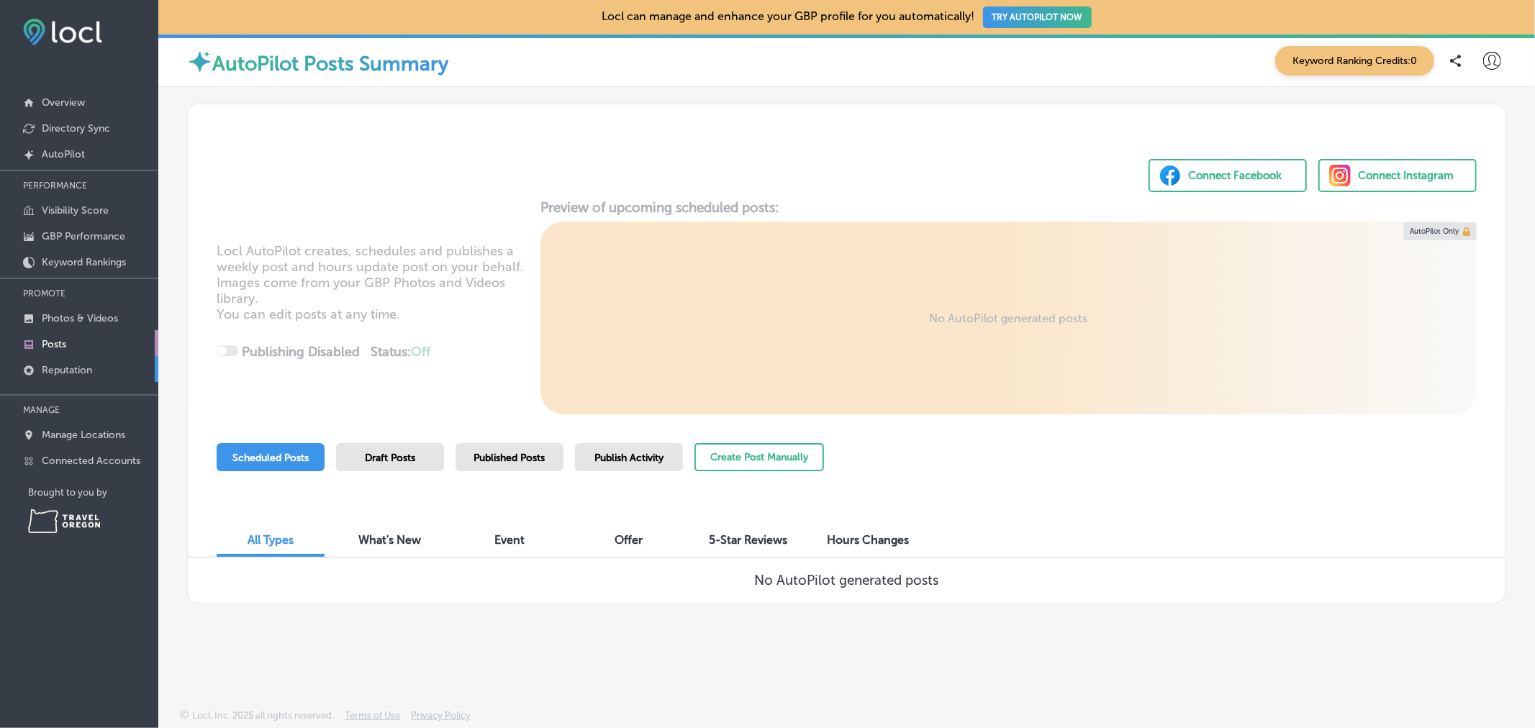
click at [54, 364] on p "Reputation" at bounding box center [67, 370] width 50 height 12
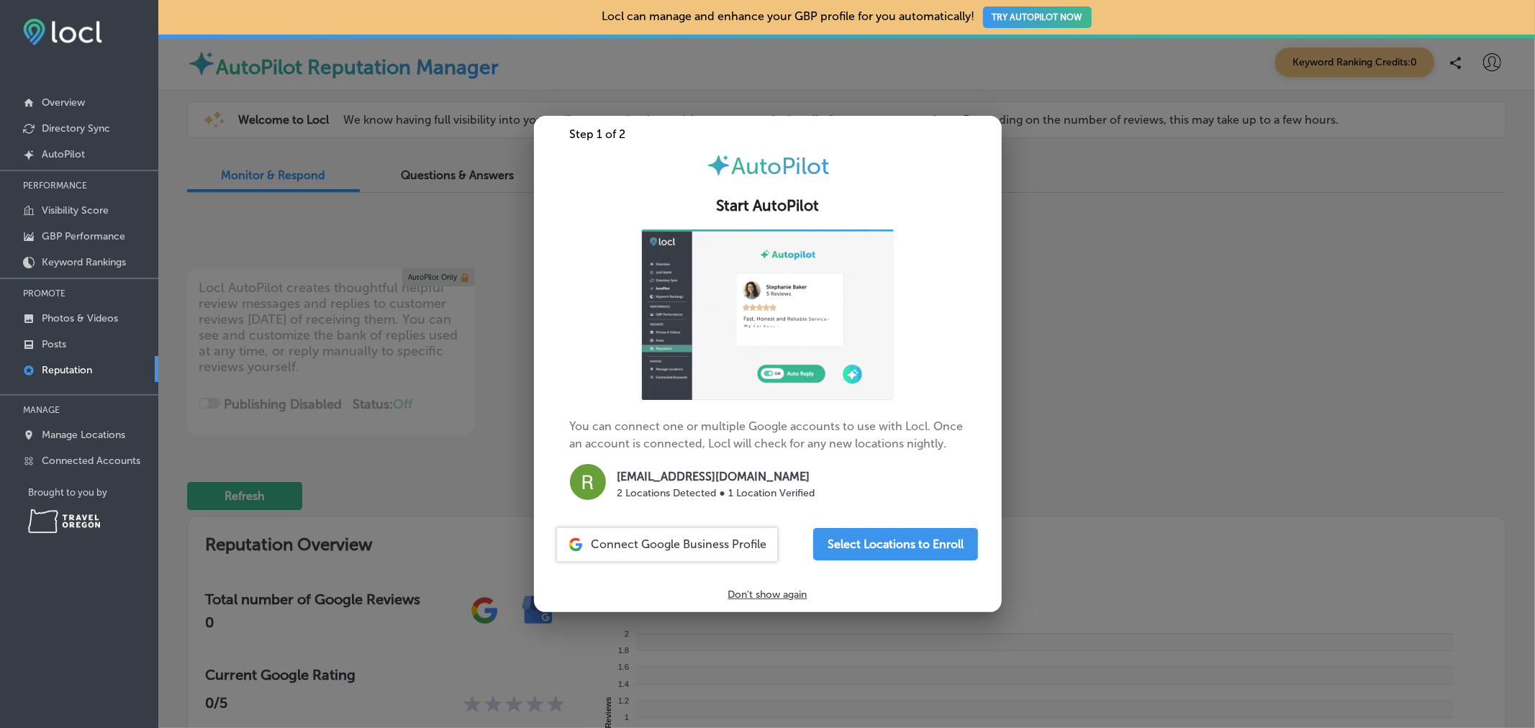
type textarea "x"
click at [69, 442] on link "Manage Locations" at bounding box center [79, 434] width 158 height 26
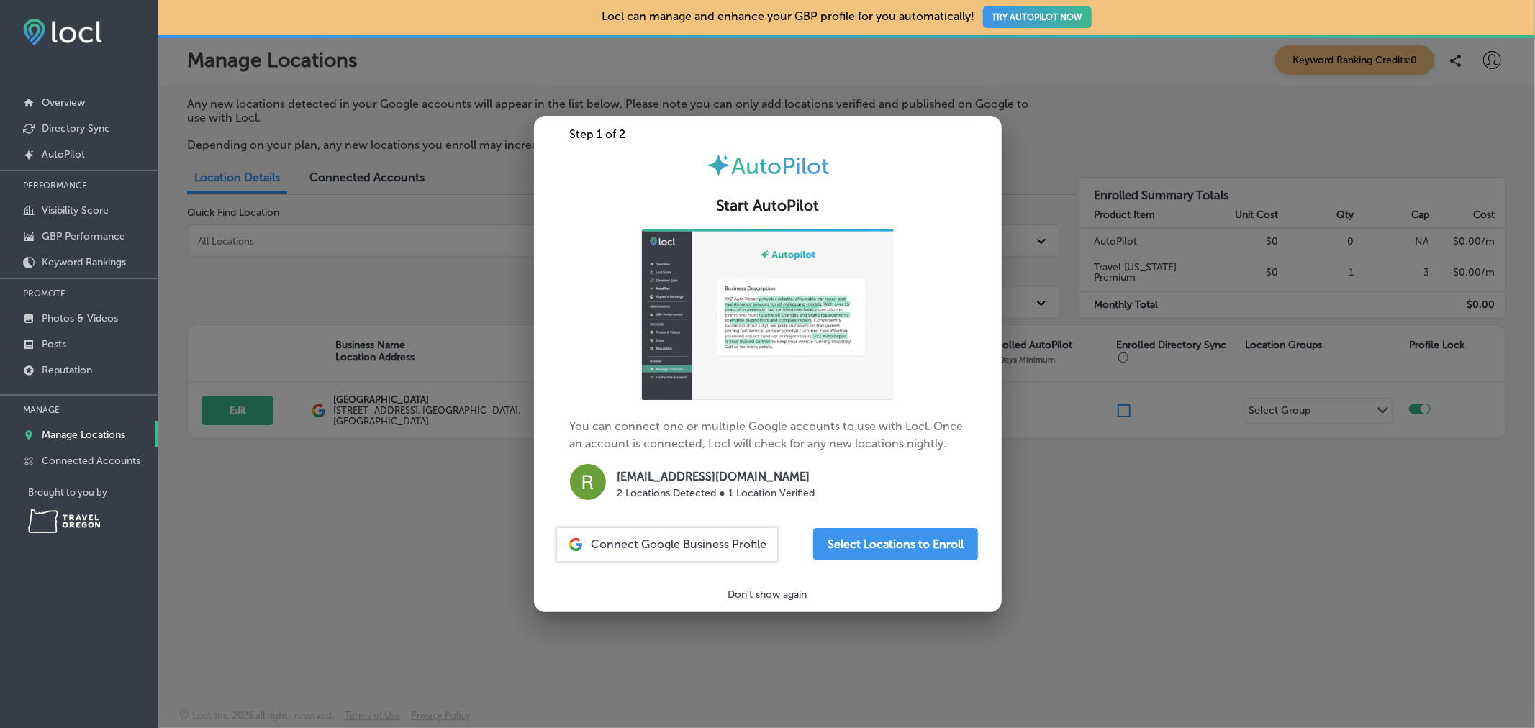
click at [406, 635] on div at bounding box center [767, 364] width 1535 height 728
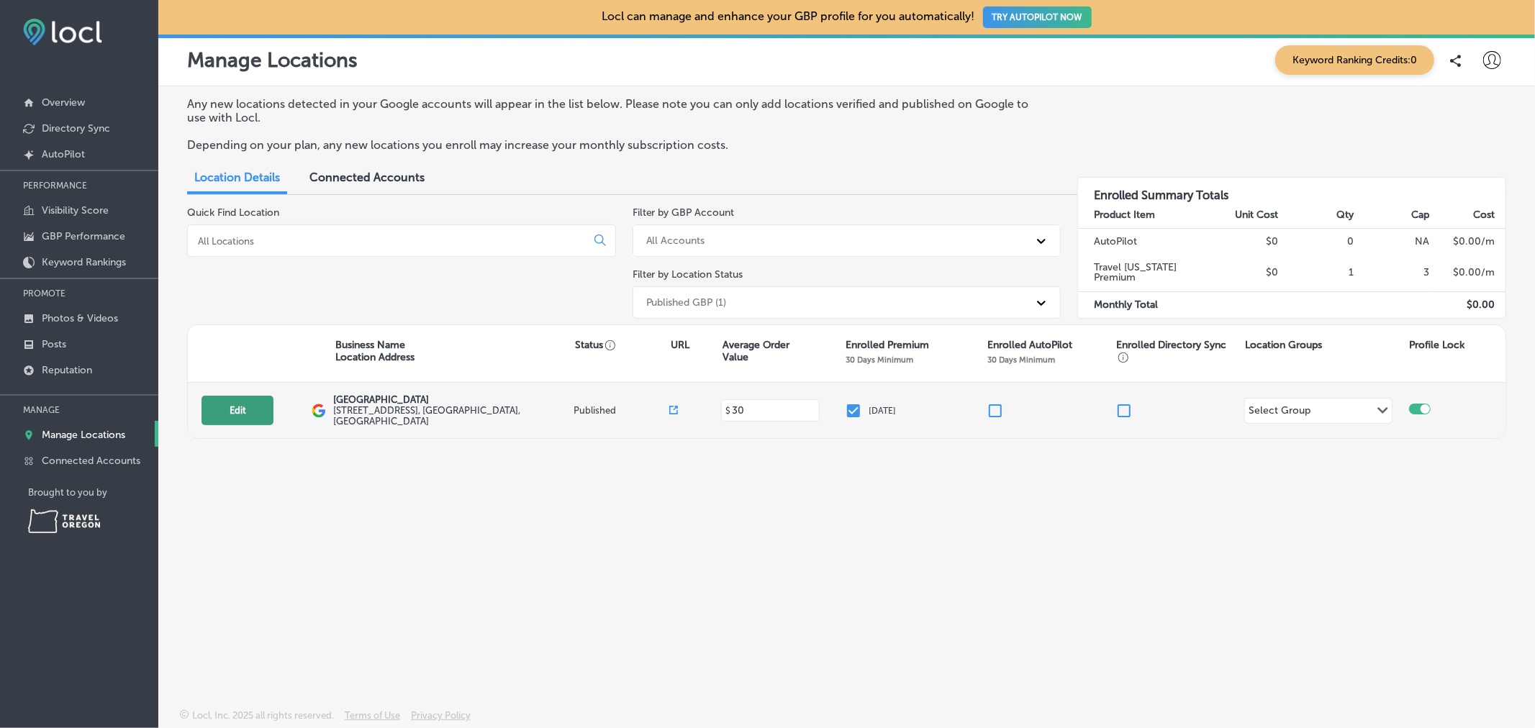
click at [232, 401] on button "Edit" at bounding box center [237, 411] width 72 height 30
select select "US"
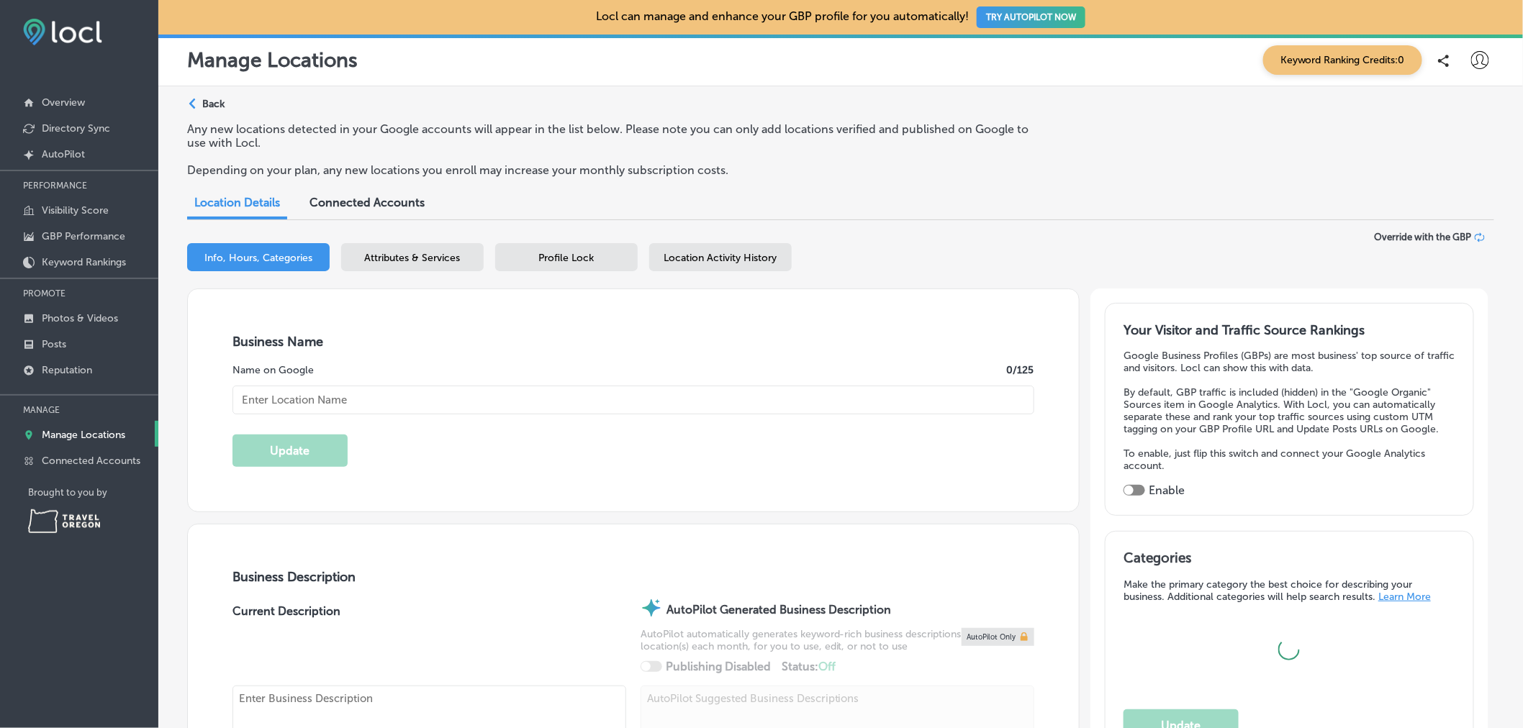
type input "Redband Lodge"
click at [449, 258] on span "Attributes & Services" at bounding box center [413, 258] width 96 height 12
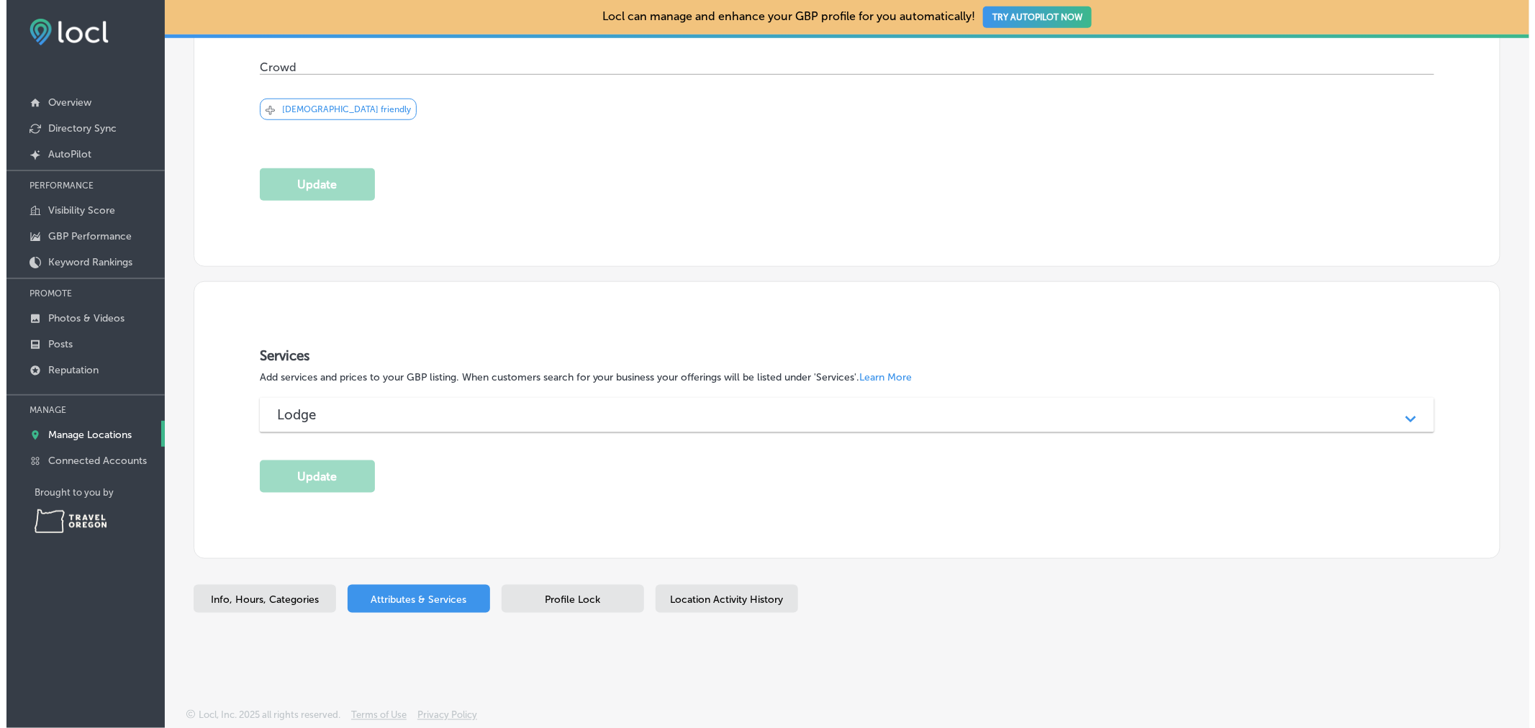
scroll to position [17, 0]
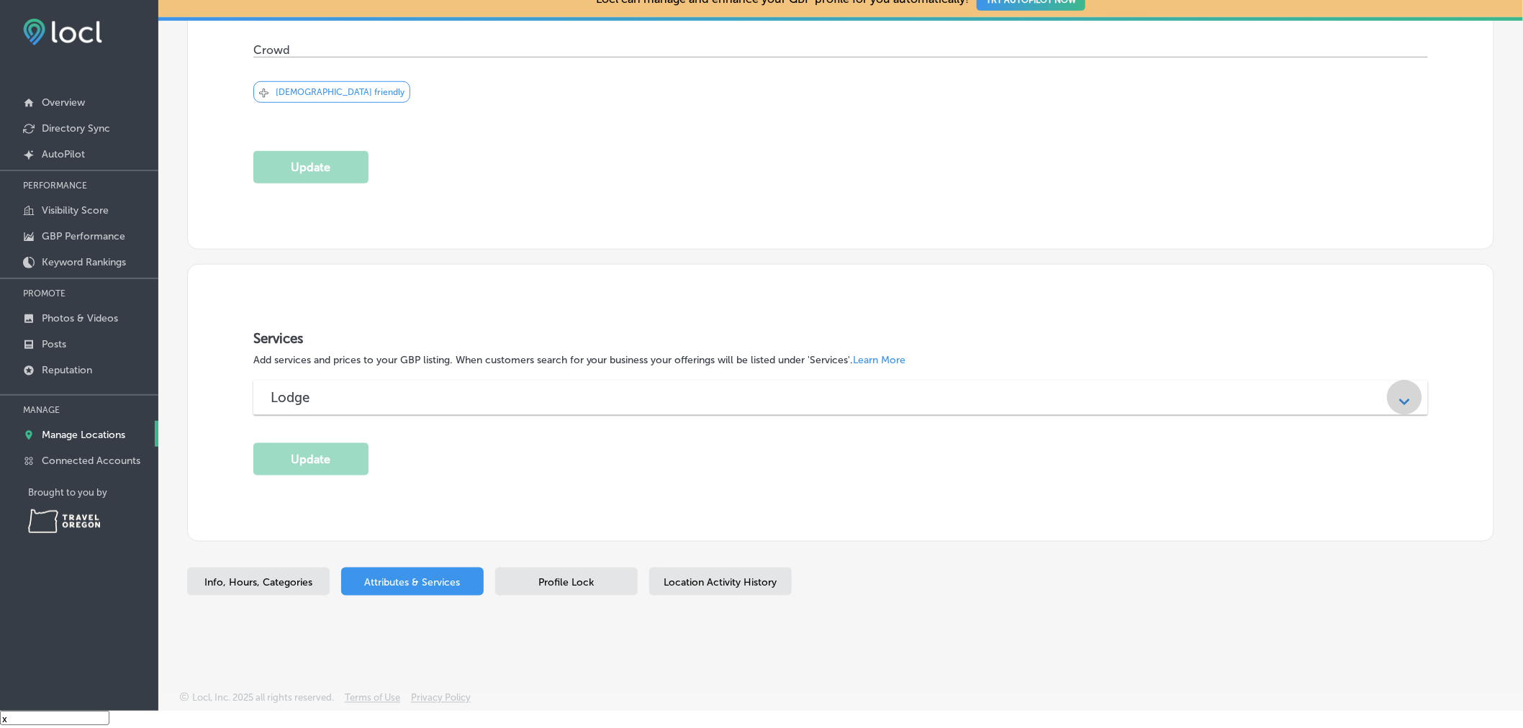
click at [1389, 406] on div "Path Created with Sketch." at bounding box center [1404, 397] width 35 height 35
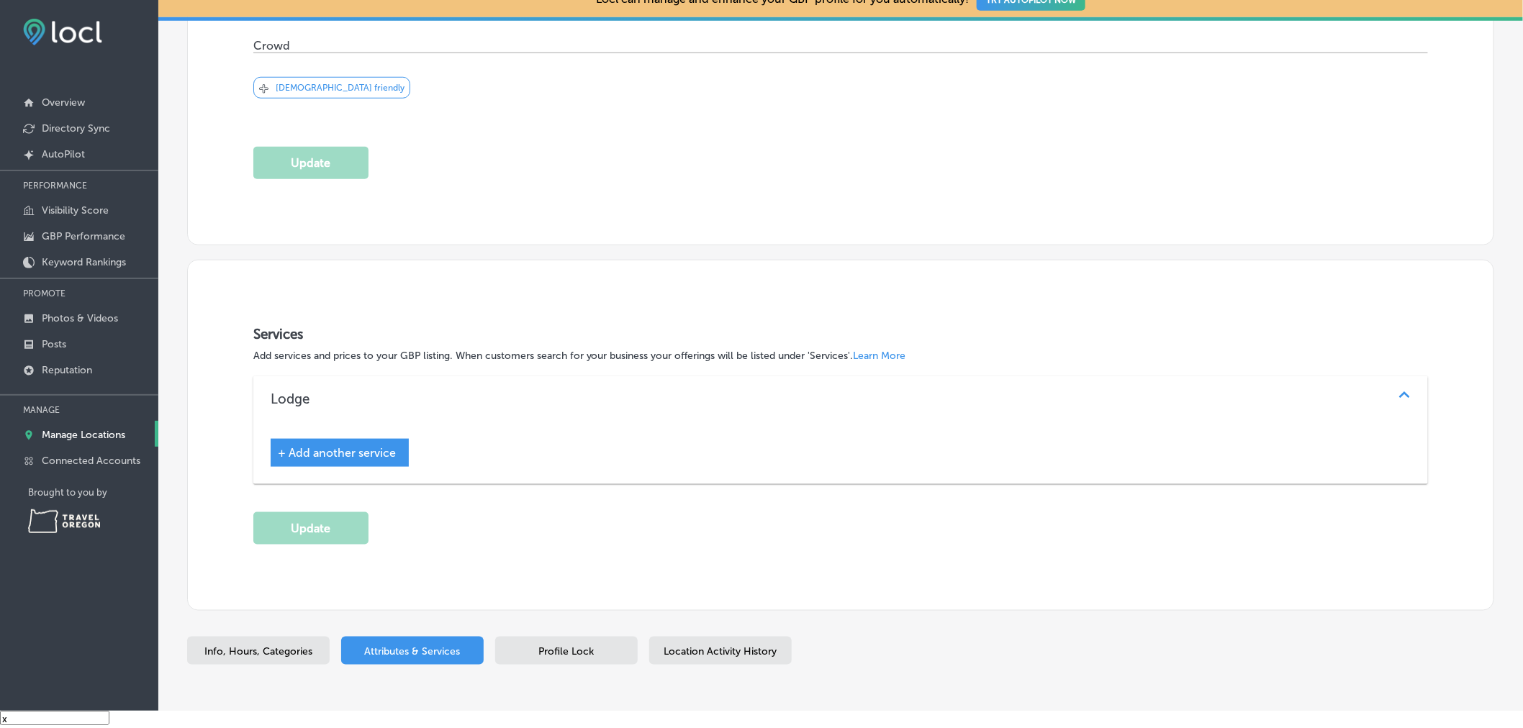
click at [343, 458] on span "+ Add another service" at bounding box center [337, 453] width 118 height 14
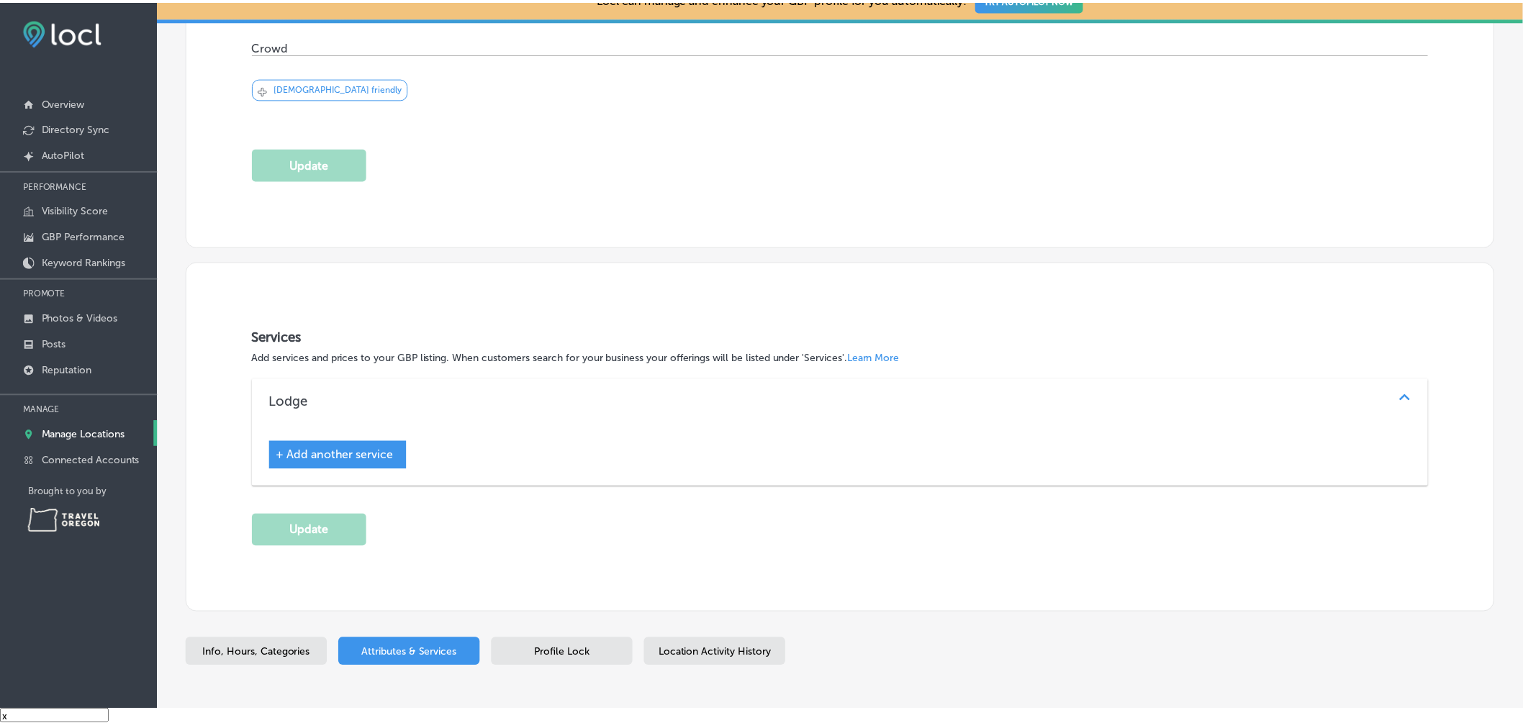
scroll to position [470, 0]
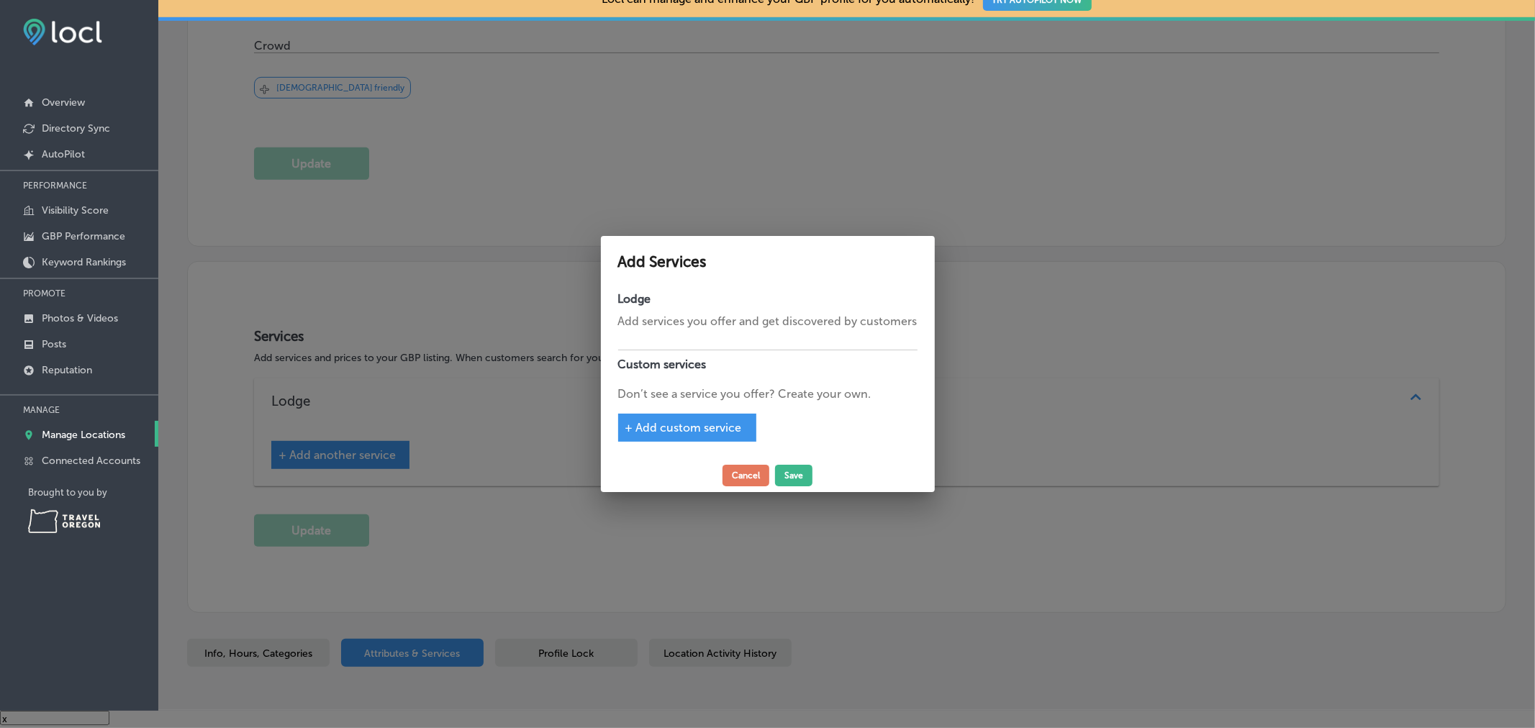
click at [1108, 397] on div at bounding box center [767, 364] width 1535 height 728
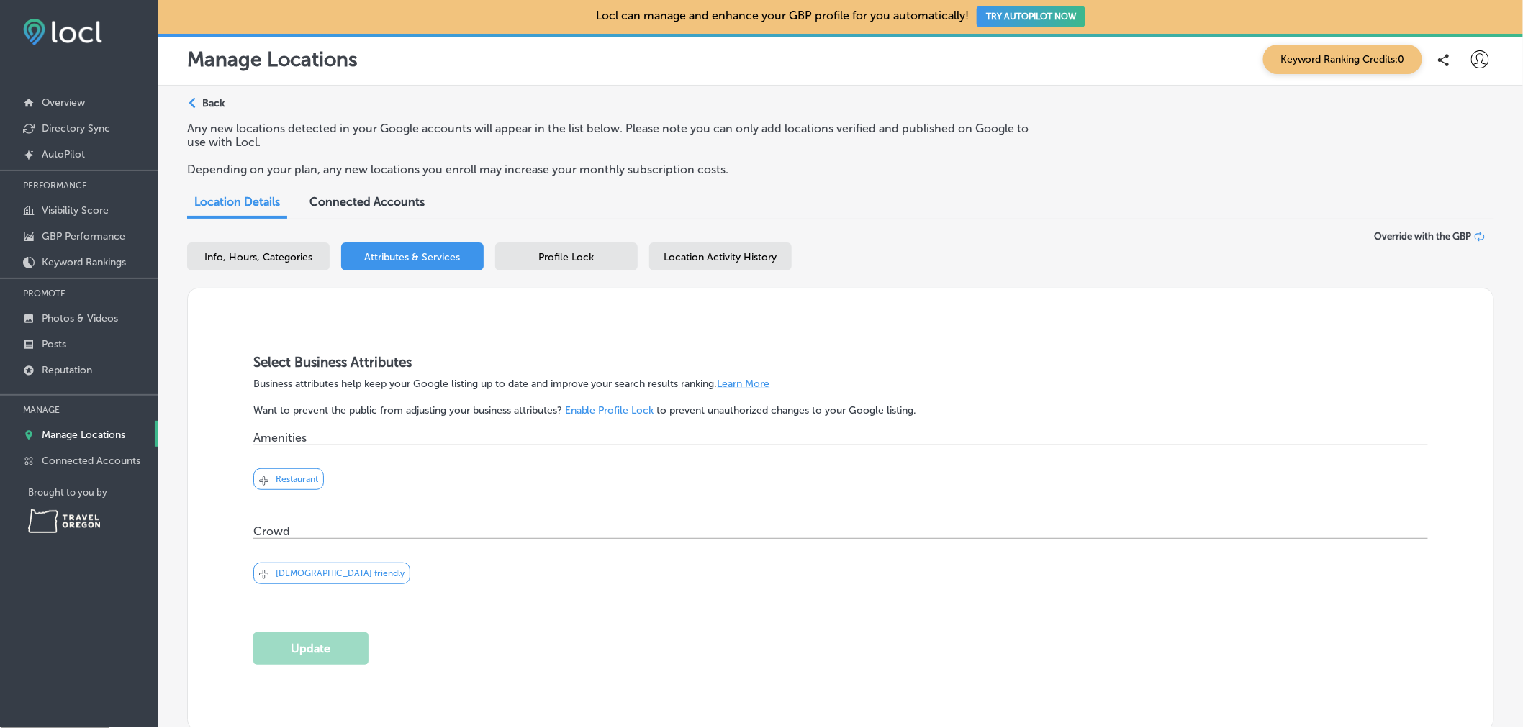
scroll to position [0, 0]
click at [240, 264] on span "Info, Hours, Categories" at bounding box center [258, 258] width 108 height 12
select select "US"
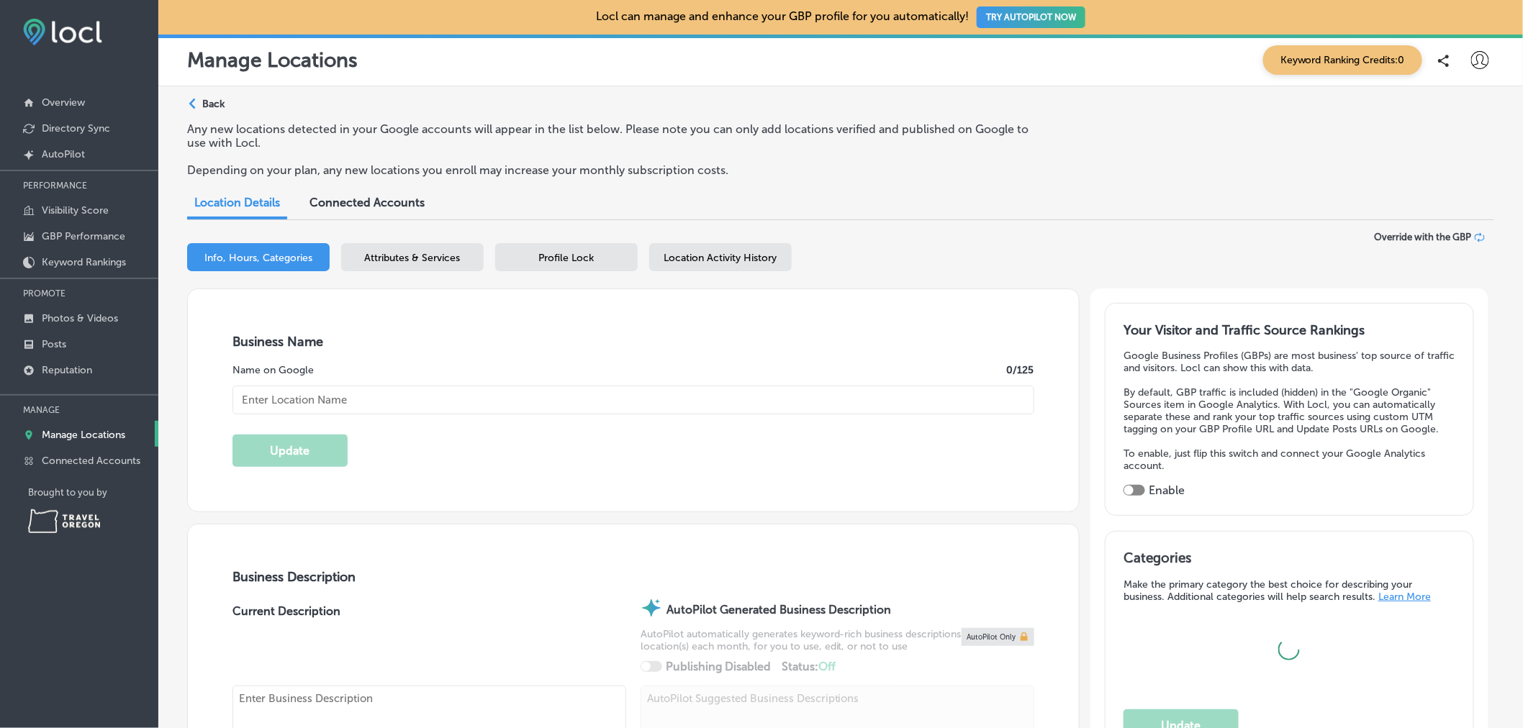
type input "Redband Lodge"
type input "83121 Tygh Valley Road"
type input "Tygh Valley"
type input "97063"
type input "US"
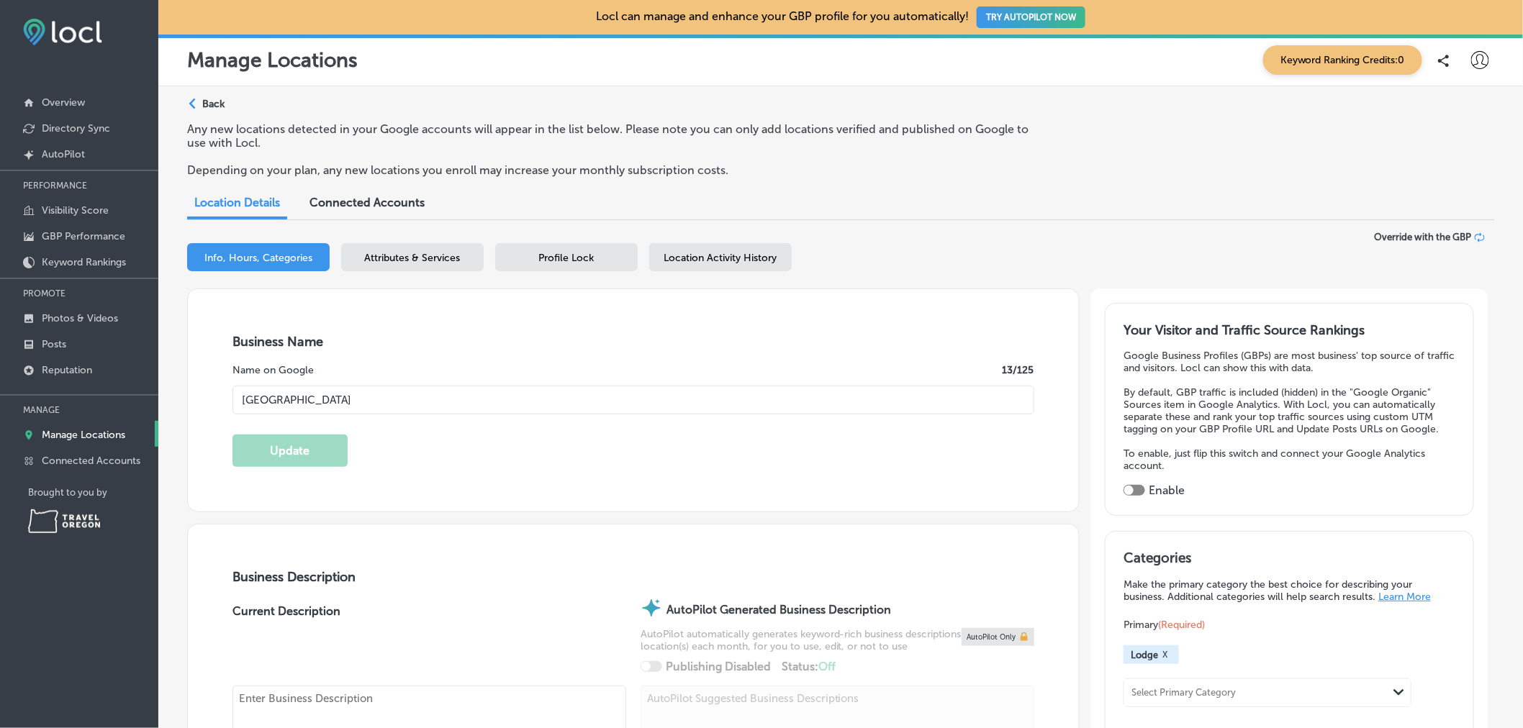
type input "https://www.redbandlodge.com/?utm_source=google&utm_medium=organic&utm_campaign…"
type input "30"
type input "+1 541 283 3033"
type input "redbandlodge@gmail.com"
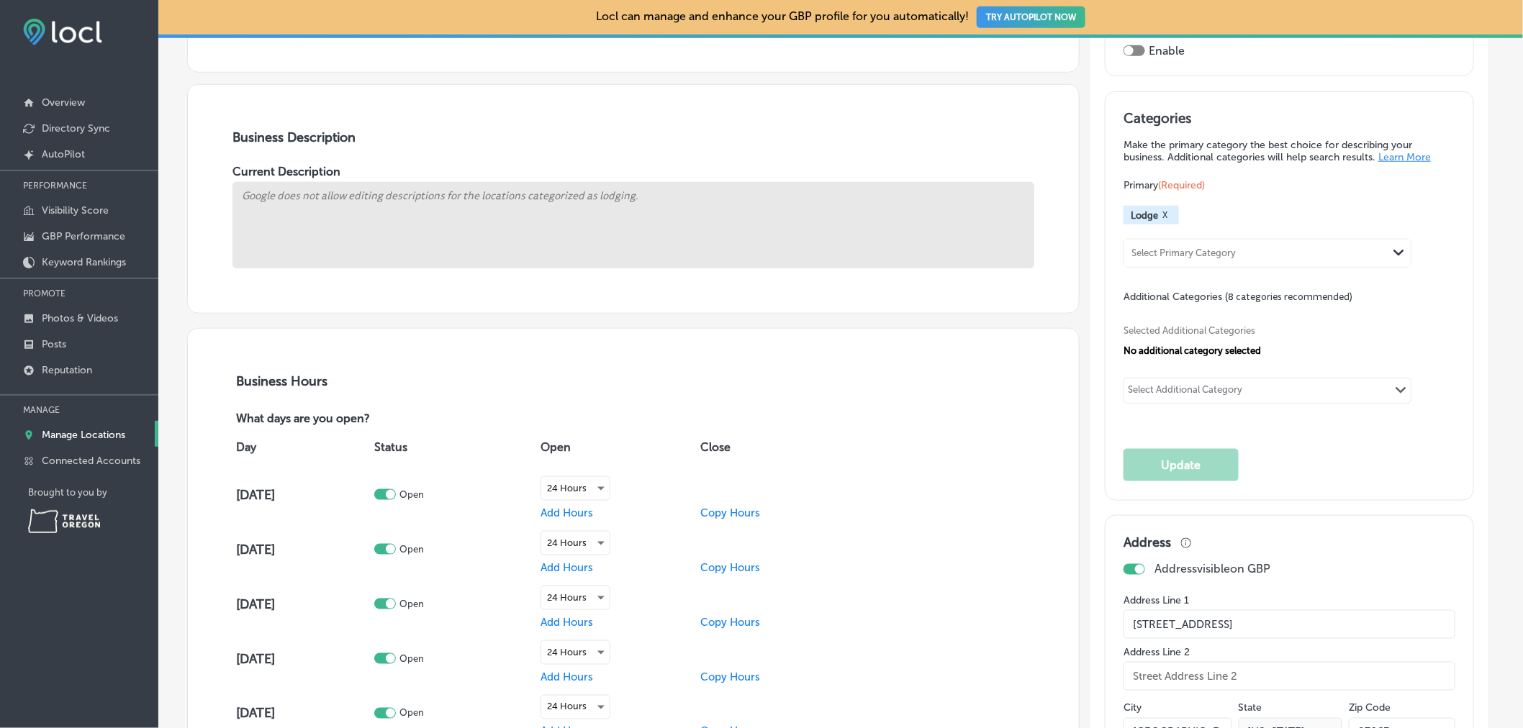
scroll to position [440, 0]
click at [1301, 398] on div "Select Additional Category Path Created with Sketch." at bounding box center [1267, 390] width 286 height 24
click at [1279, 384] on div "Select Additional Category Path Created with Sketch." at bounding box center [1267, 390] width 286 height 24
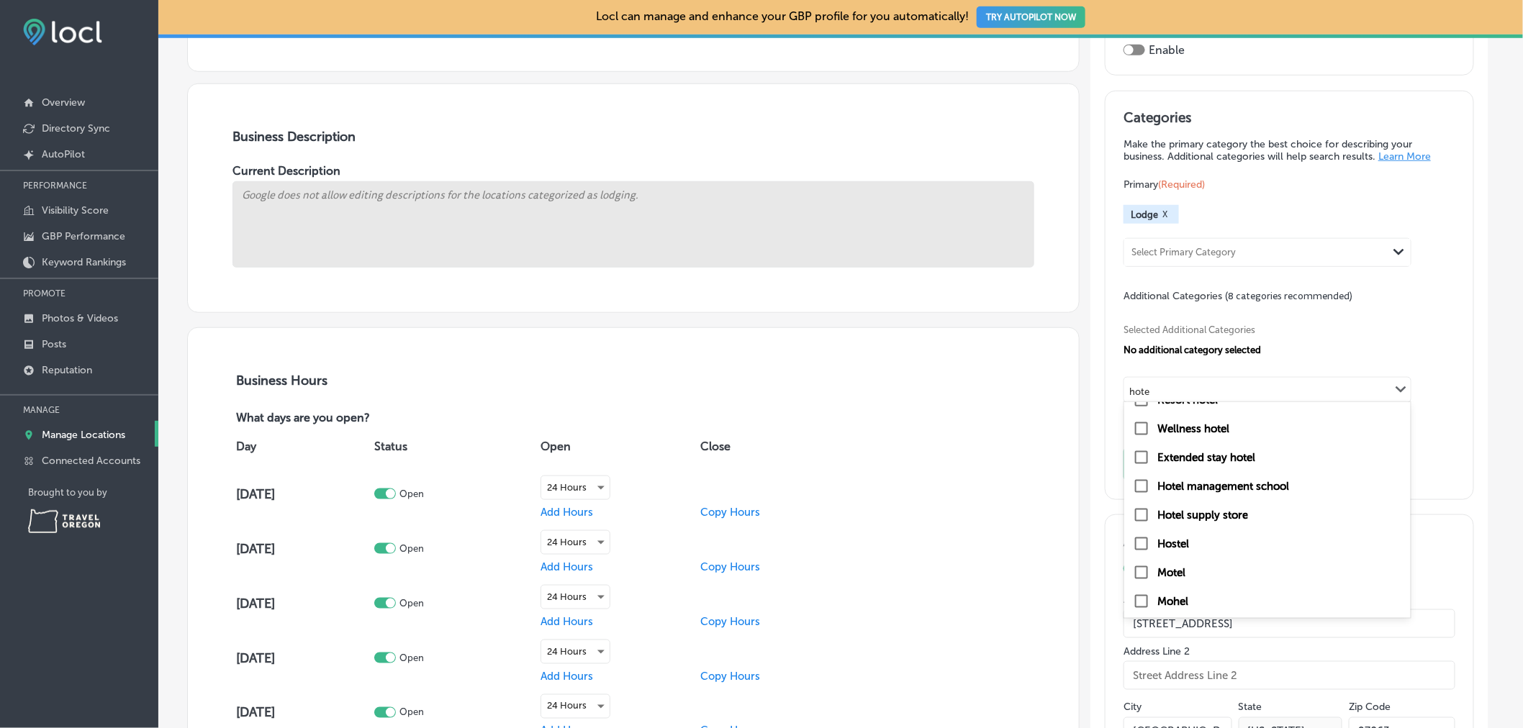
scroll to position [0, 0]
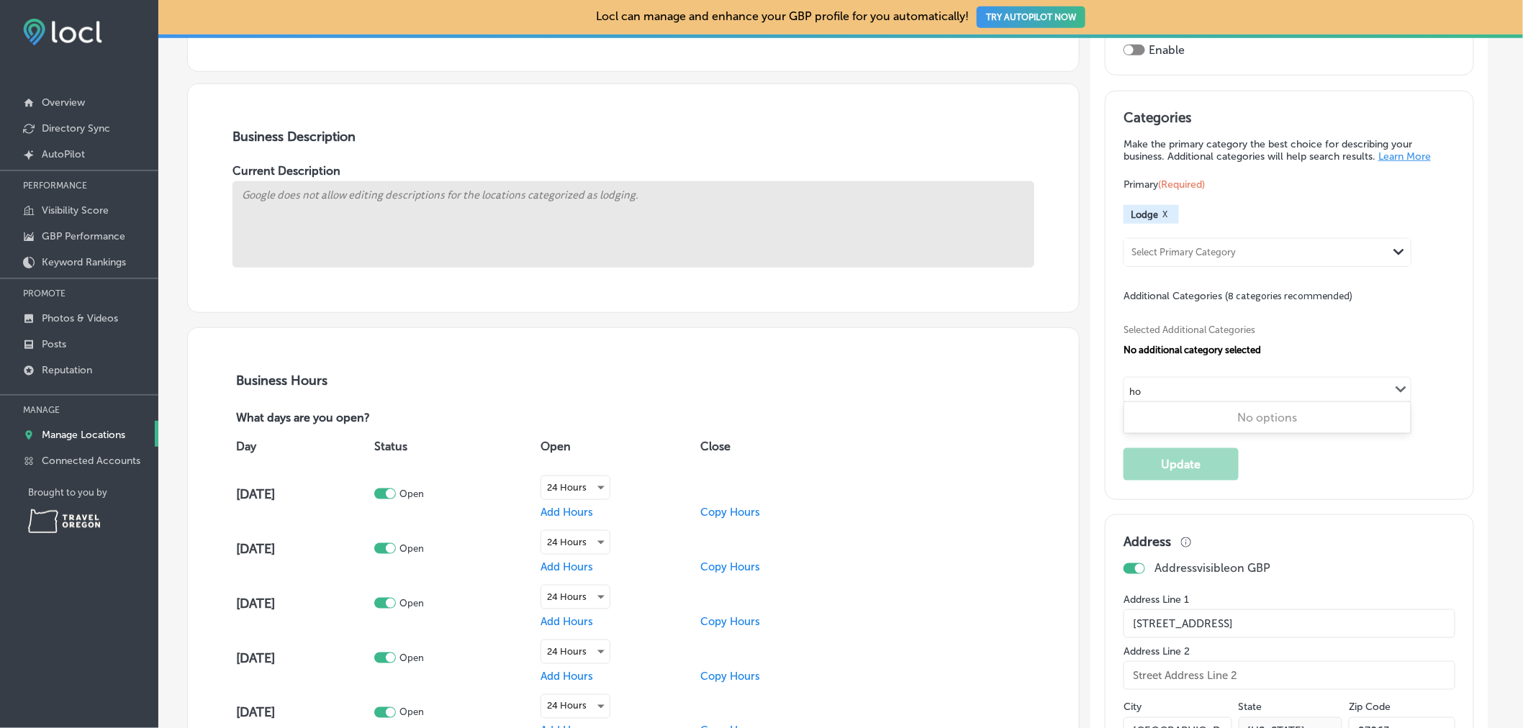
type input "h"
click at [1392, 332] on span "Selected Additional Categories" at bounding box center [1283, 330] width 321 height 11
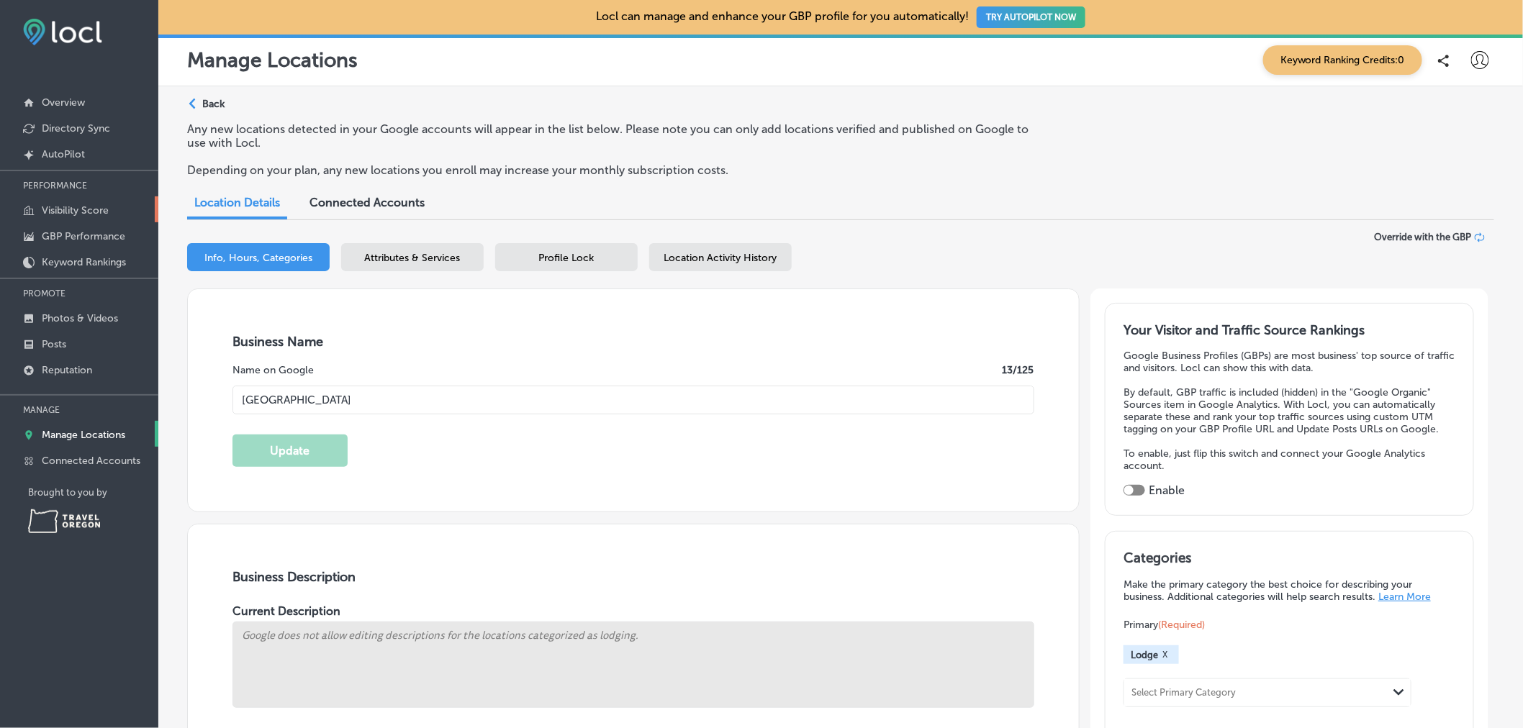
click at [89, 210] on p "Visibility Score" at bounding box center [75, 210] width 67 height 12
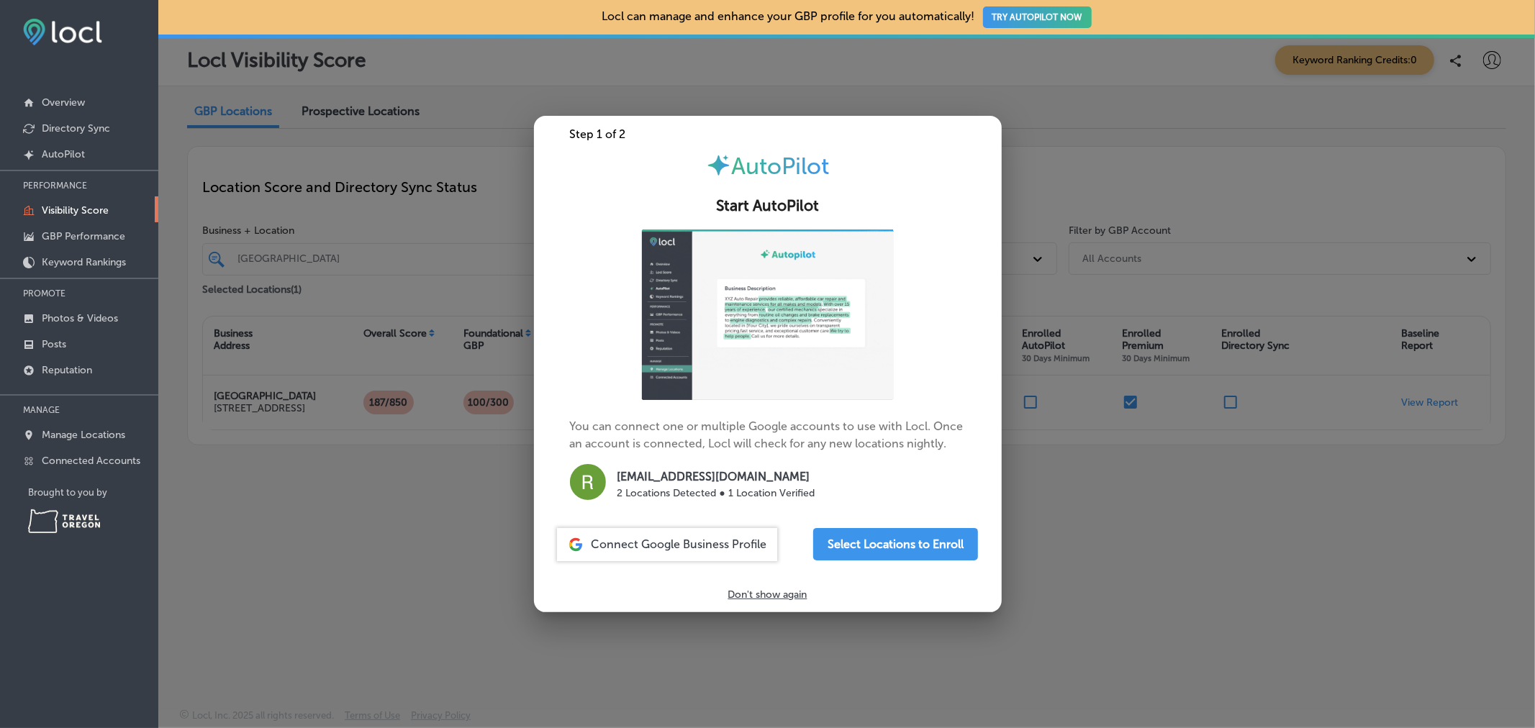
click at [377, 551] on div at bounding box center [767, 364] width 1535 height 728
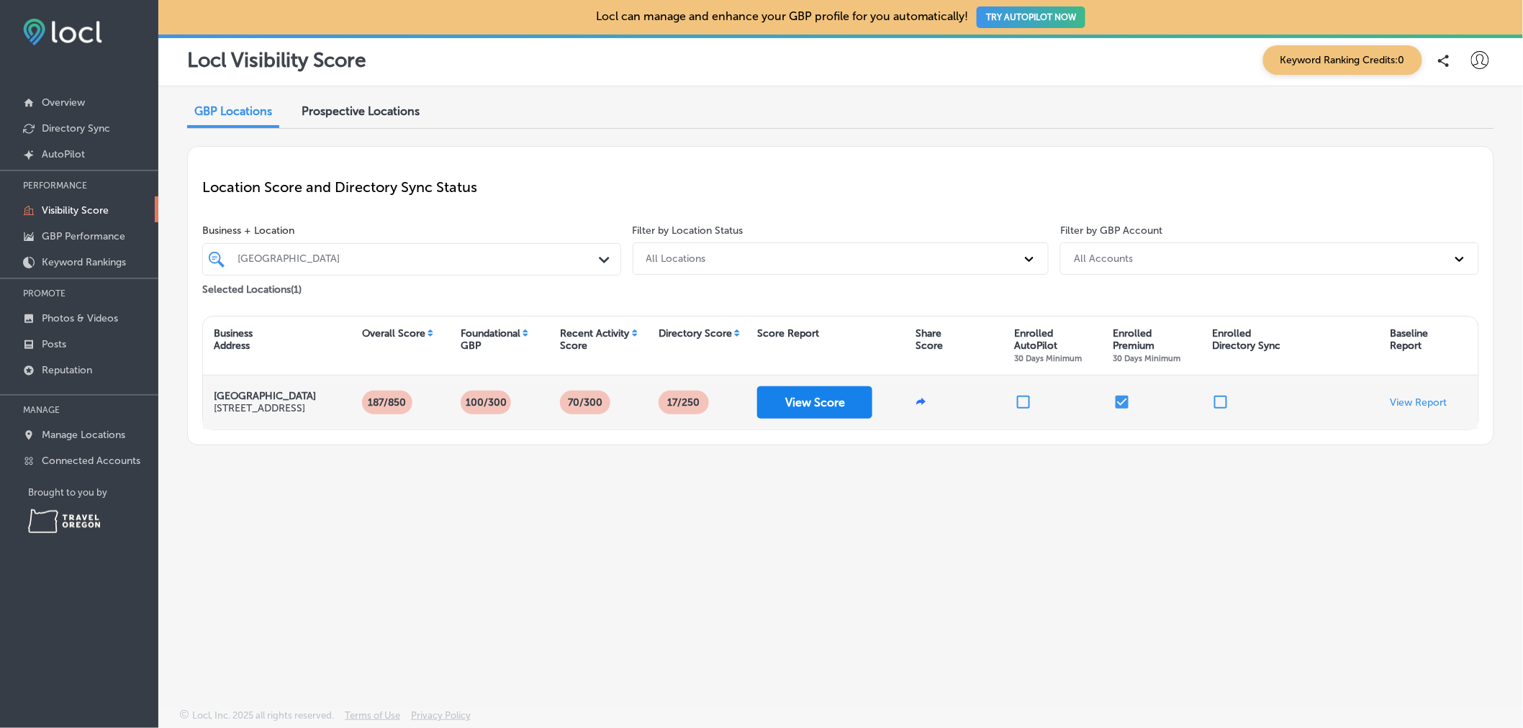
click at [809, 412] on button "View Score" at bounding box center [814, 402] width 115 height 32
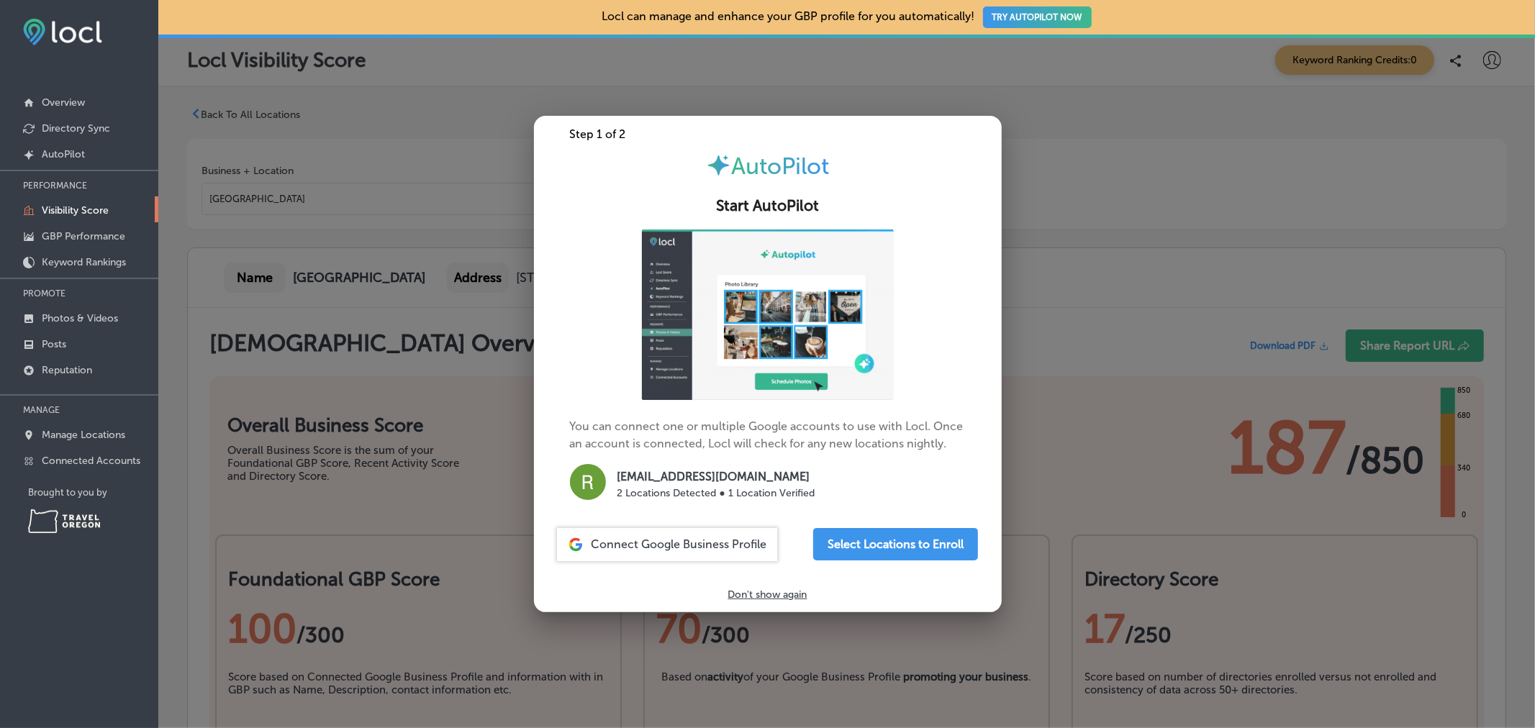
click at [1163, 349] on div at bounding box center [767, 364] width 1535 height 728
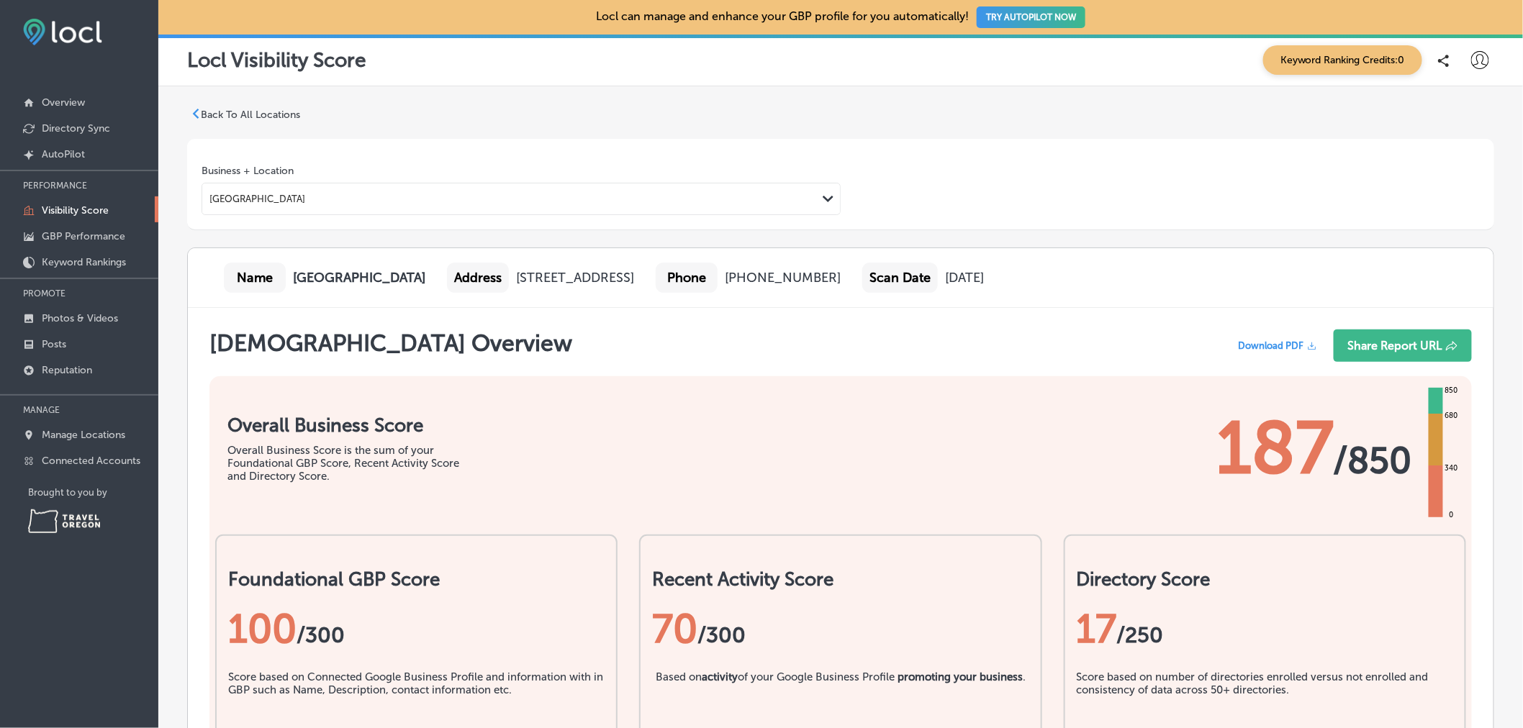
click at [1163, 349] on div "Scan Overview Download PDF Share Report URL" at bounding box center [840, 350] width 1262 height 40
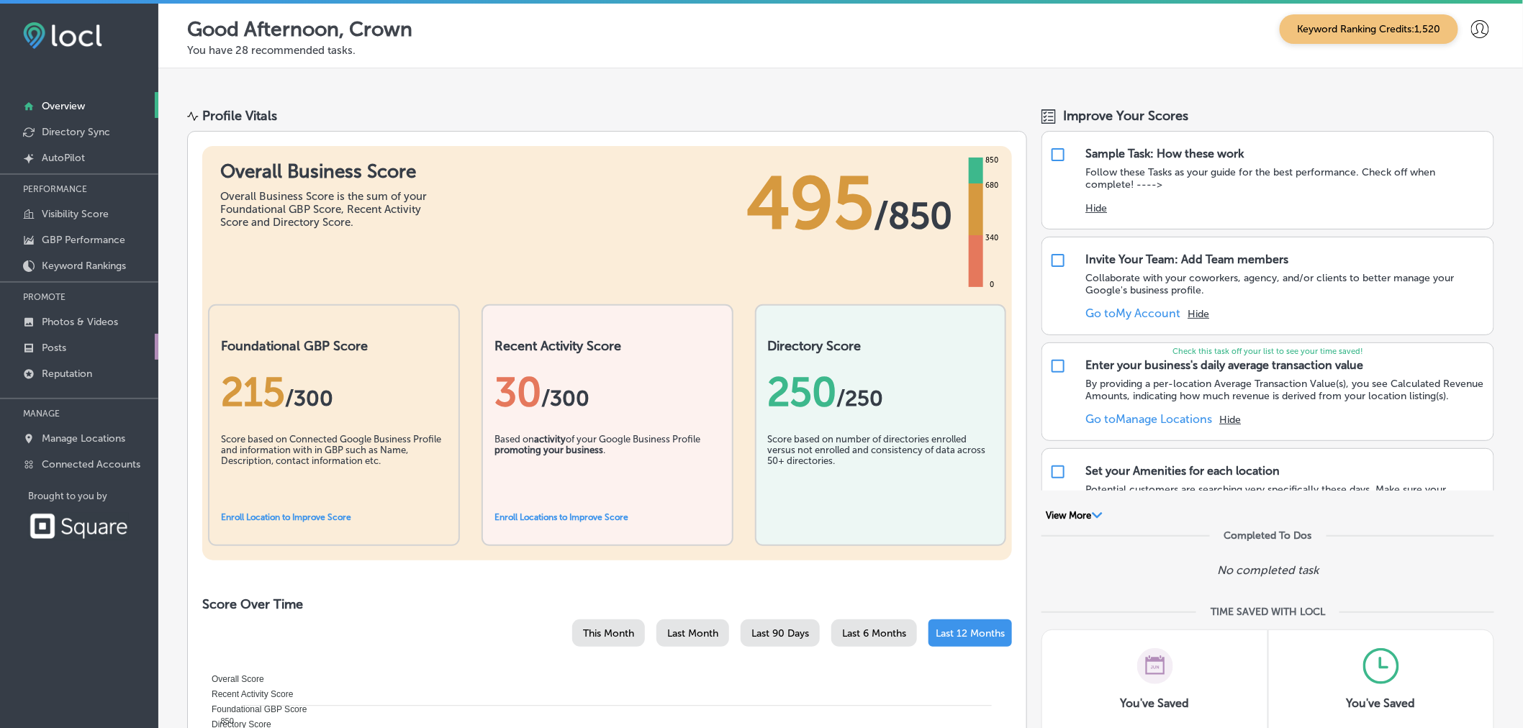
click at [74, 349] on link "Posts" at bounding box center [79, 347] width 158 height 26
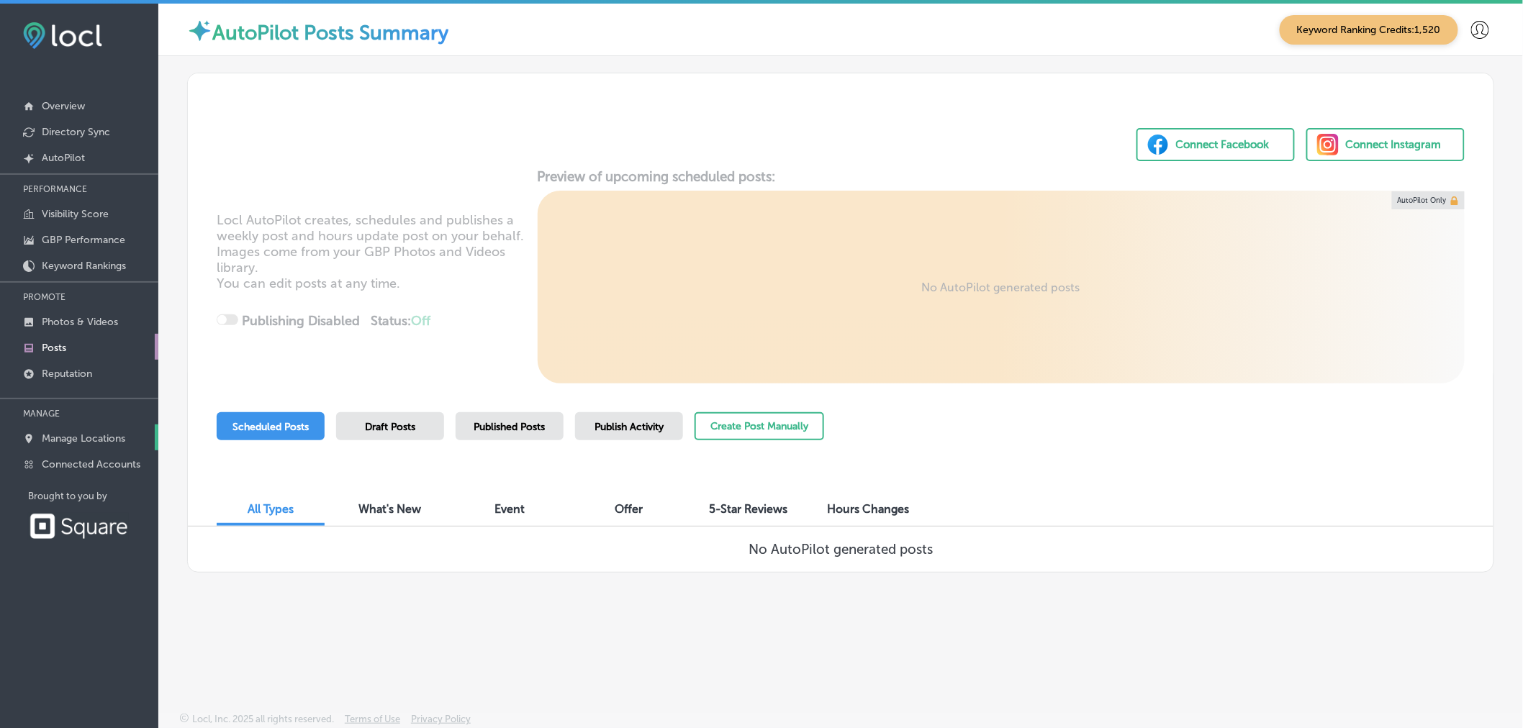
click at [89, 439] on p "Manage Locations" at bounding box center [83, 438] width 83 height 12
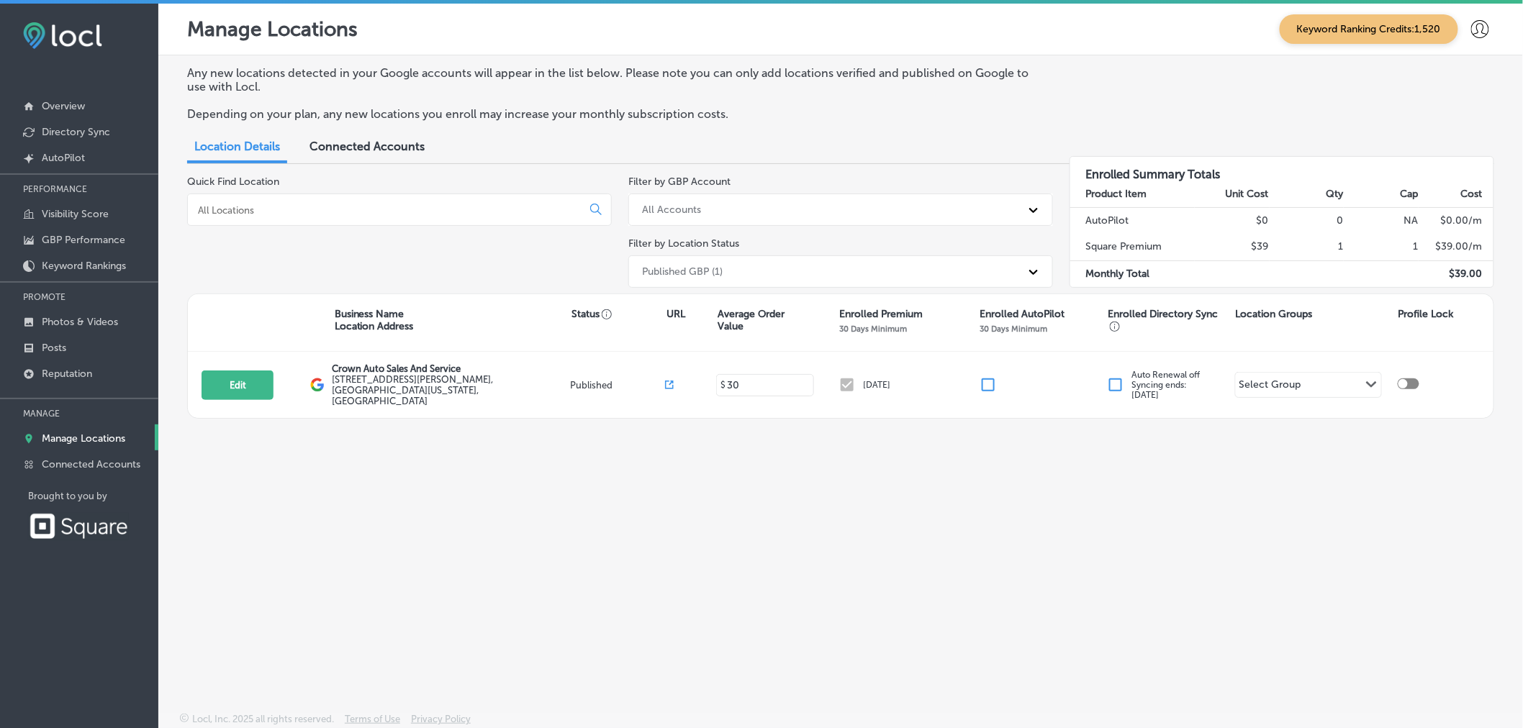
click at [1483, 32] on icon at bounding box center [1480, 29] width 18 height 18
click at [1475, 81] on p "My Account" at bounding box center [1471, 81] width 65 height 17
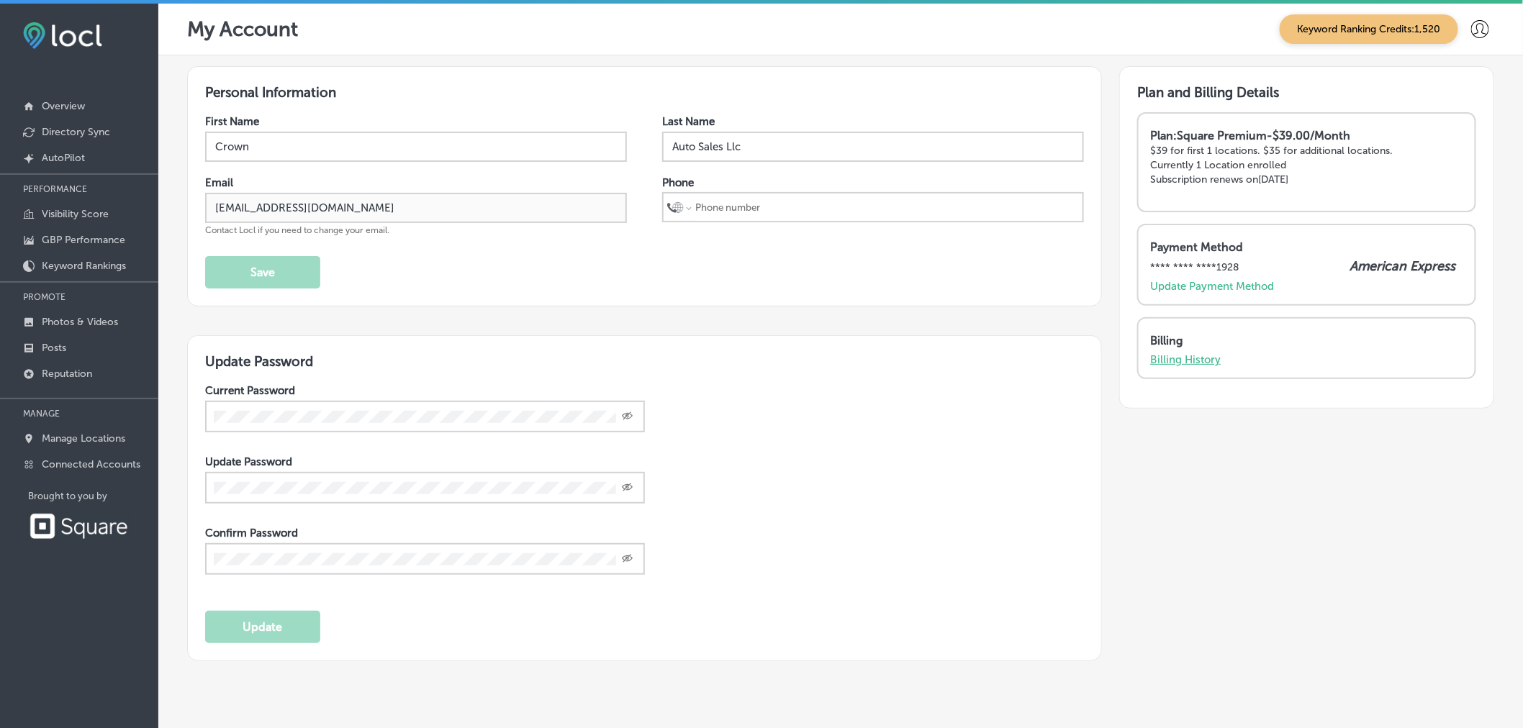
click at [1190, 360] on p "Billing History" at bounding box center [1185, 359] width 71 height 13
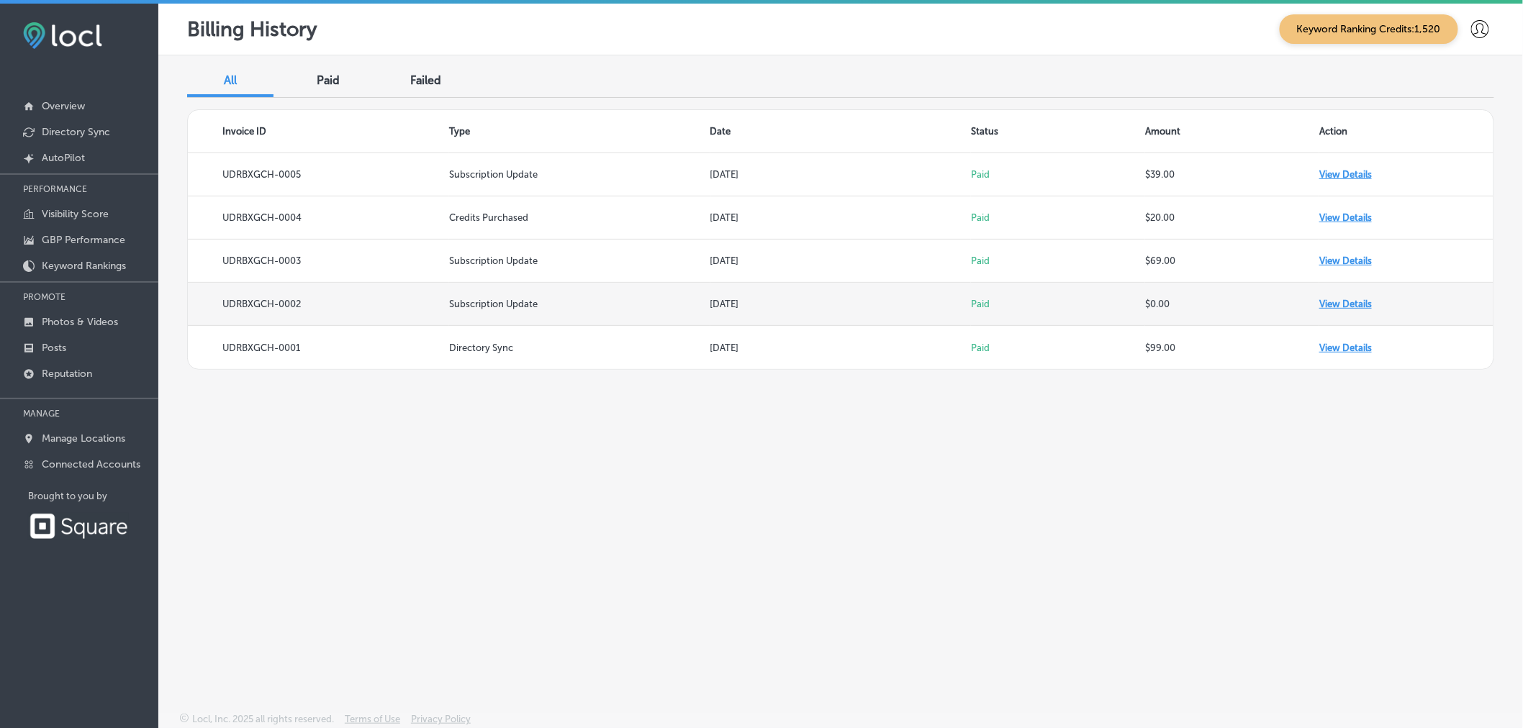
click at [1333, 305] on td "View Details" at bounding box center [1406, 304] width 174 height 43
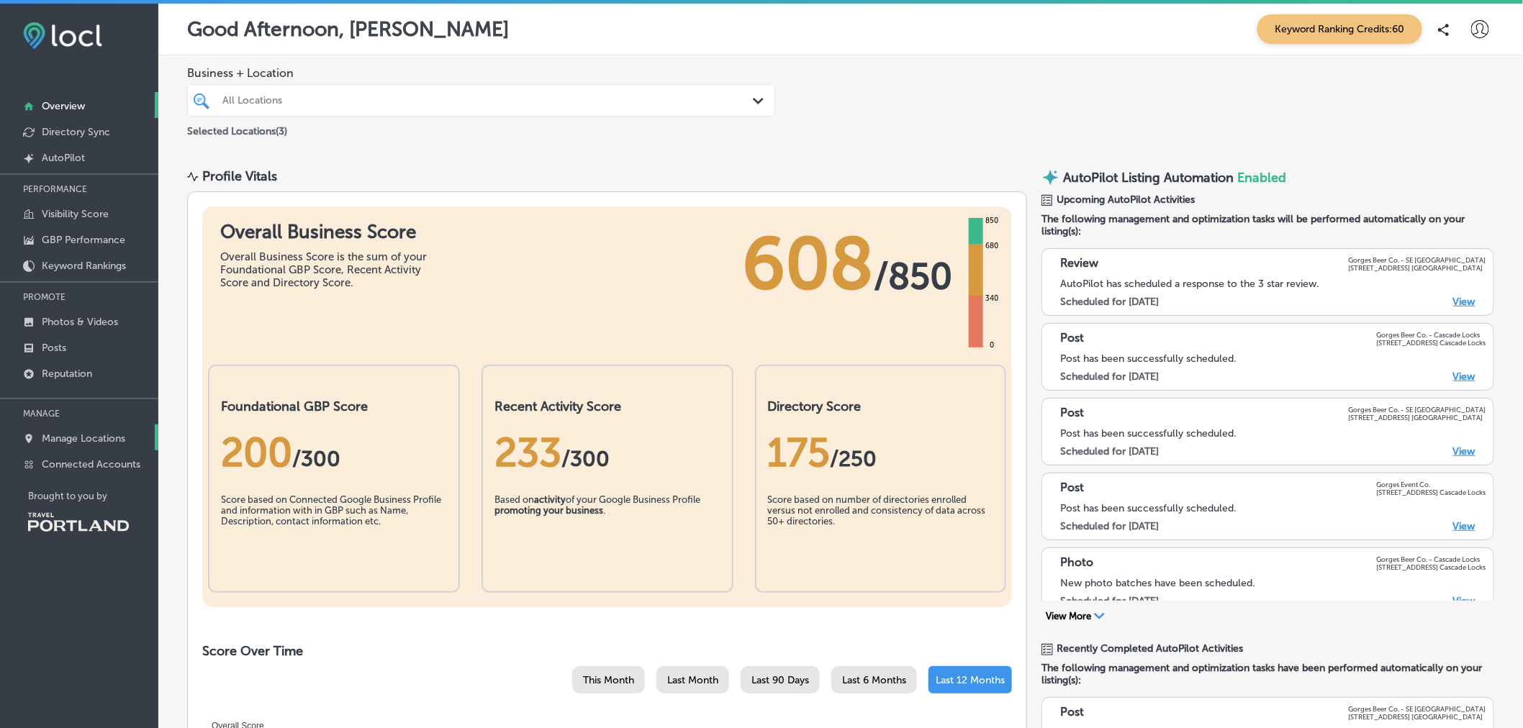
click at [95, 437] on p "Manage Locations" at bounding box center [83, 438] width 83 height 12
